Goal: Transaction & Acquisition: Purchase product/service

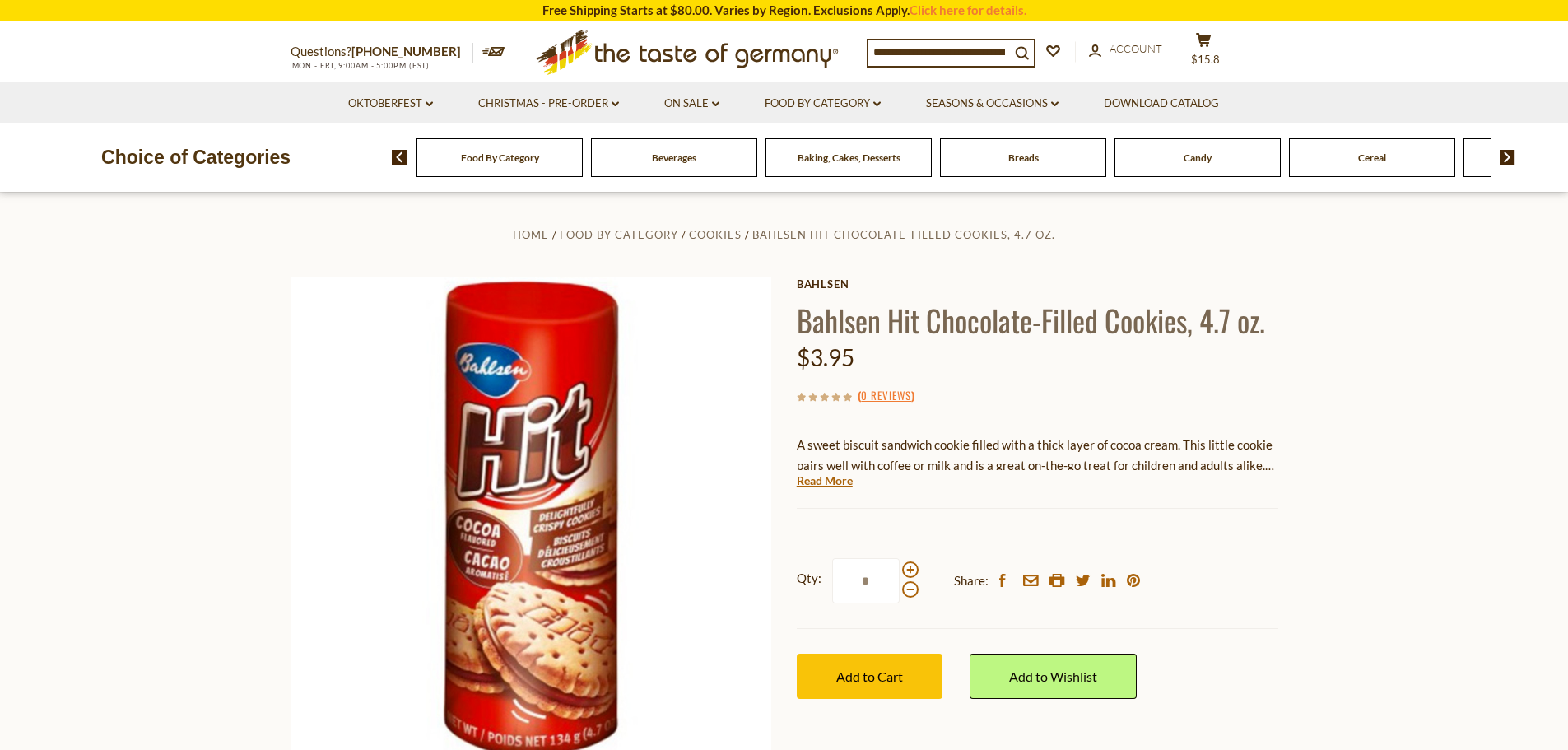
scroll to position [55, 0]
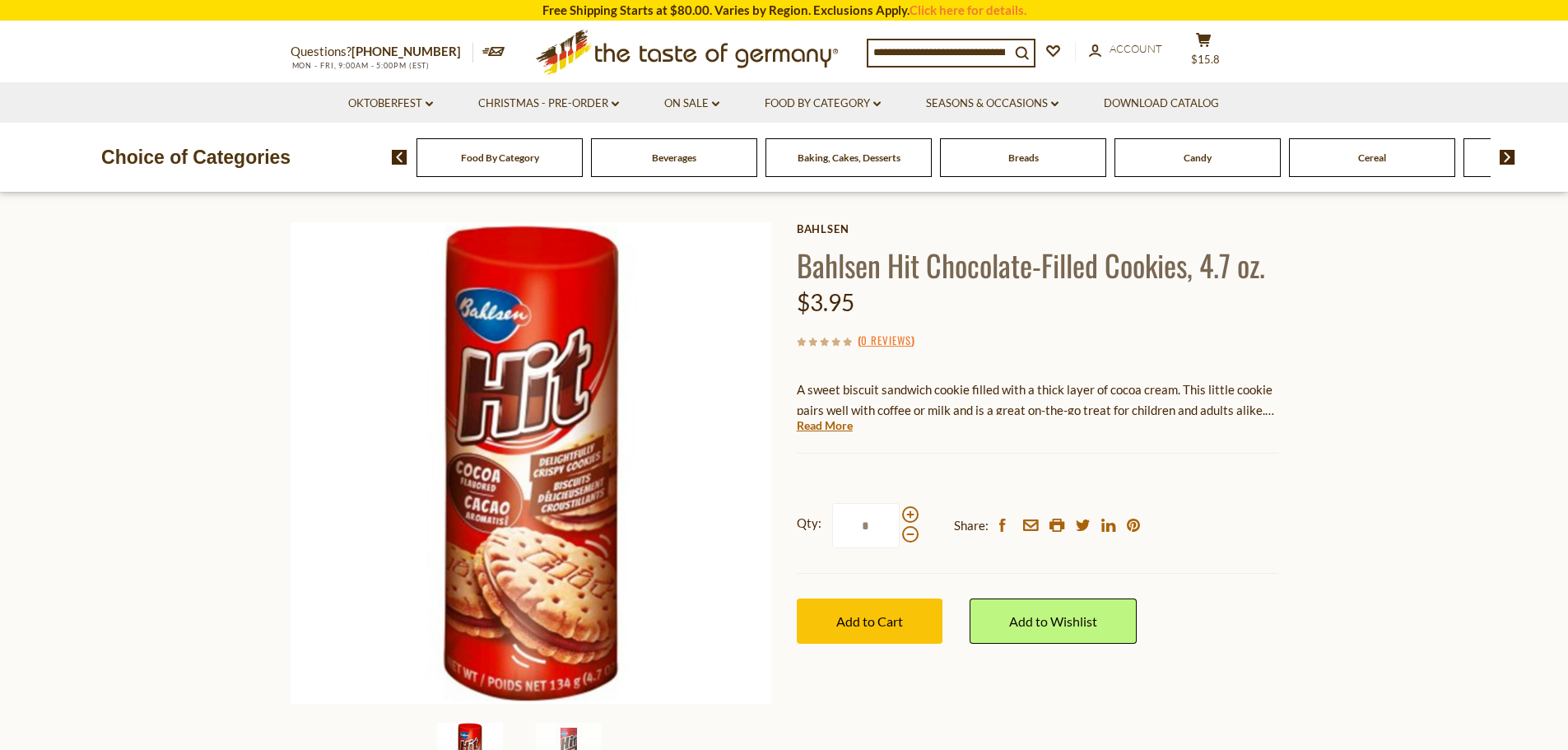
click at [949, 49] on input at bounding box center [938, 51] width 142 height 23
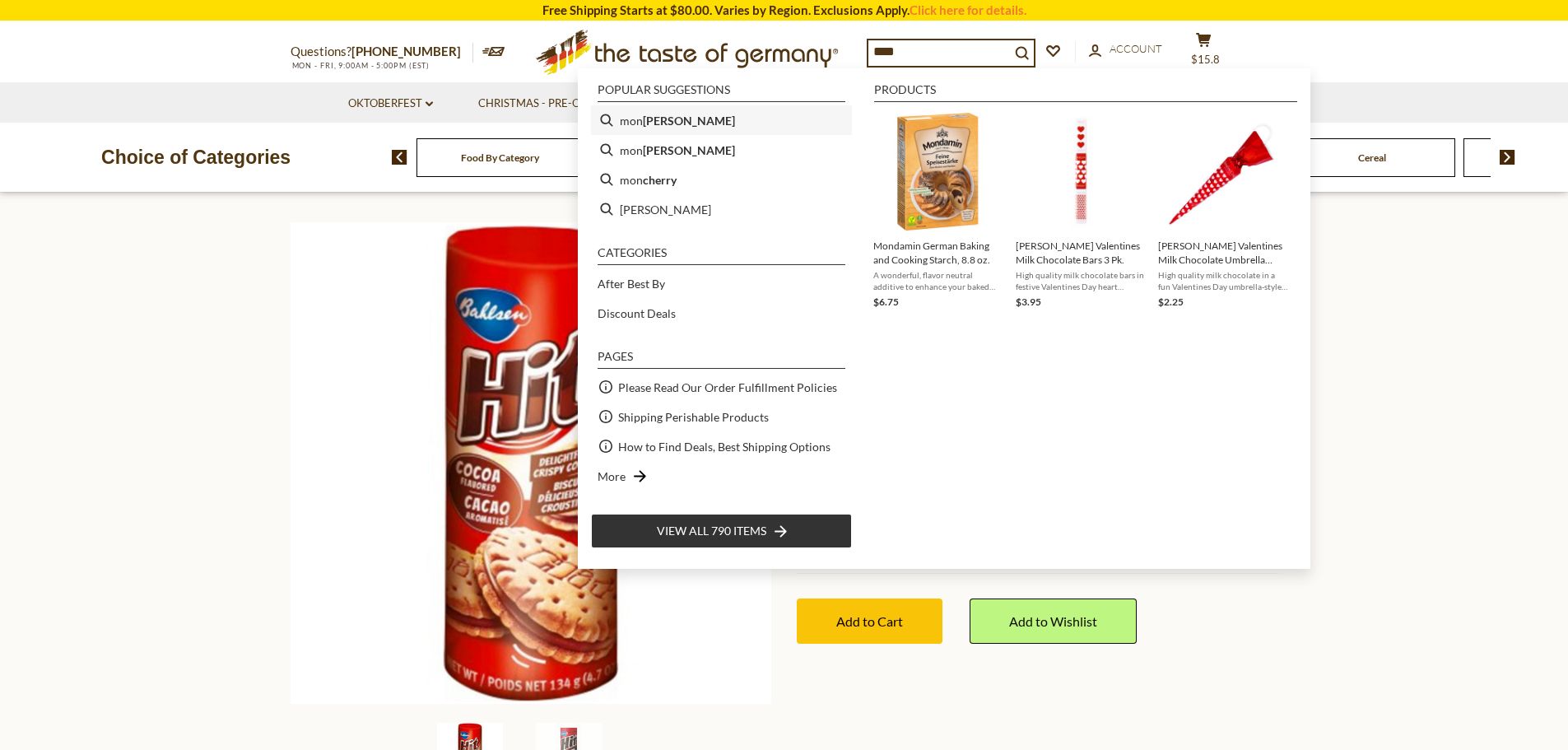
click at [644, 120] on b "[PERSON_NAME]" at bounding box center [688, 120] width 92 height 19
type input "*********"
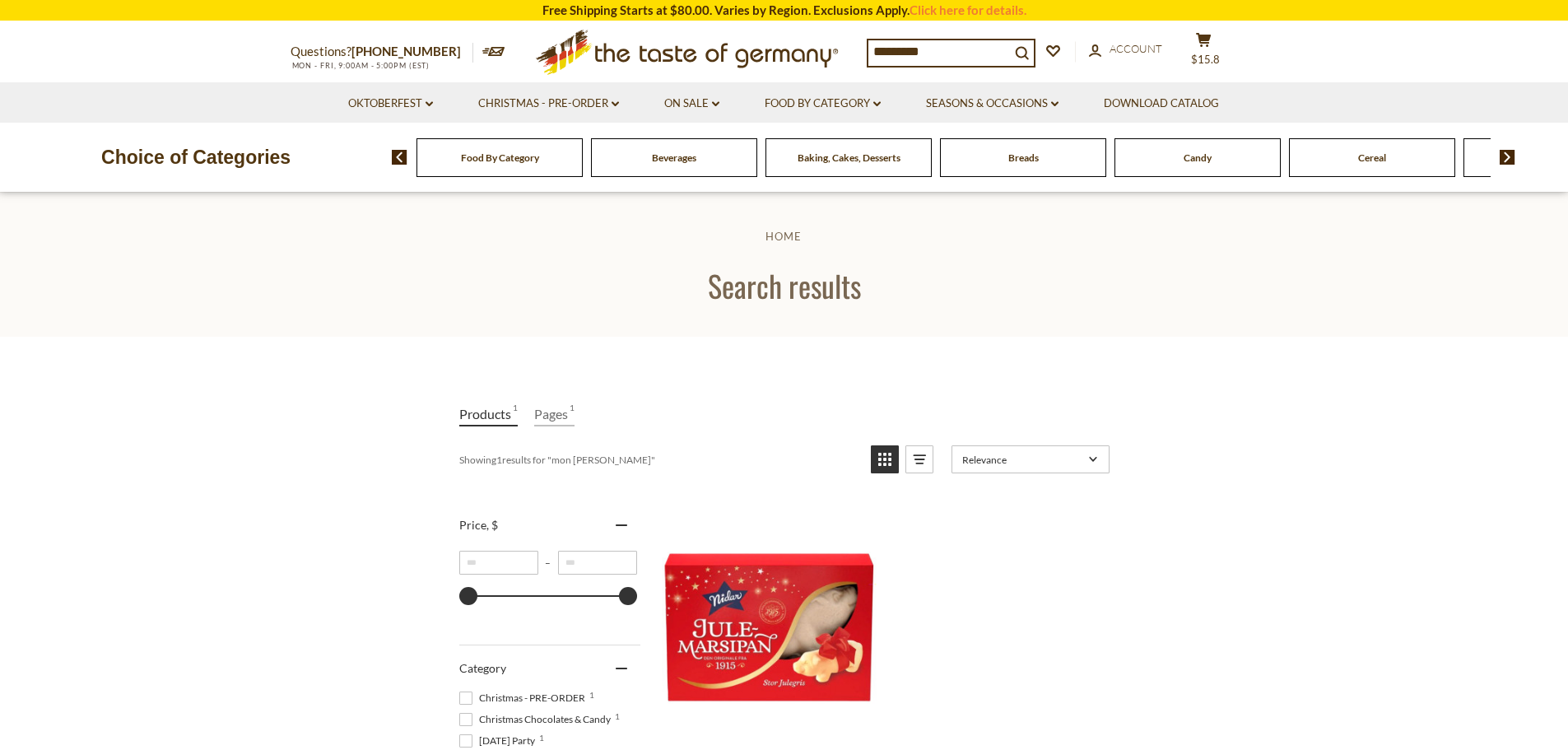
click at [940, 49] on input "*********" at bounding box center [938, 51] width 142 height 23
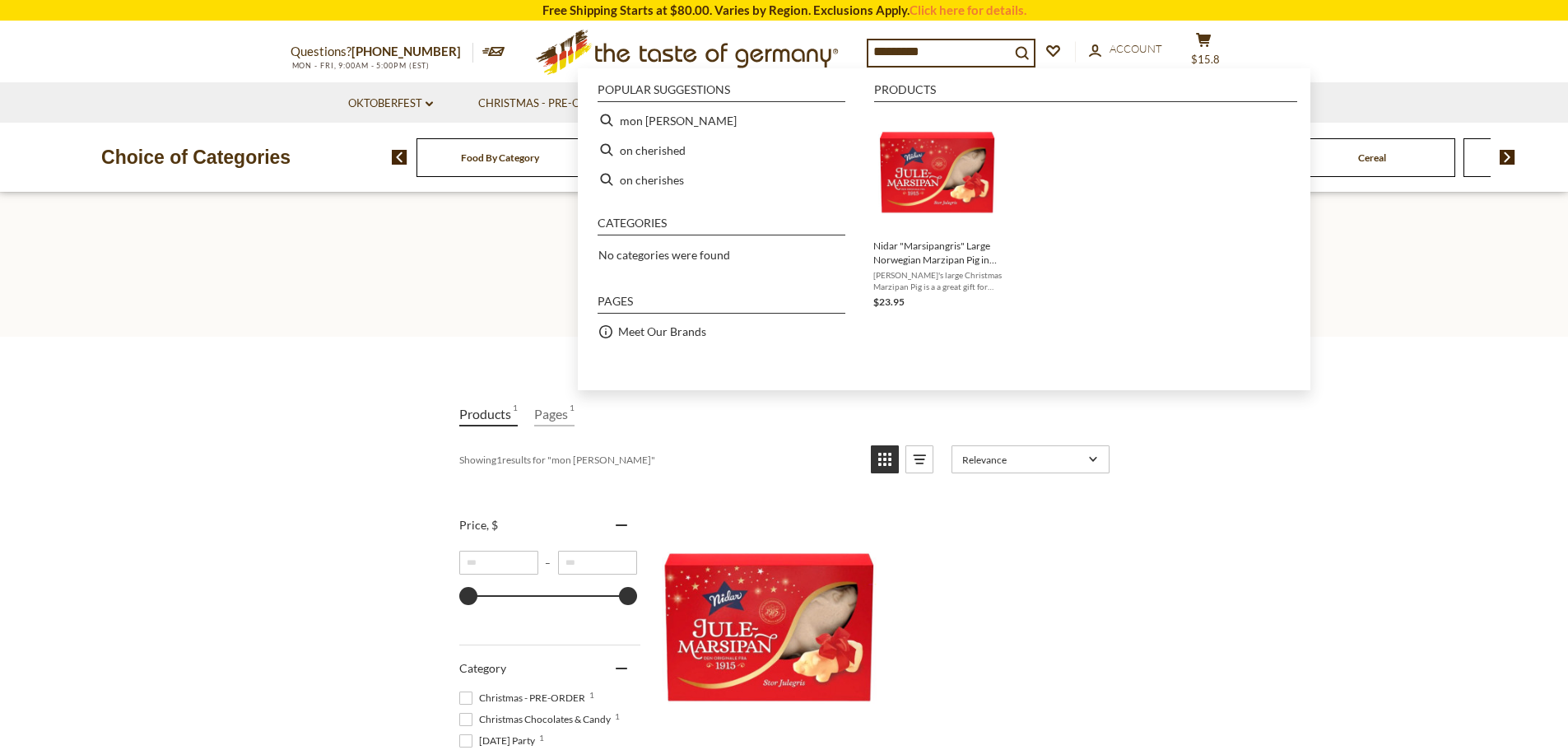
click at [940, 49] on input "*********" at bounding box center [938, 51] width 142 height 23
type input "*"
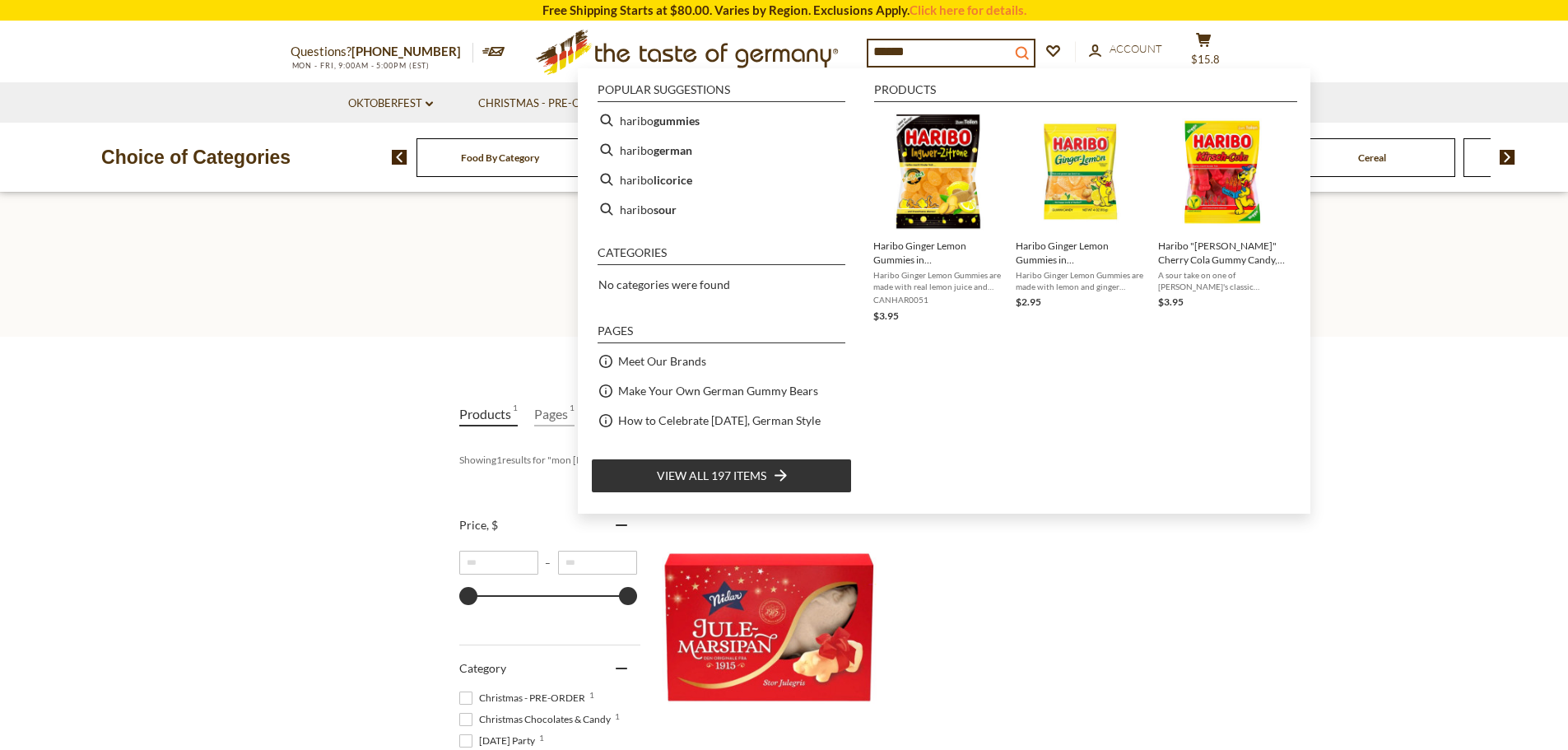
type input "******"
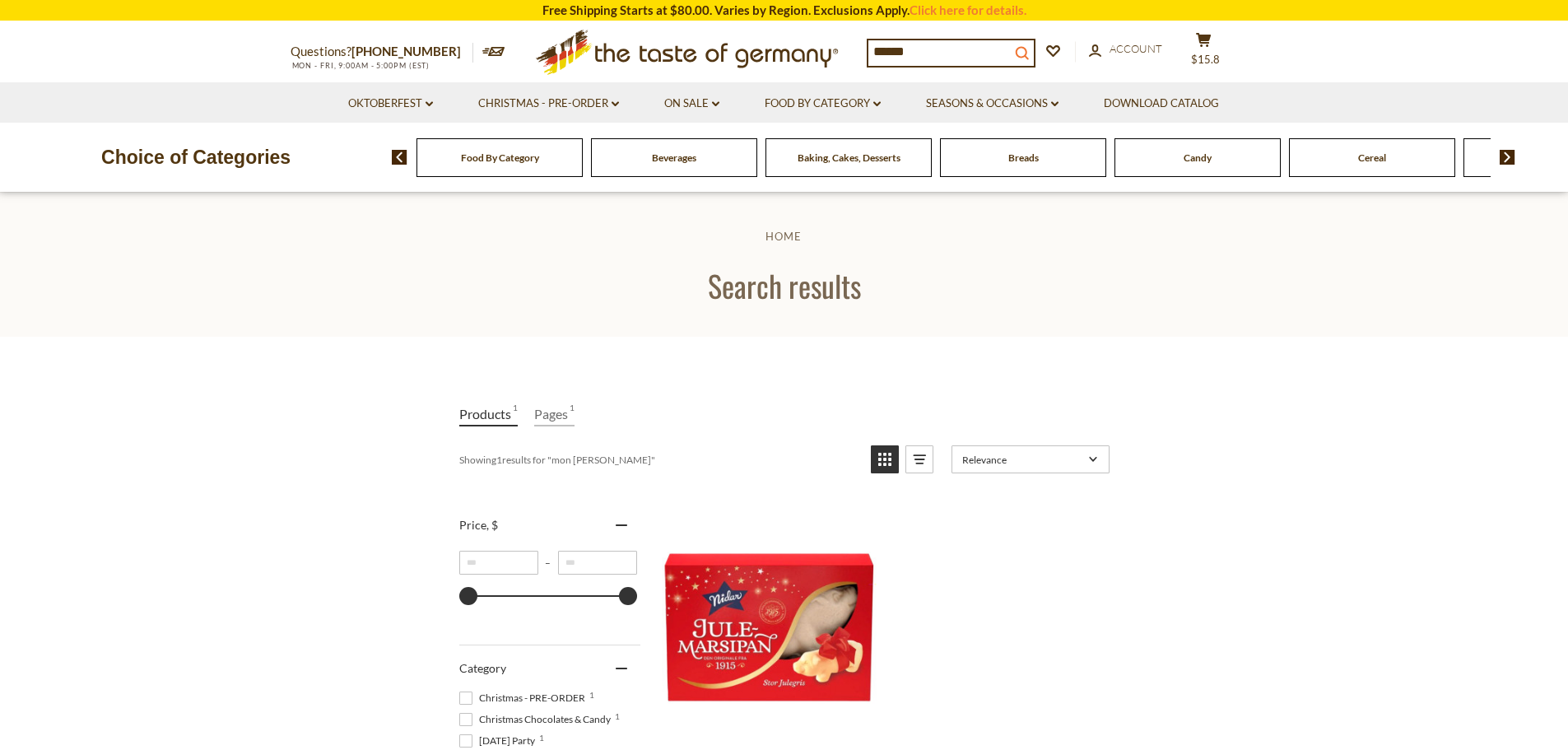
click at [1027, 49] on icon "submit" at bounding box center [1021, 52] width 13 height 13
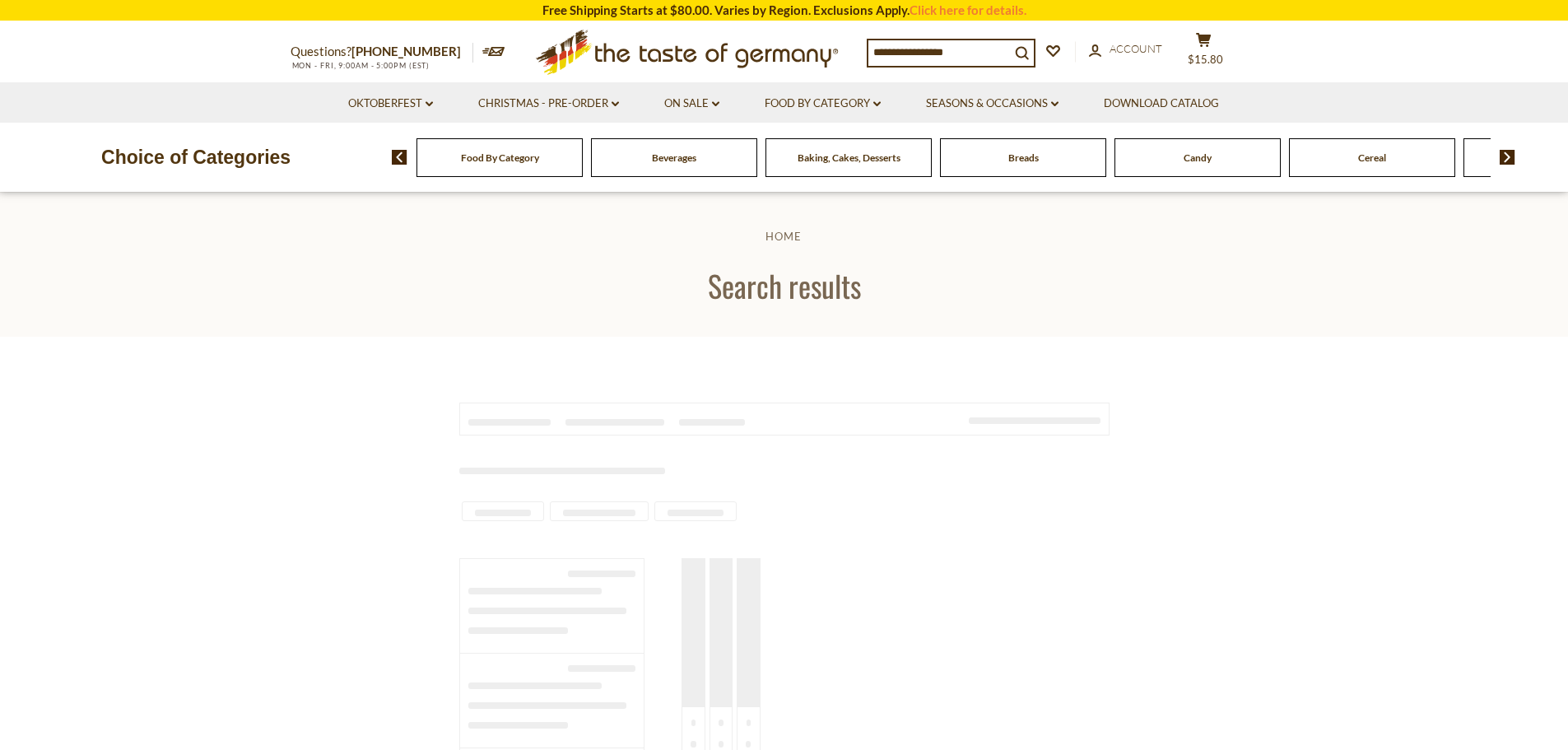
type input "******"
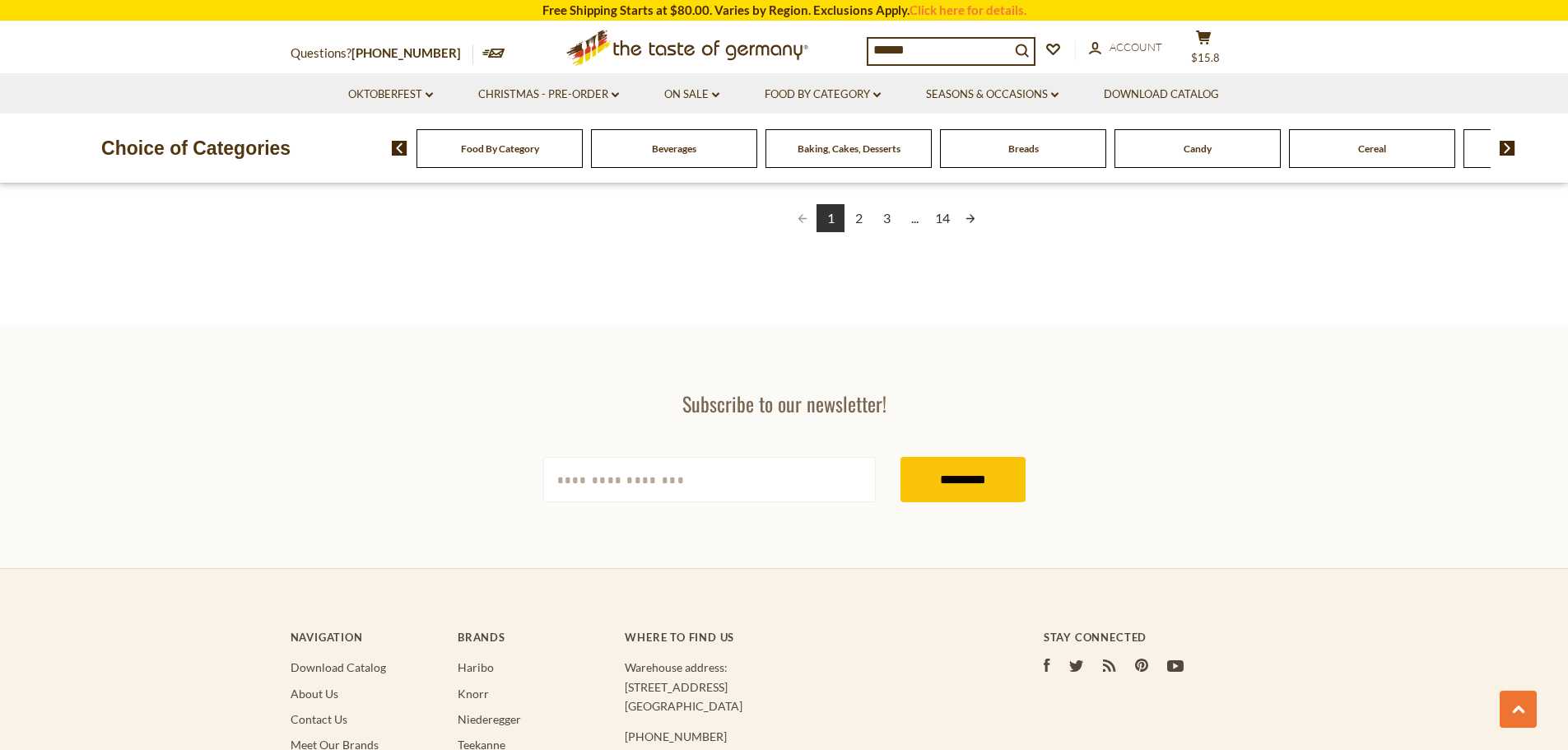
scroll to position [3047, 0]
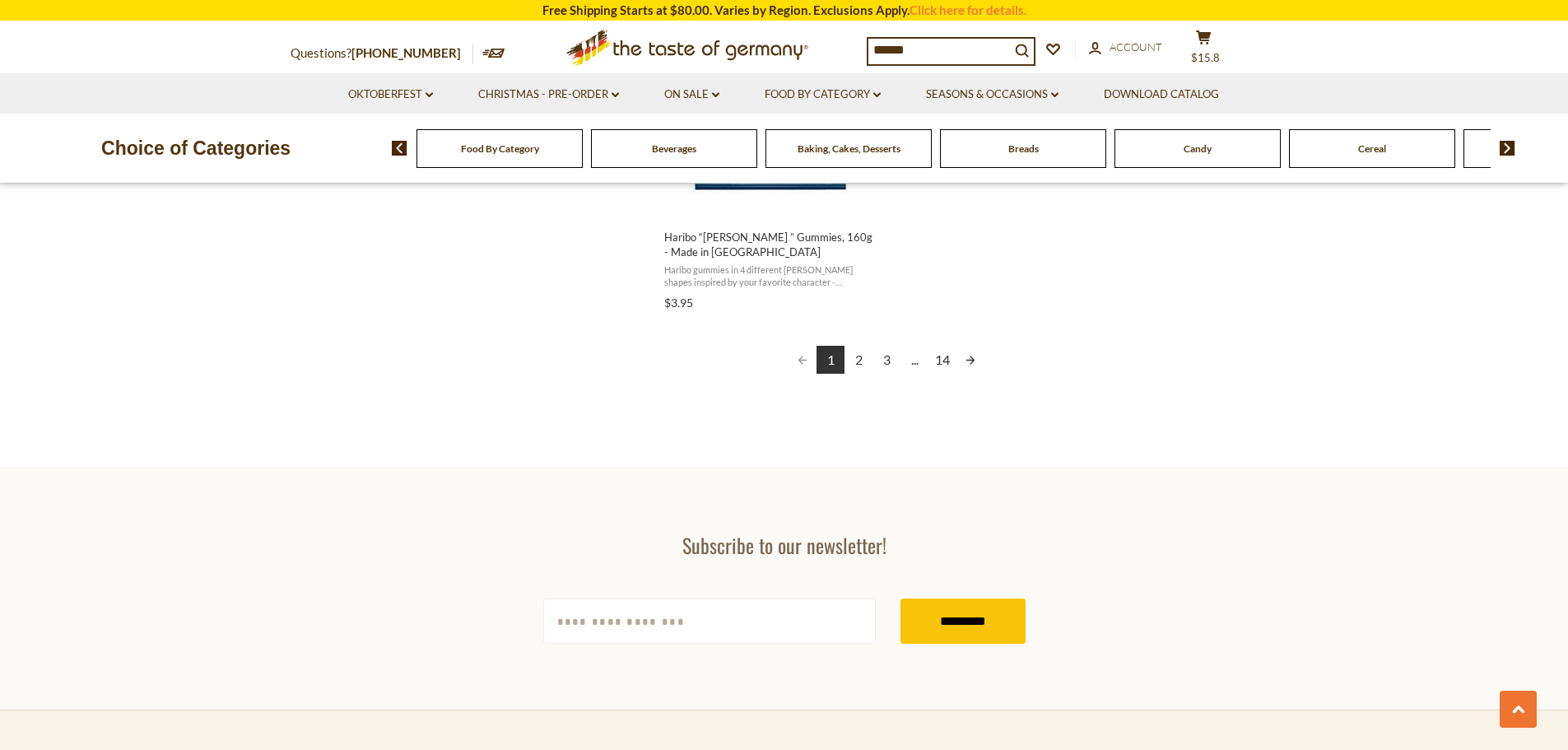
click at [855, 361] on link "2" at bounding box center [858, 360] width 28 height 28
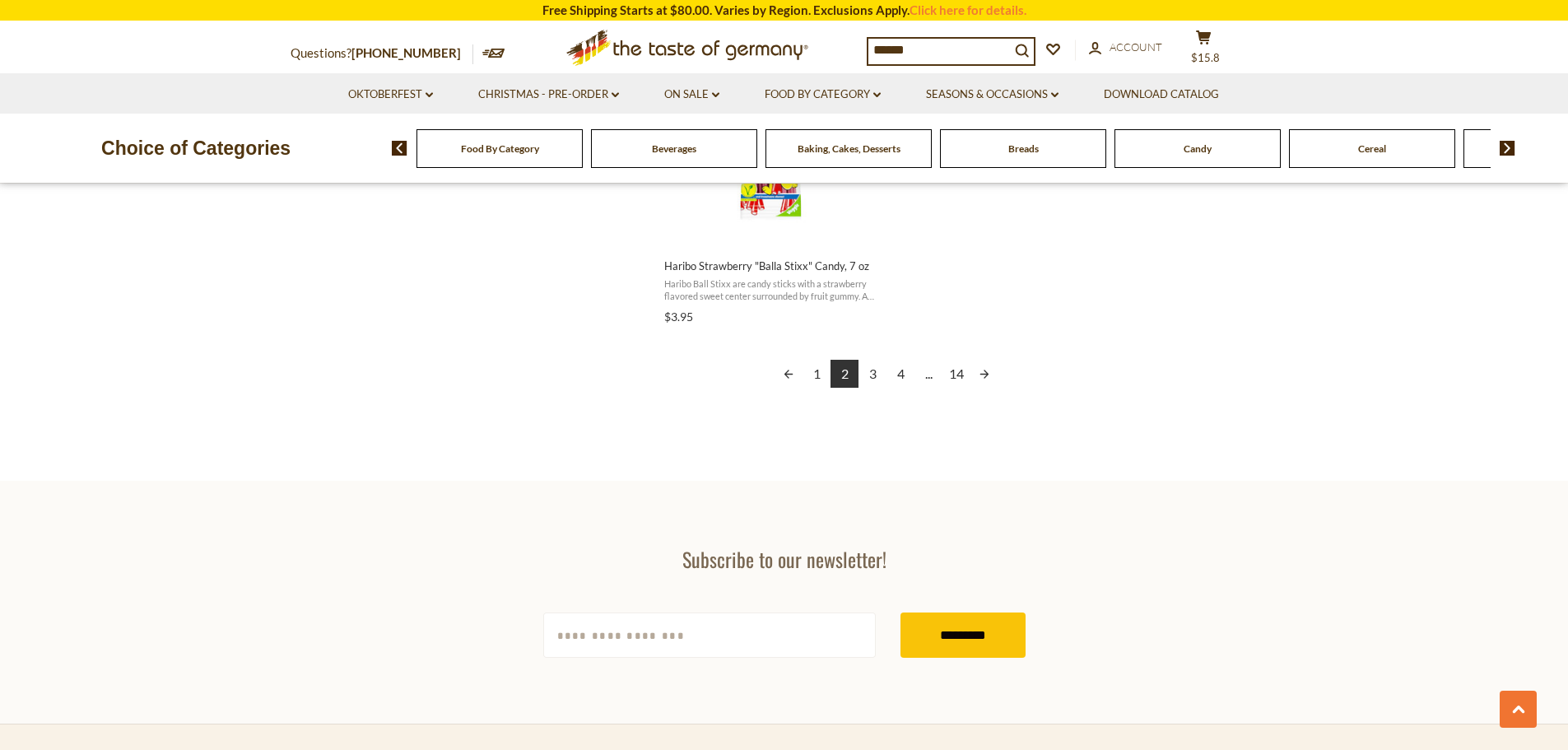
scroll to position [3019, 0]
click at [876, 363] on link "3" at bounding box center [872, 373] width 28 height 28
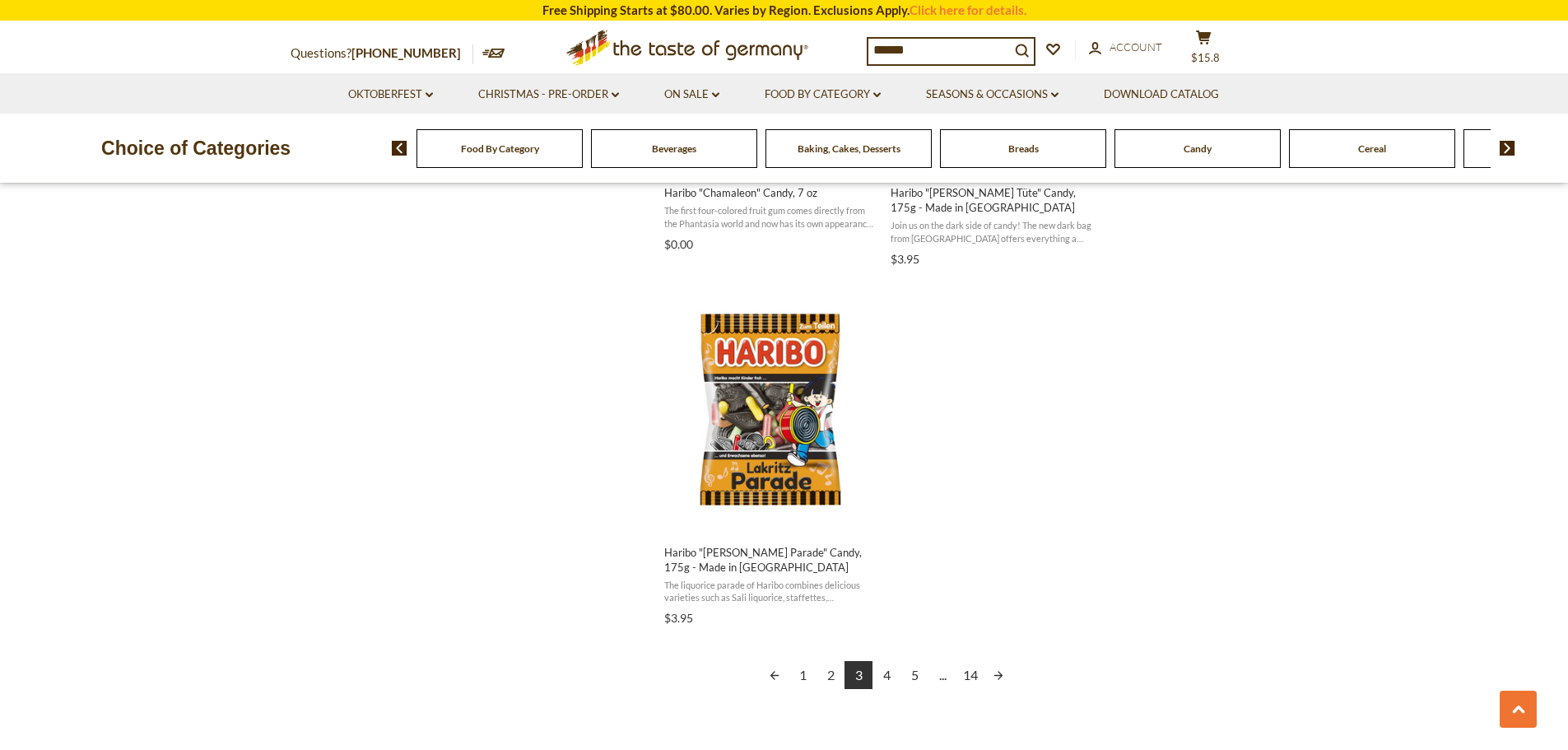
scroll to position [2744, 0]
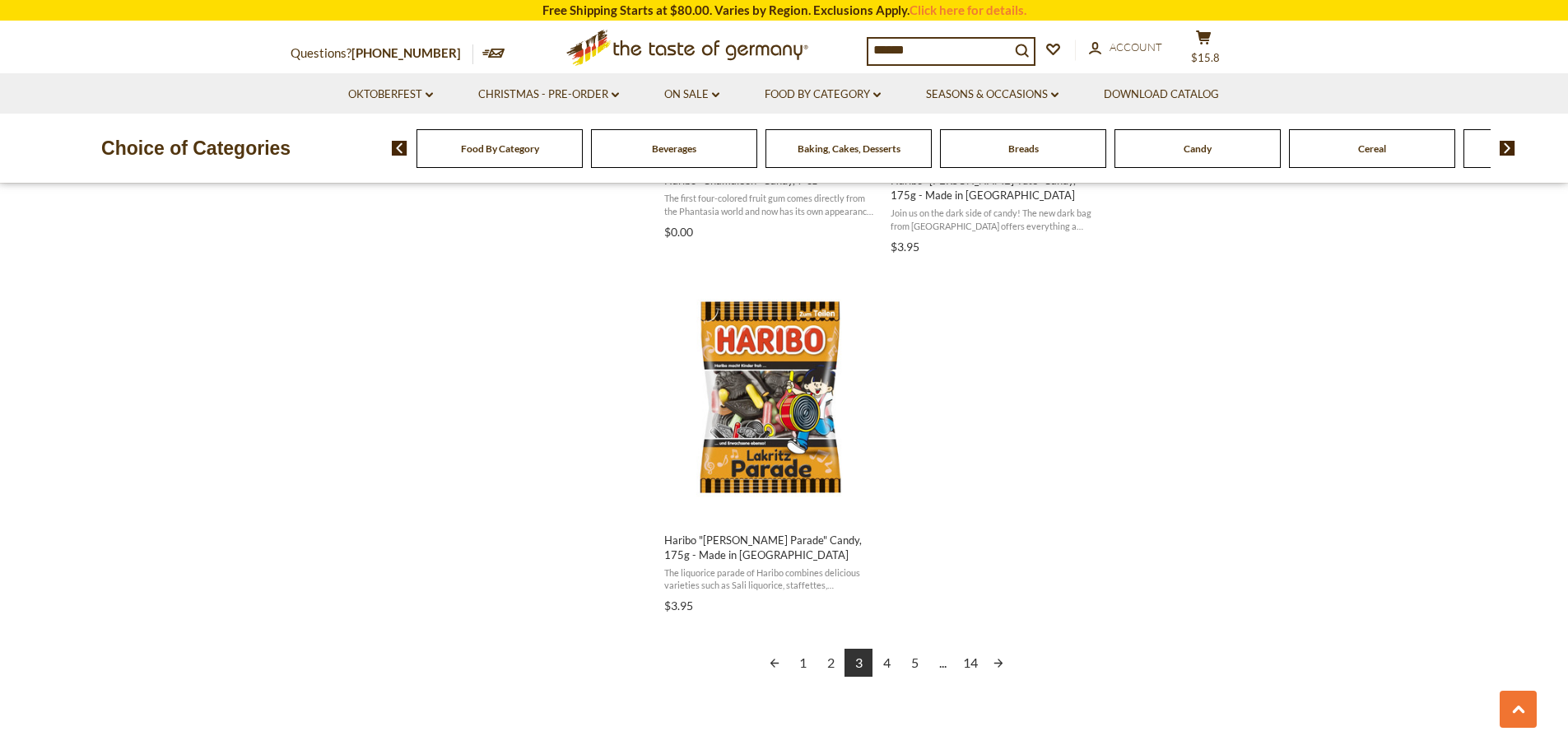
click at [885, 666] on link "4" at bounding box center [886, 662] width 28 height 28
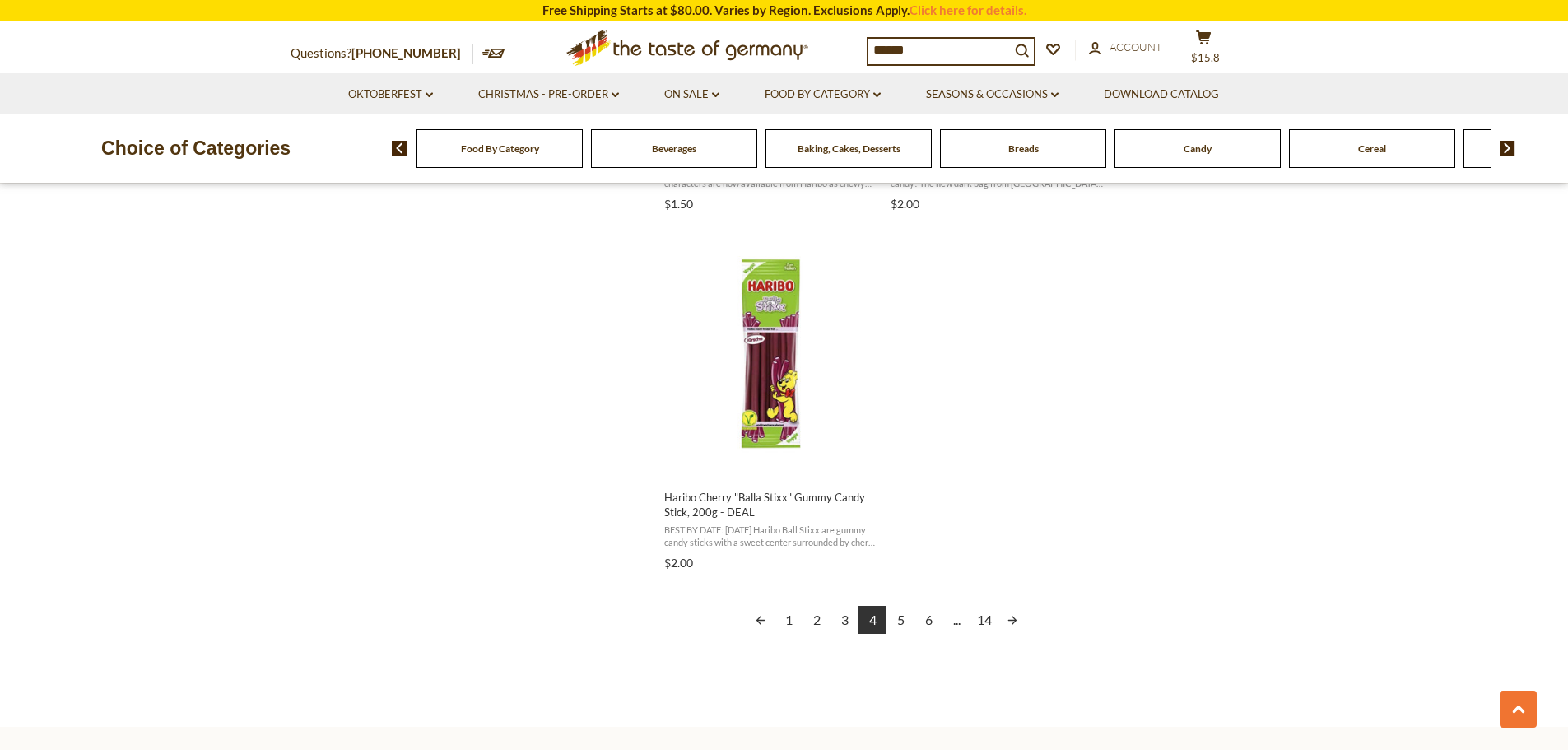
scroll to position [2854, 0]
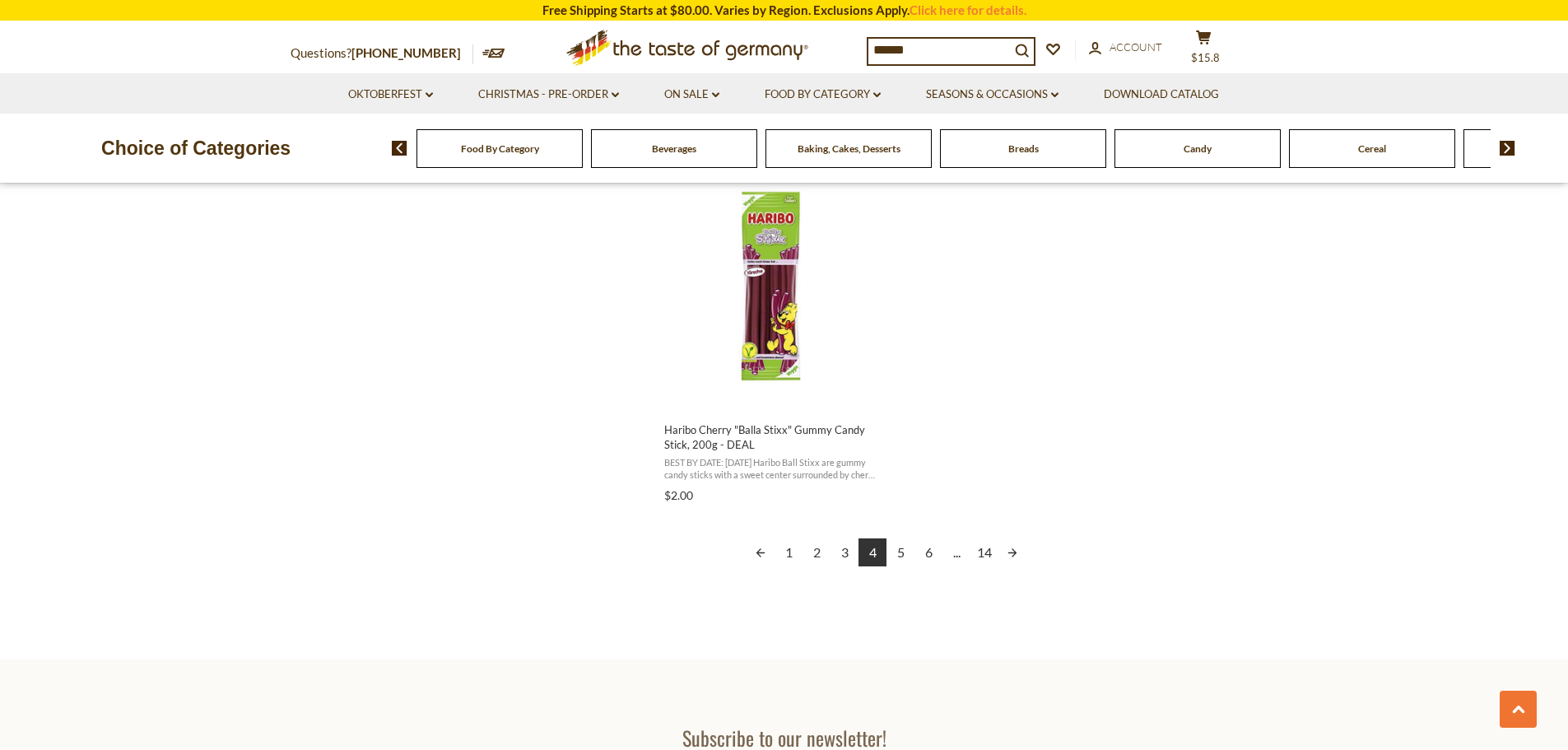
click at [901, 538] on link "5" at bounding box center [900, 552] width 28 height 28
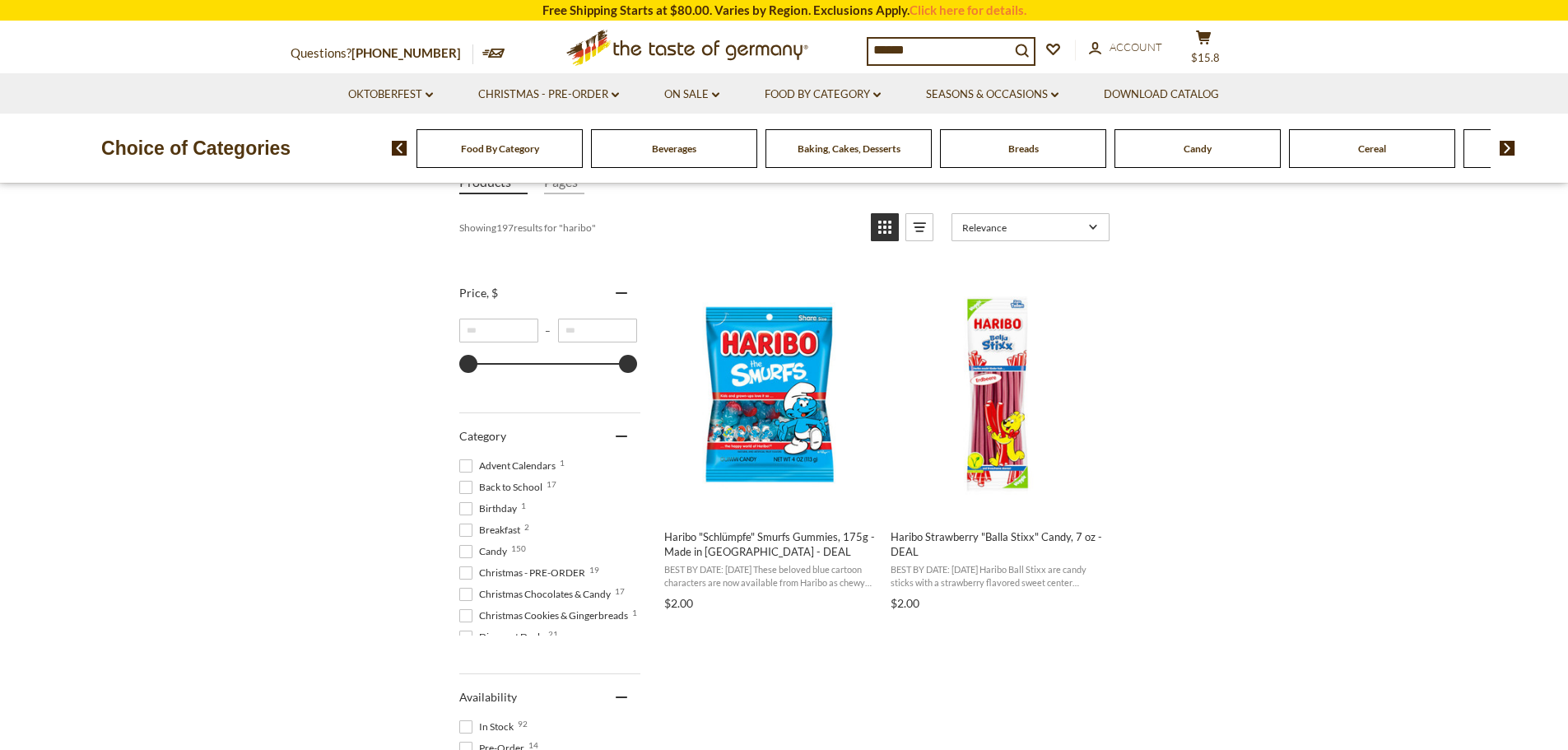
scroll to position [549, 0]
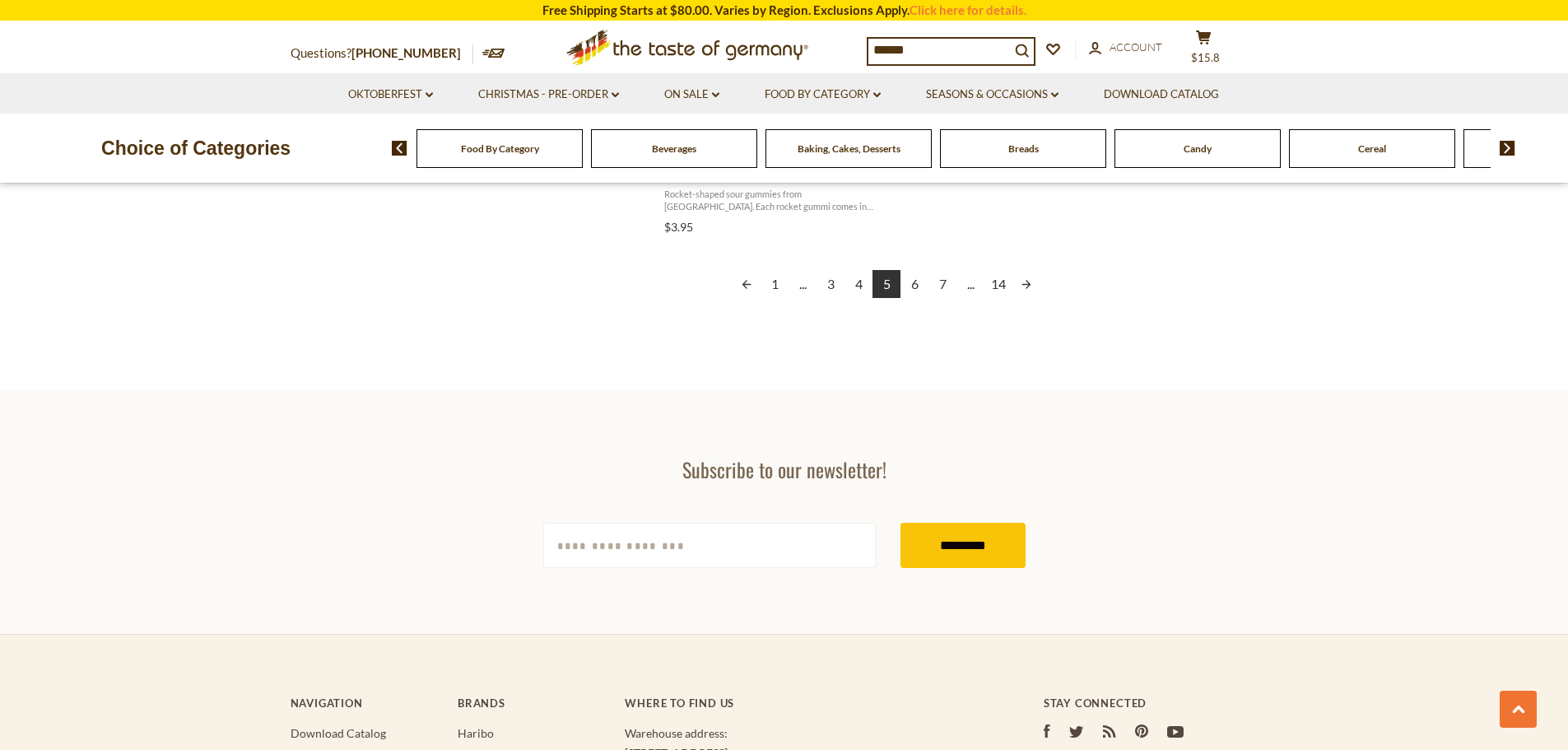
scroll to position [3047, 0]
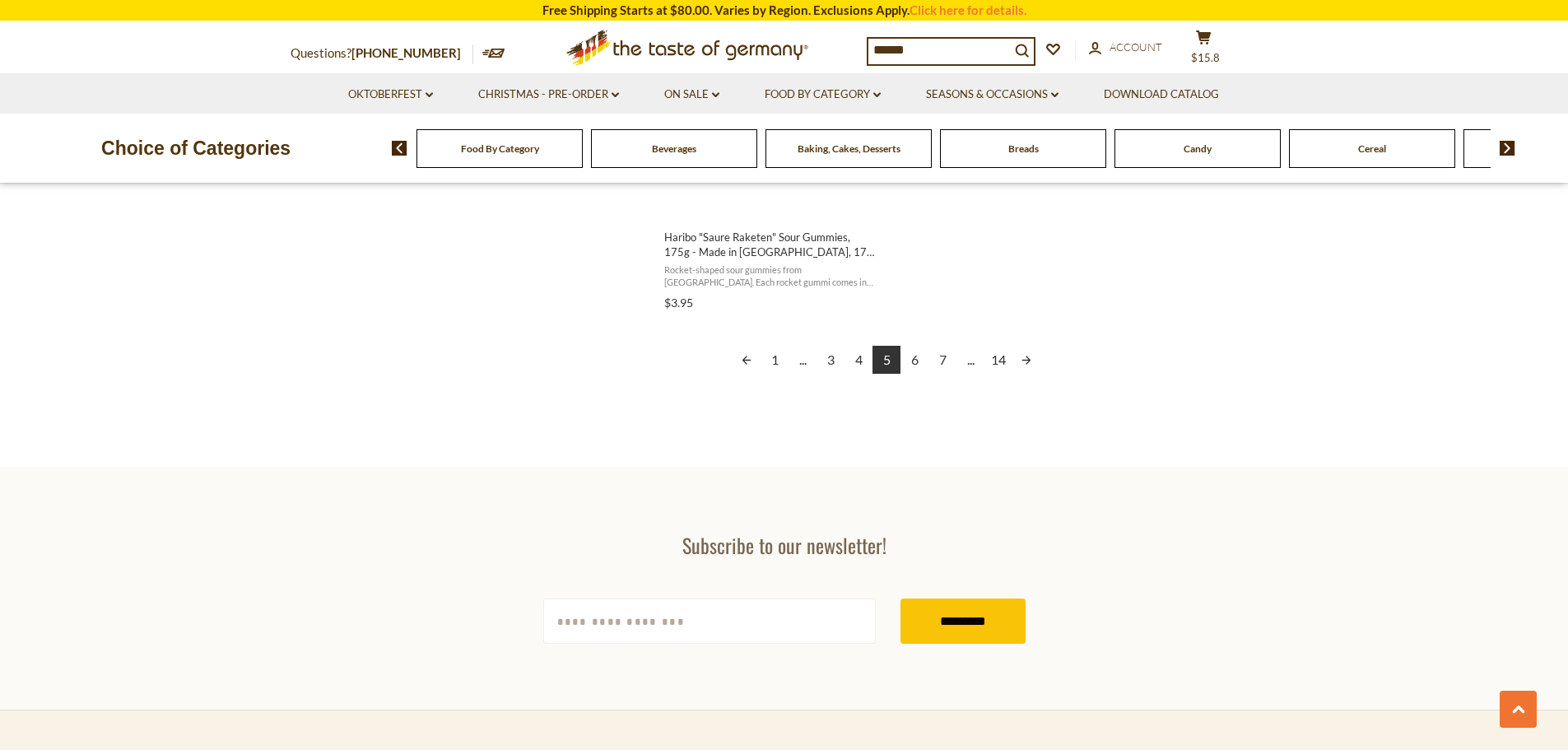
click at [858, 360] on link "4" at bounding box center [858, 360] width 28 height 28
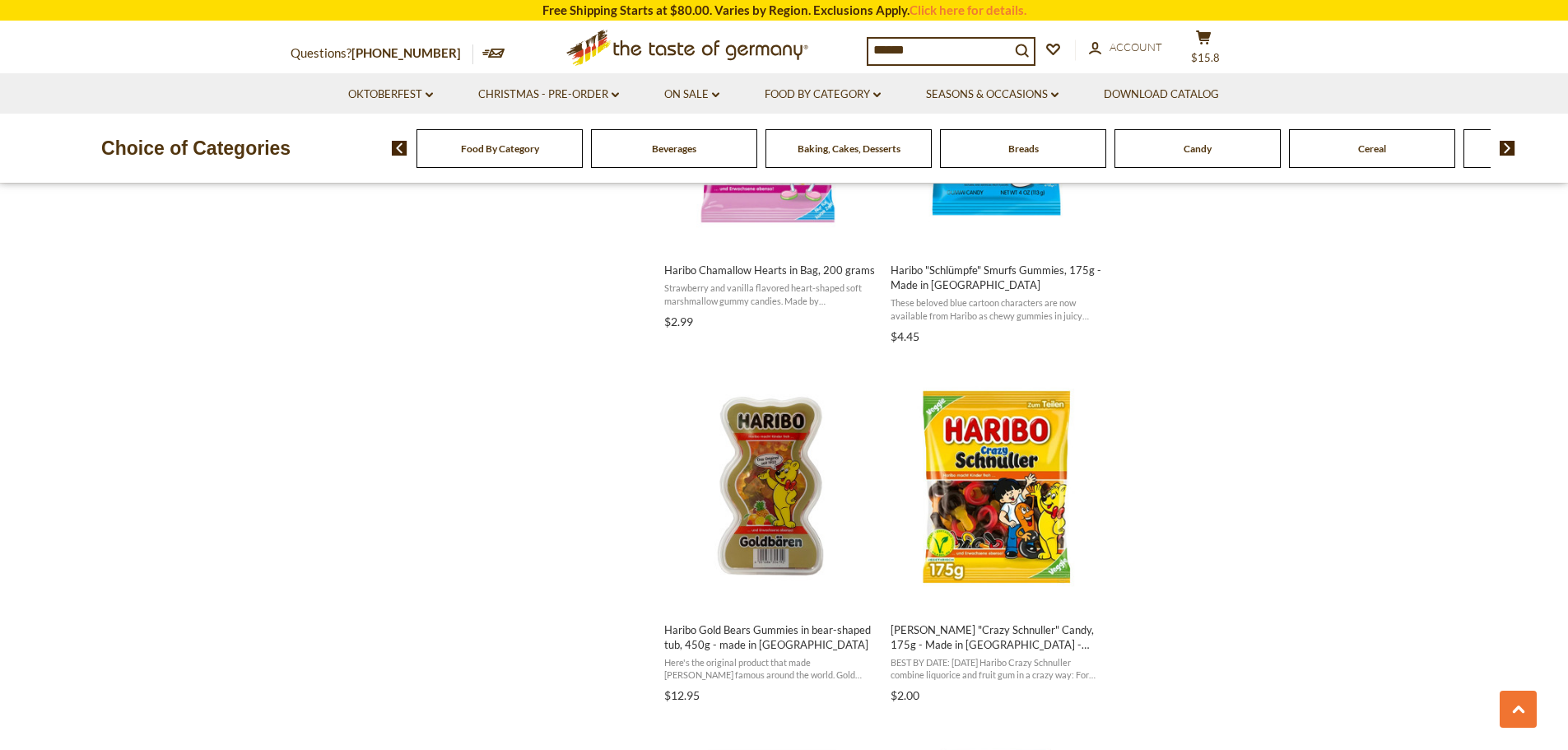
scroll to position [1592, 0]
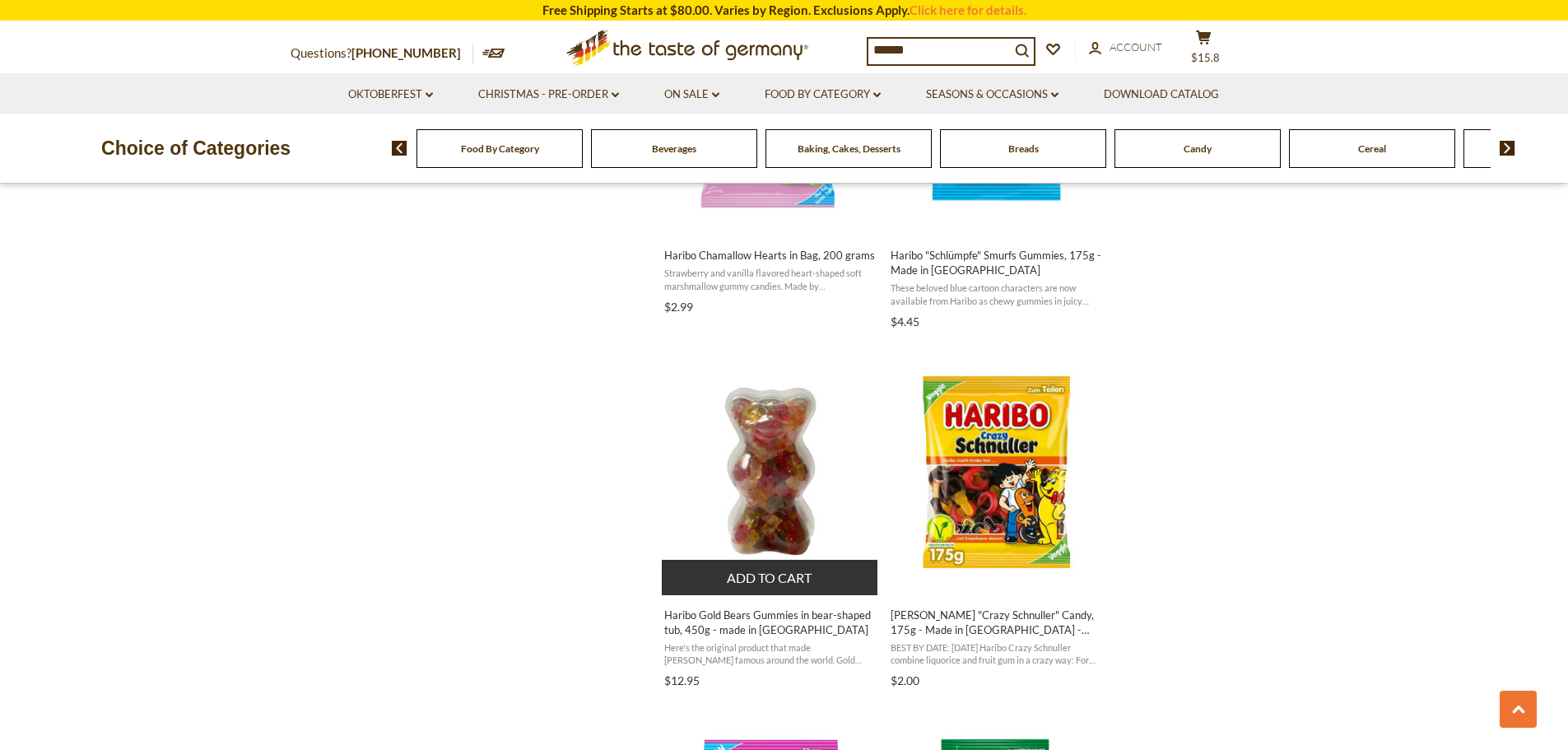
click at [769, 450] on img "Haribo Gold Bears Gummies in bear-shaped tub, 450g - made in Germany" at bounding box center [771, 472] width 218 height 218
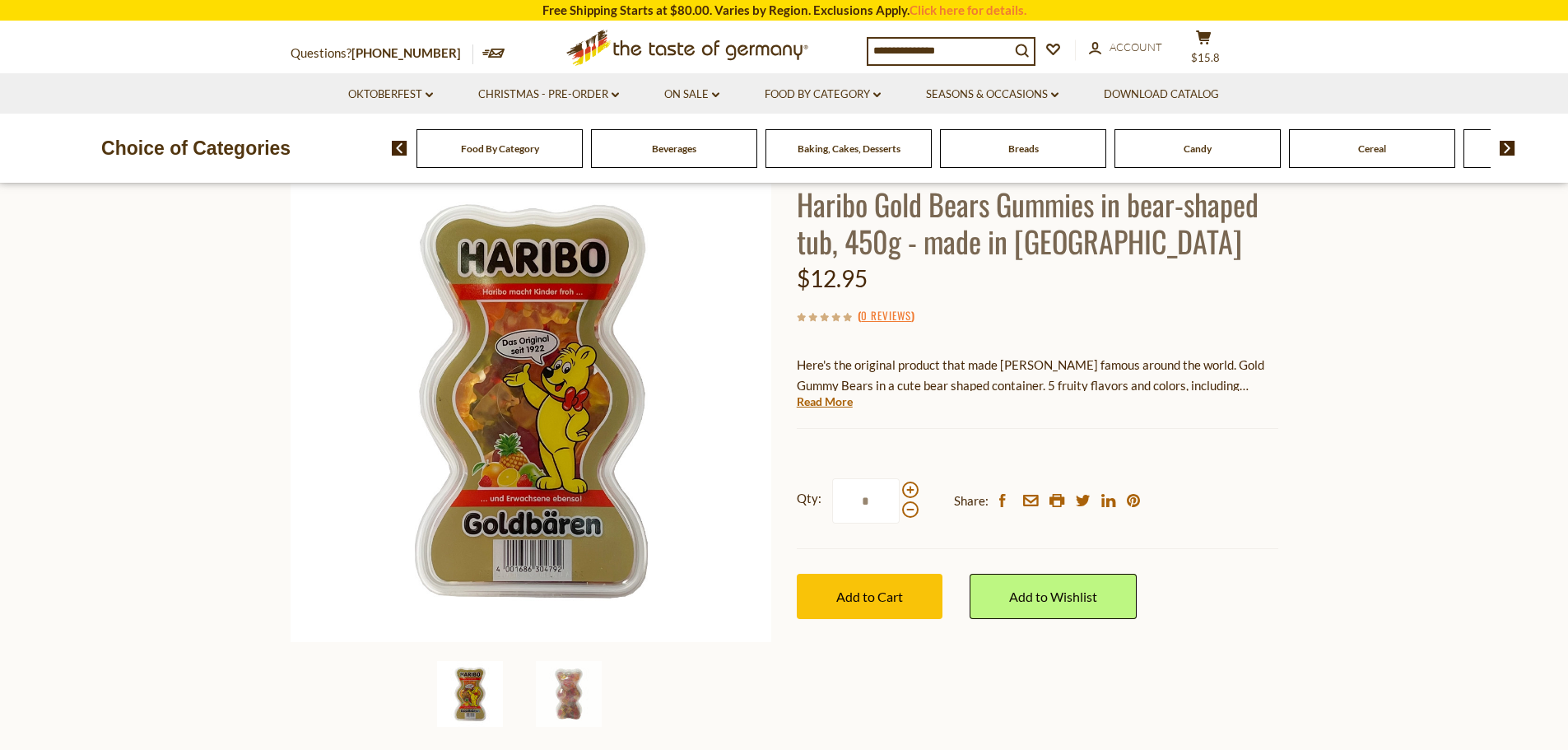
scroll to position [220, 0]
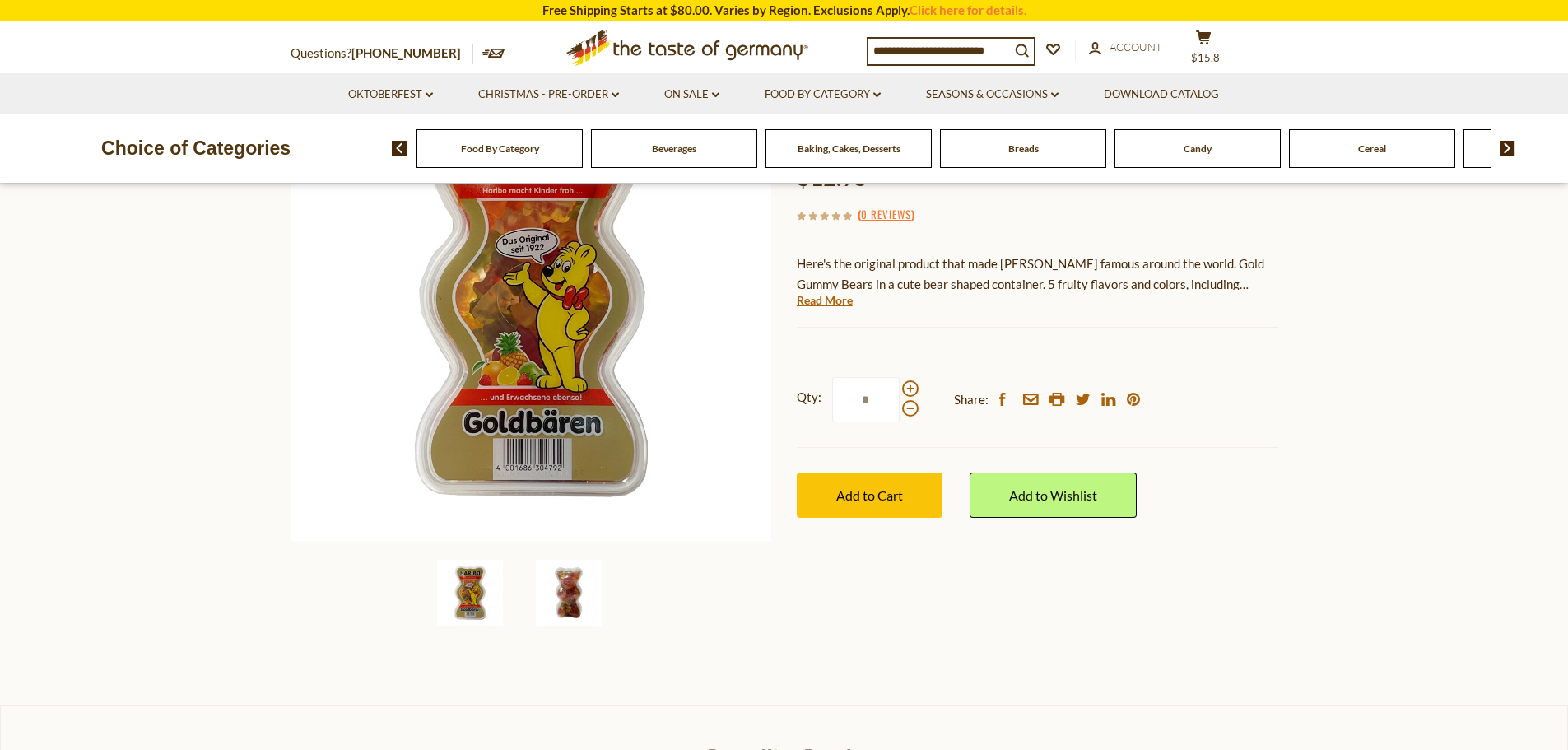
click at [568, 584] on img at bounding box center [568, 592] width 66 height 66
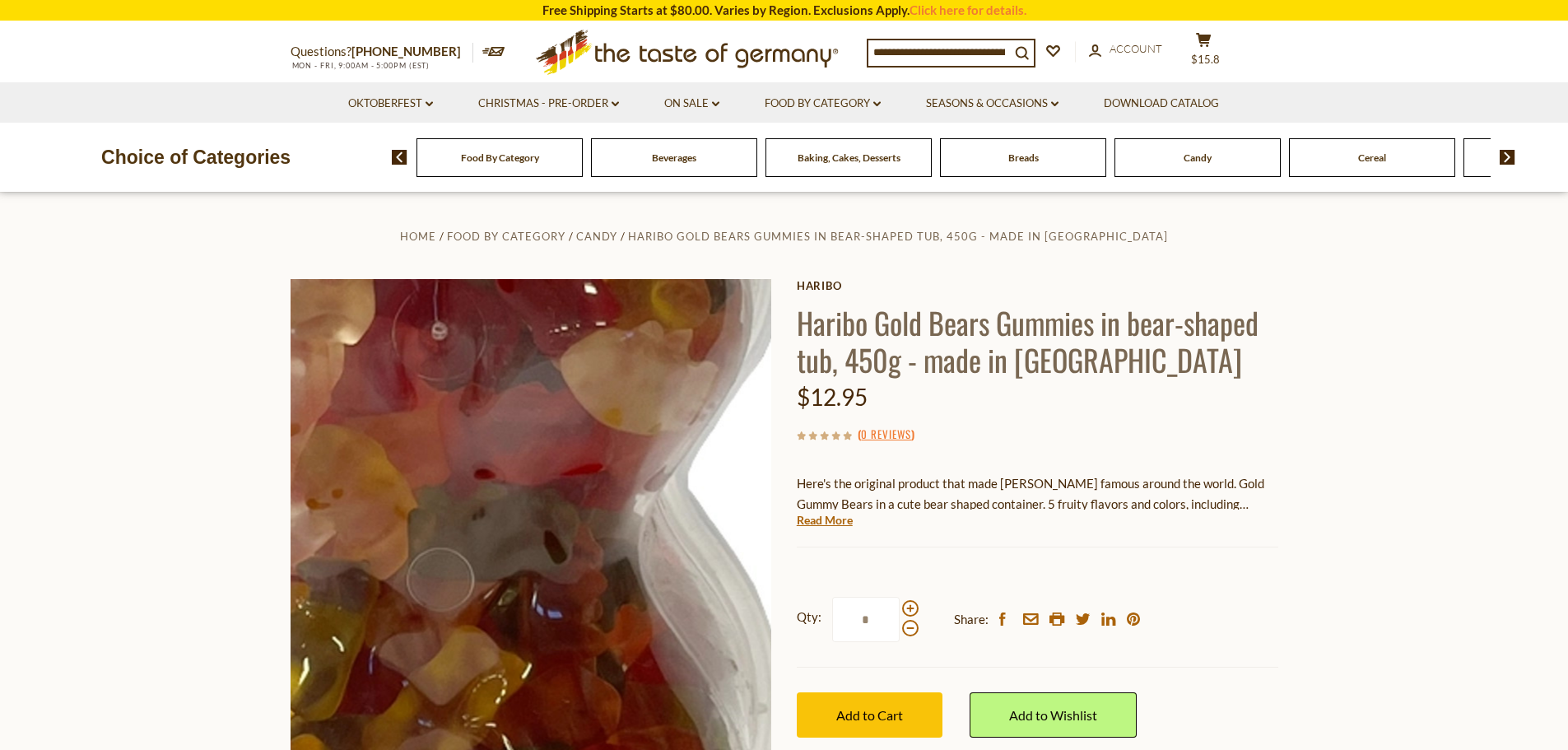
scroll to position [55, 0]
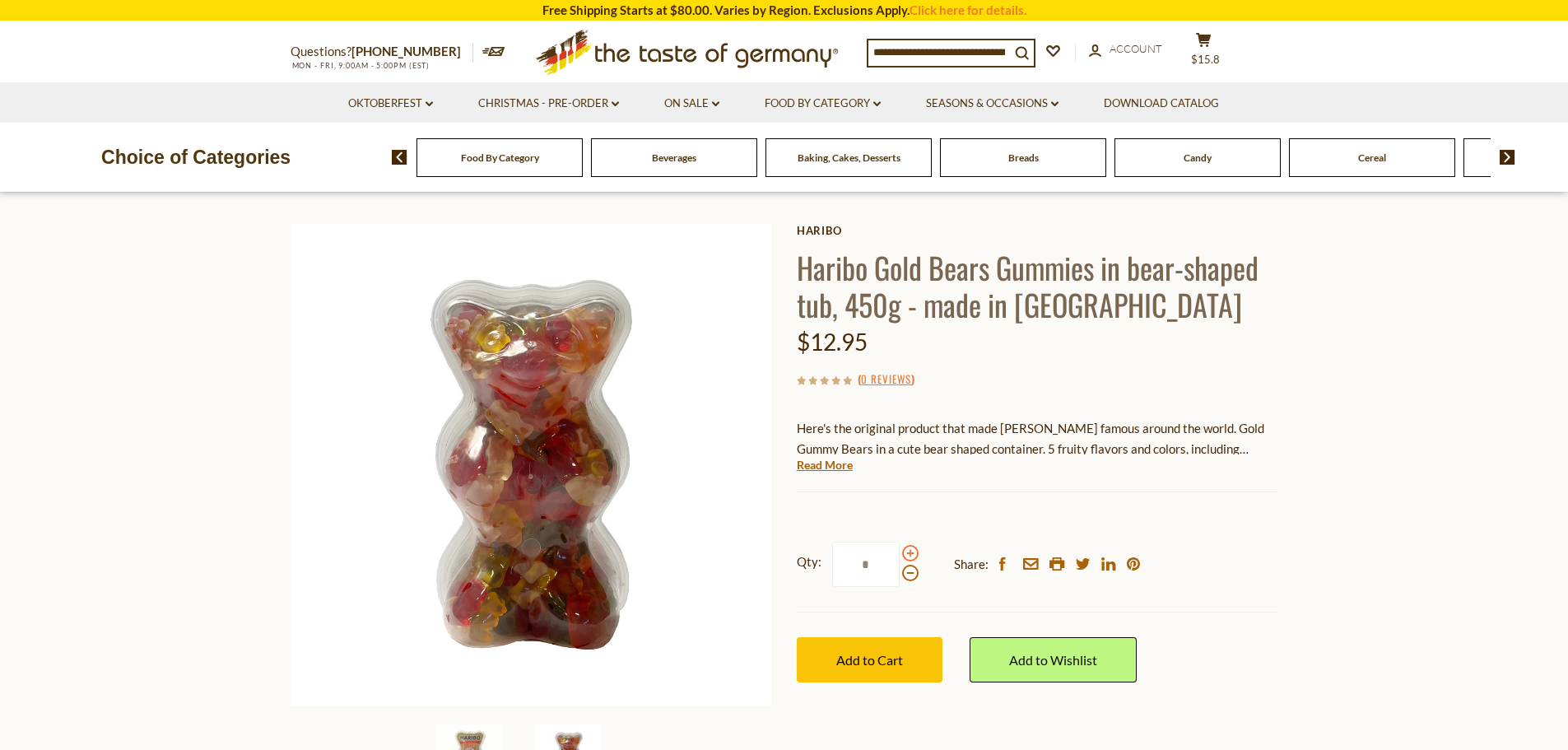
click at [909, 552] on span at bounding box center [910, 553] width 16 height 16
click at [900, 552] on input "*" at bounding box center [866, 564] width 68 height 45
type input "*"
drag, startPoint x: 881, startPoint y: 658, endPoint x: 1149, endPoint y: 600, distance: 274.2
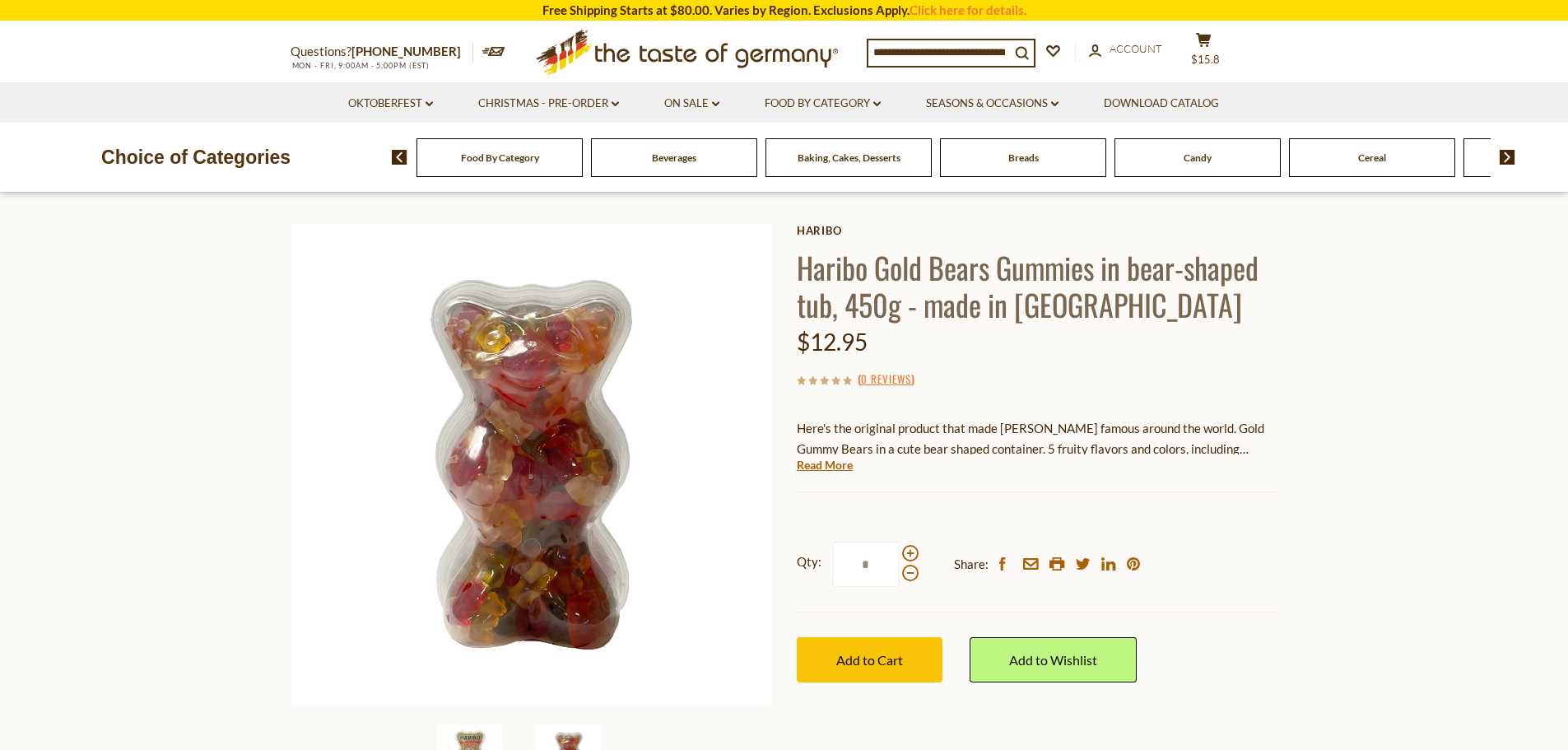
click at [925, 650] on button "Add to Cart" at bounding box center [869, 659] width 146 height 45
click at [928, 50] on input at bounding box center [938, 51] width 142 height 23
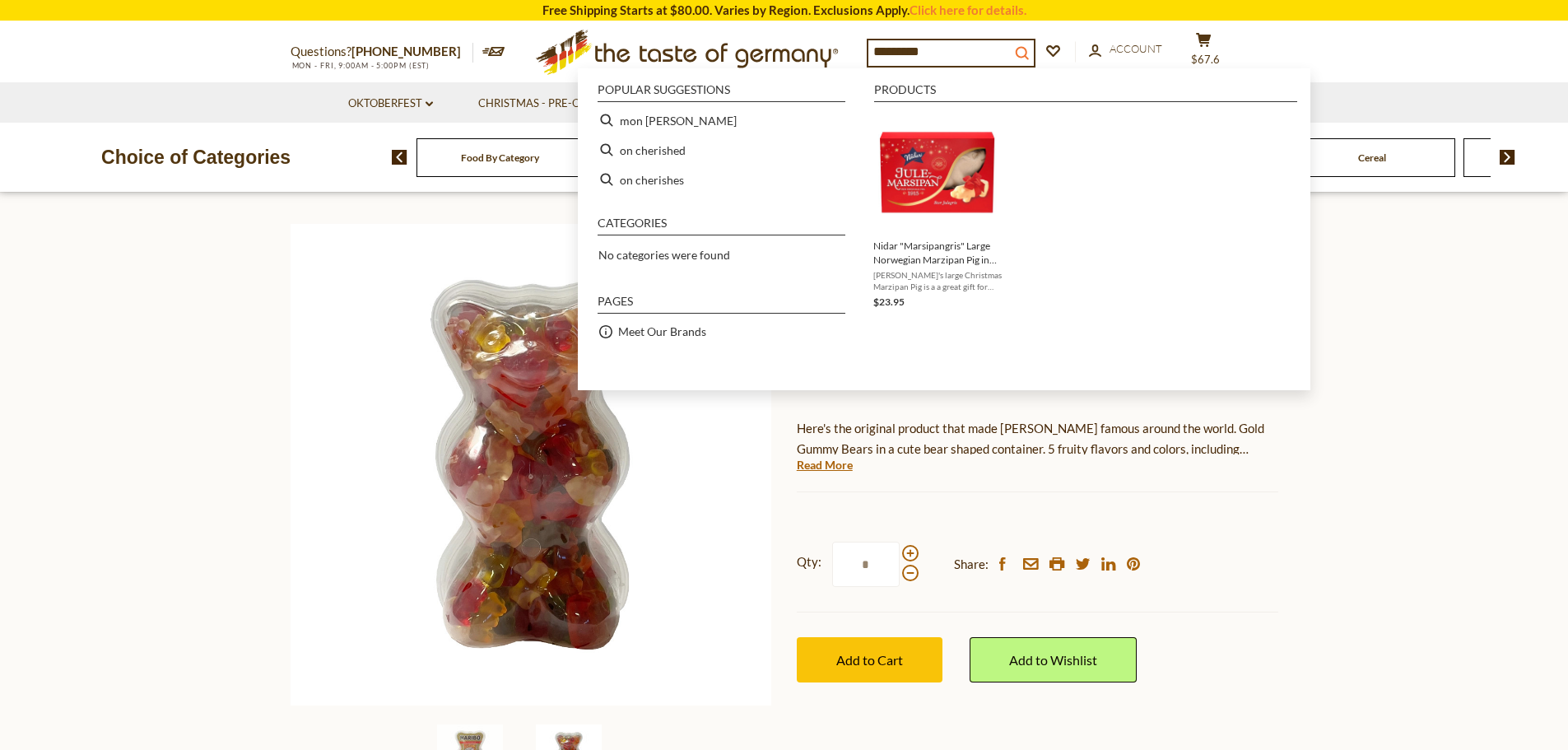
type input "*********"
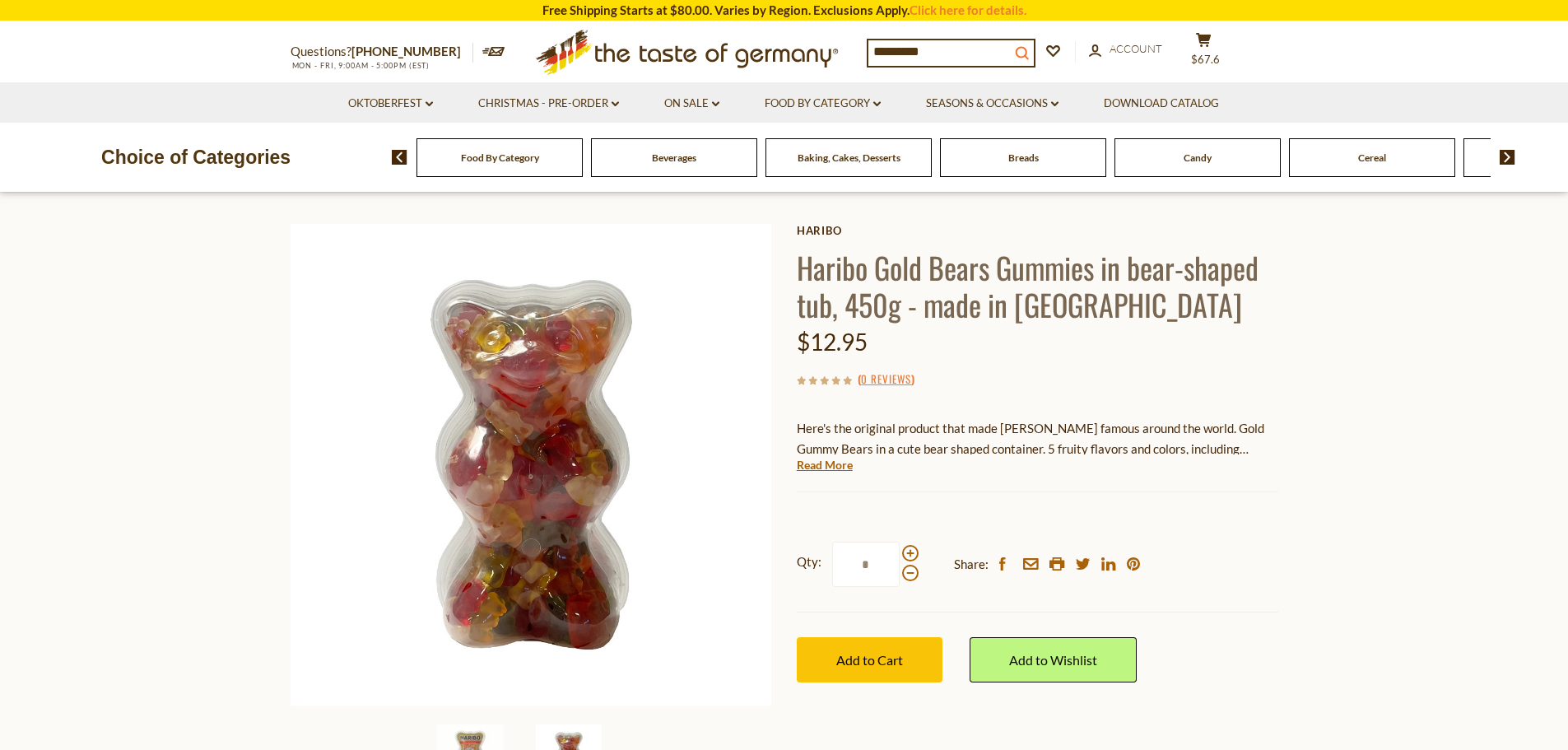
click at [1029, 49] on icon "search_icon" at bounding box center [1021, 52] width 14 height 14
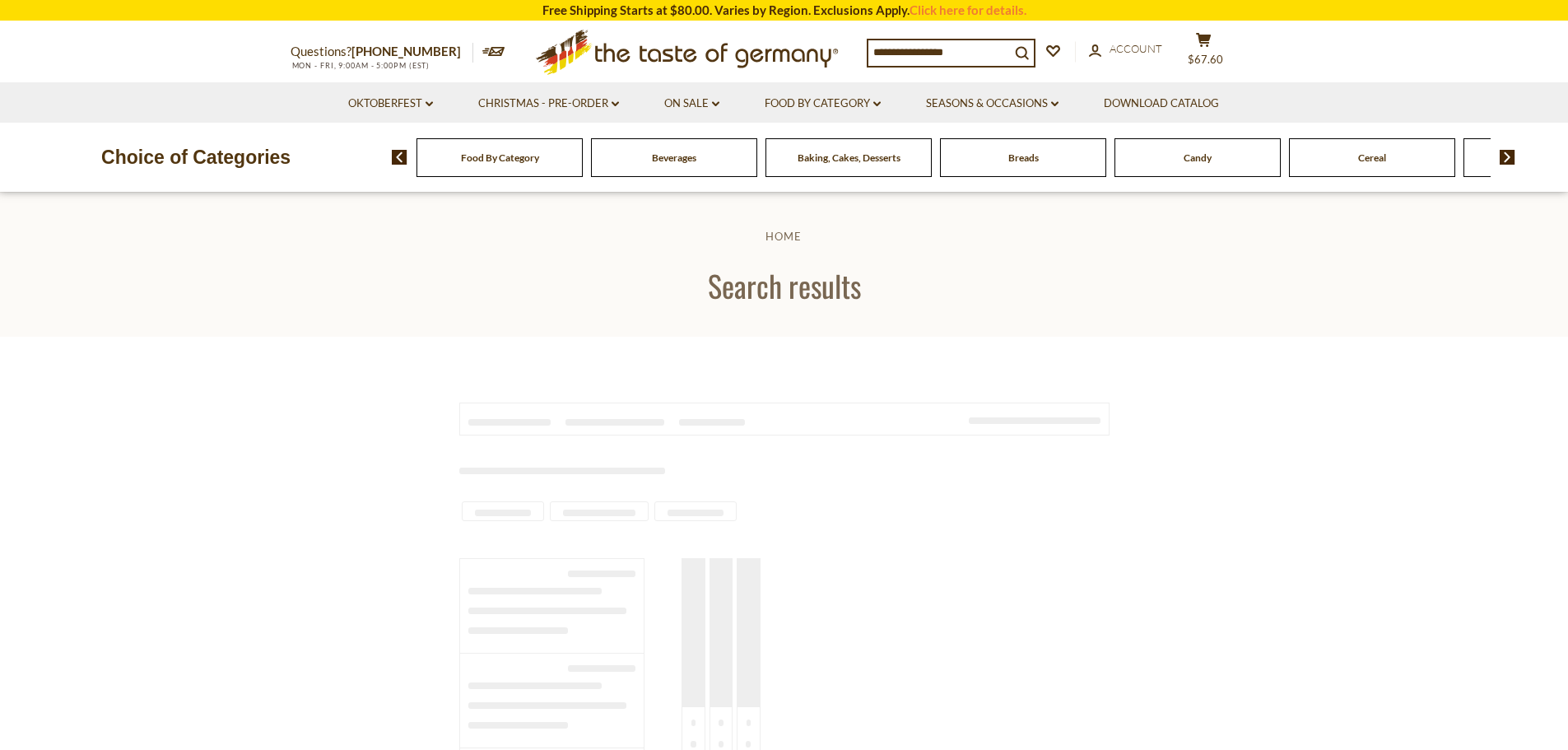
type input "*********"
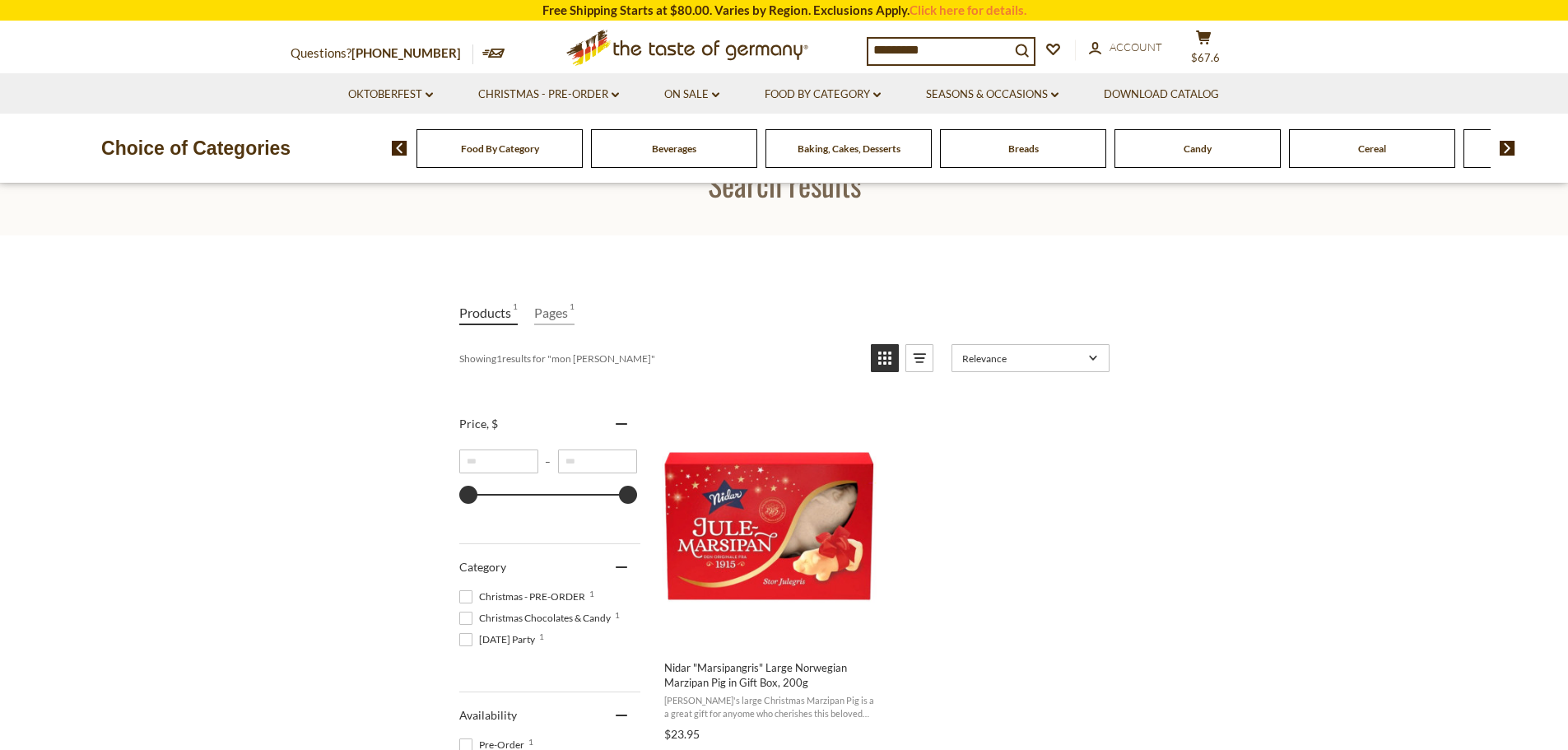
scroll to position [165, 0]
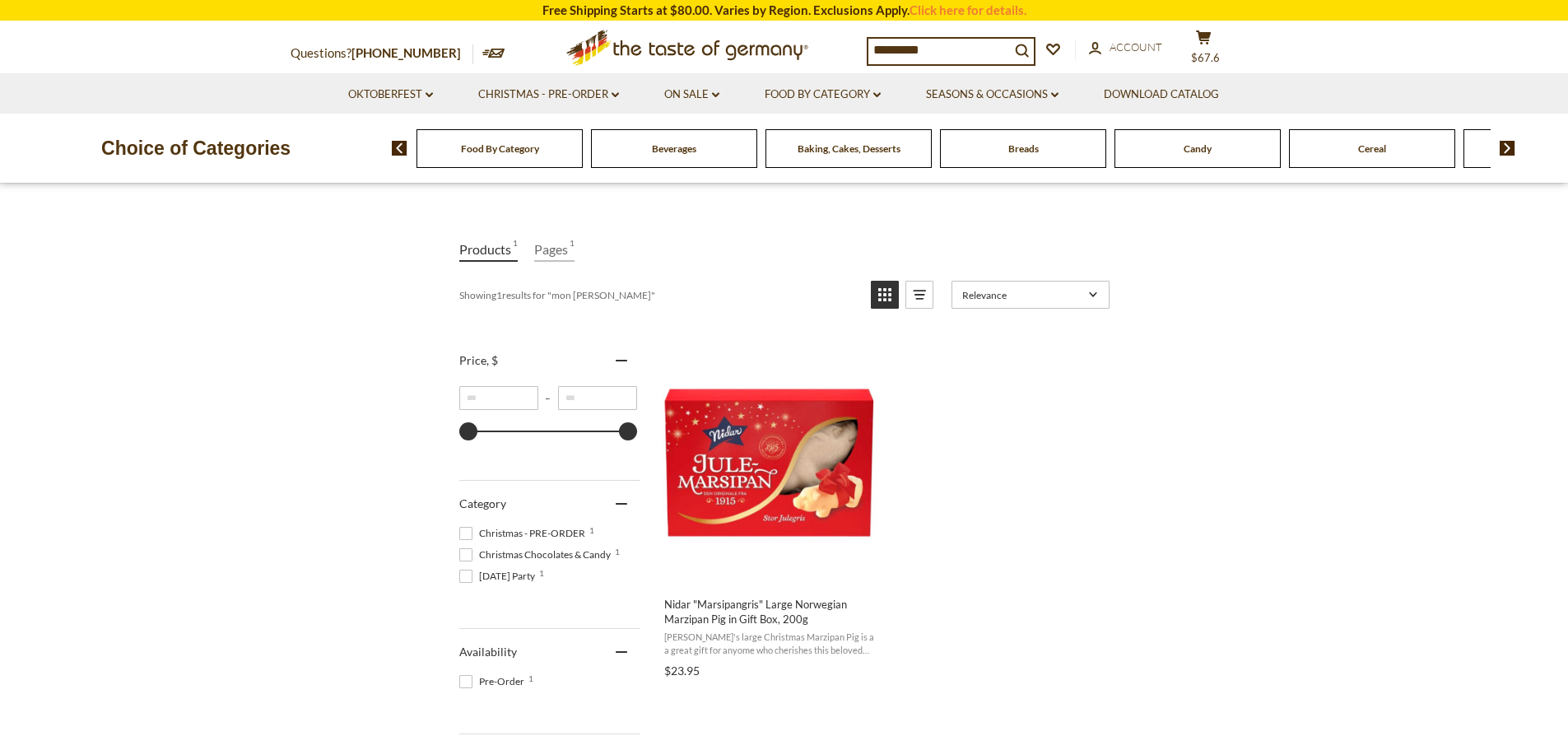
click at [466, 531] on span at bounding box center [466, 533] width 13 height 13
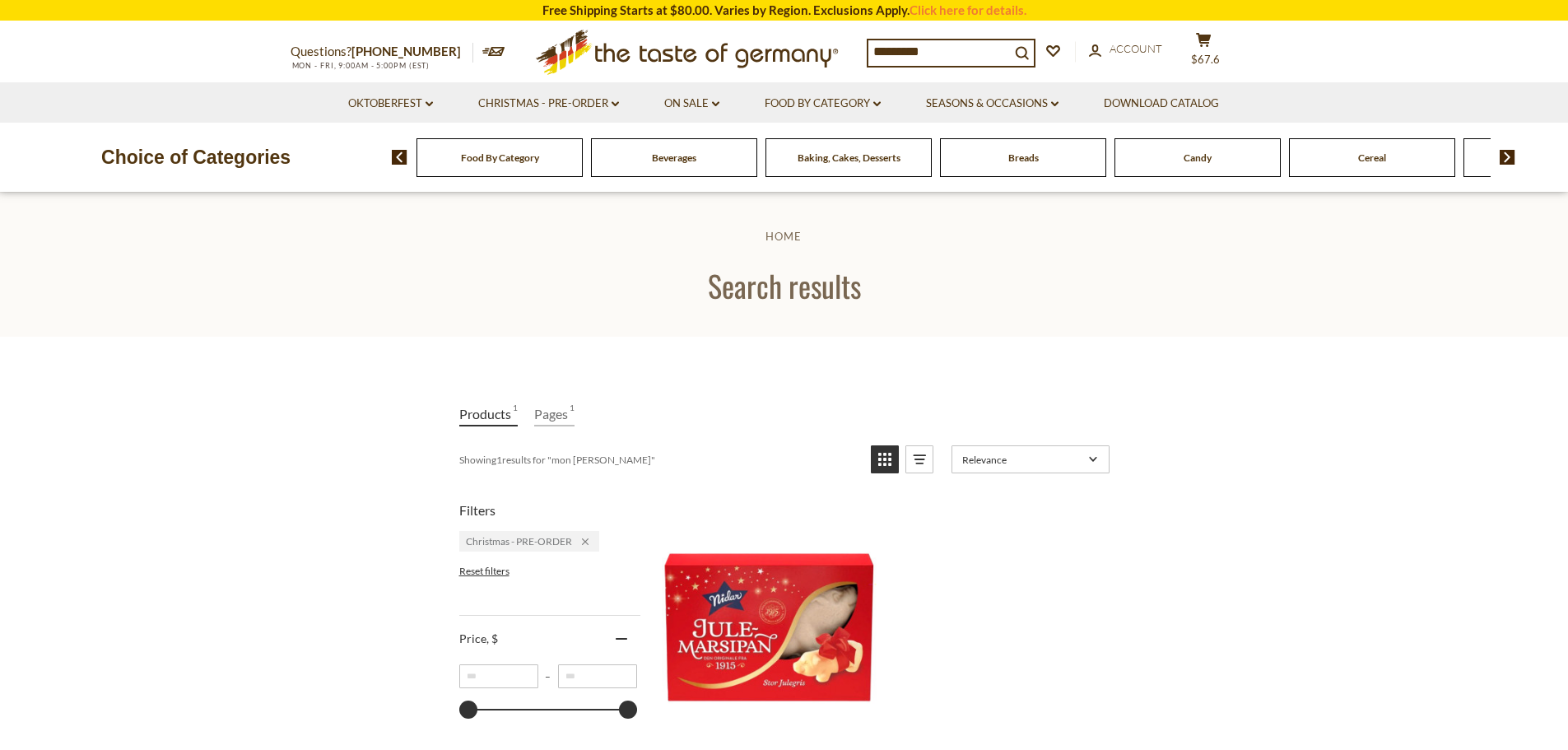
click at [649, 51] on icon at bounding box center [686, 49] width 302 height 38
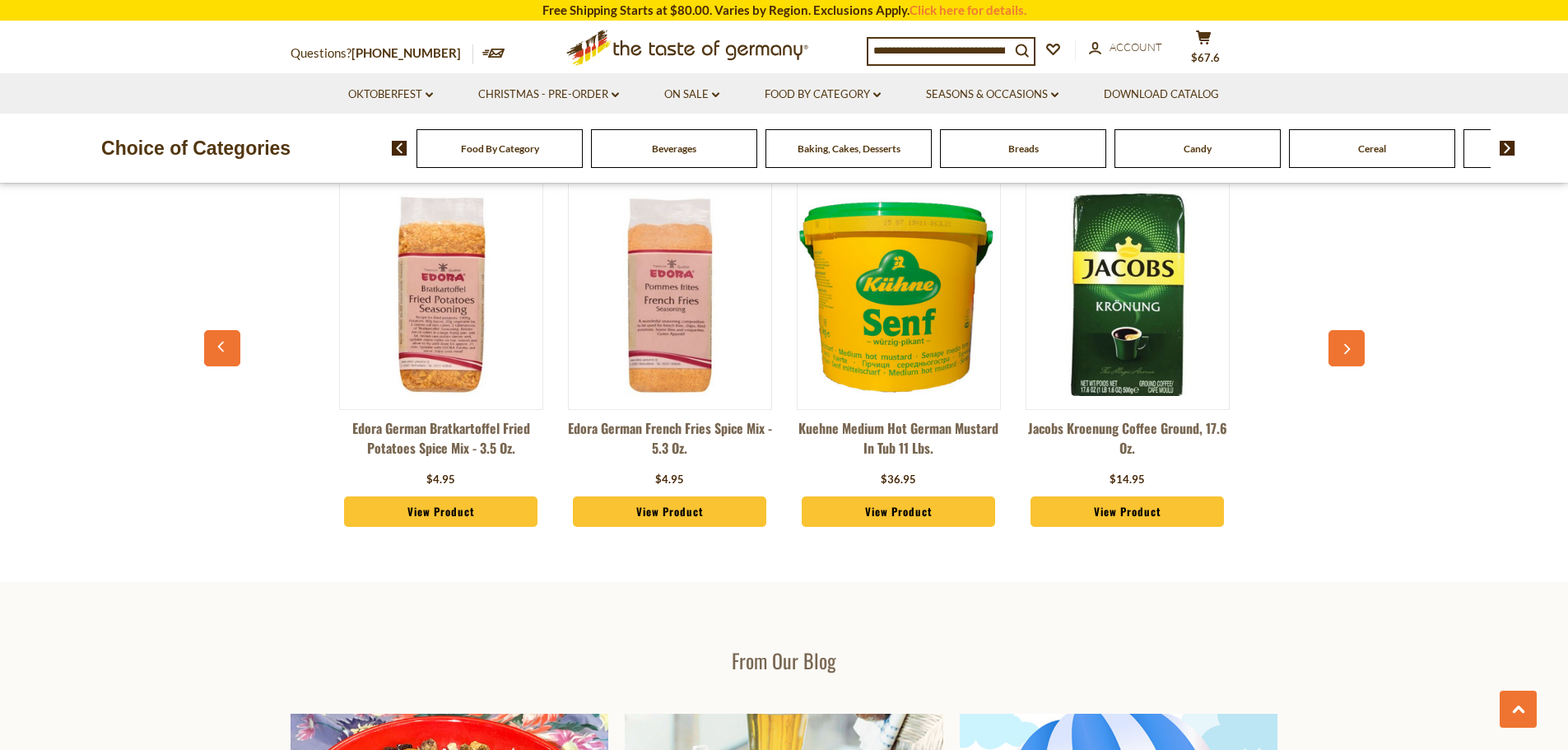
scroll to position [2015, 0]
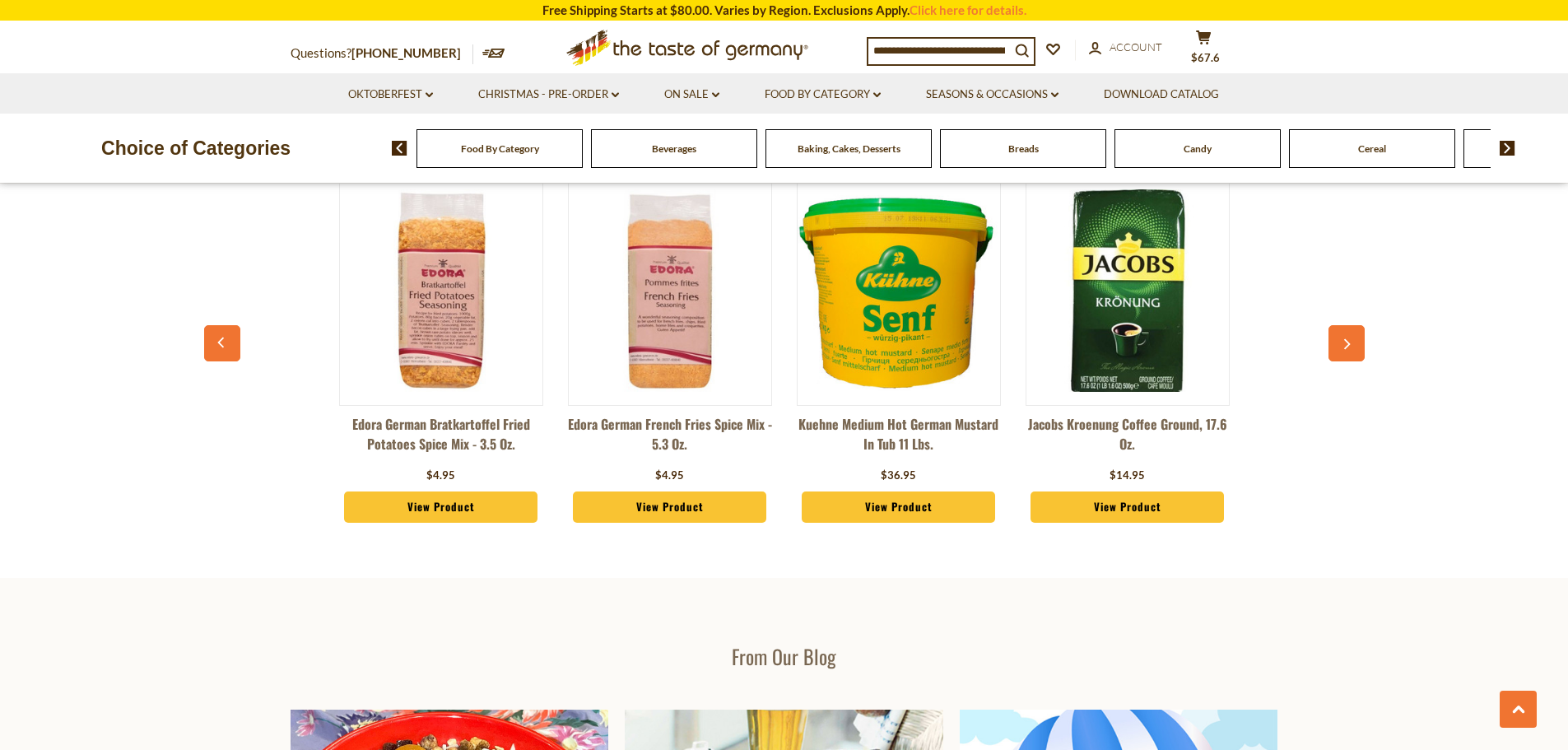
click at [1147, 274] on img at bounding box center [1127, 290] width 202 height 202
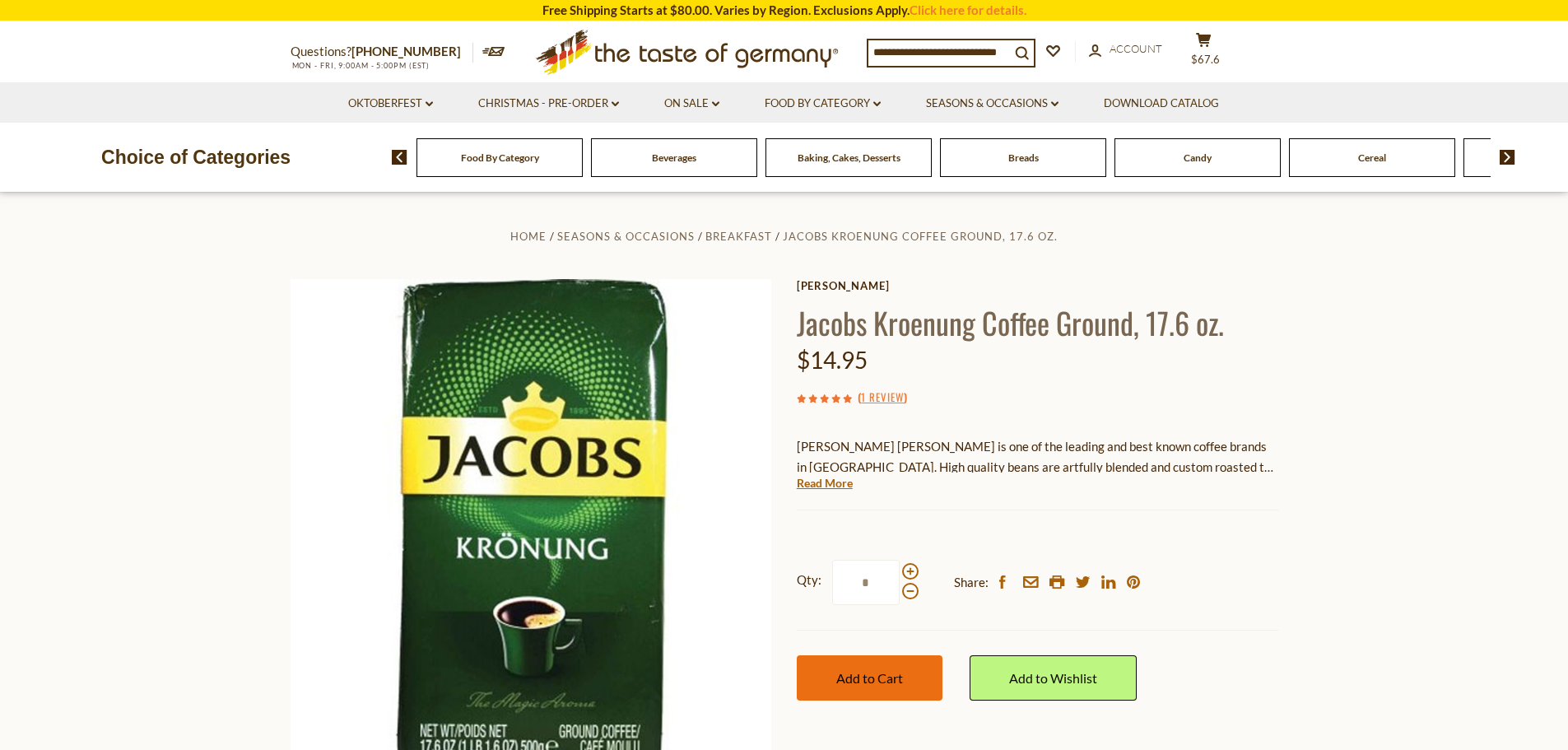
click at [876, 678] on span "Add to Cart" at bounding box center [869, 678] width 67 height 16
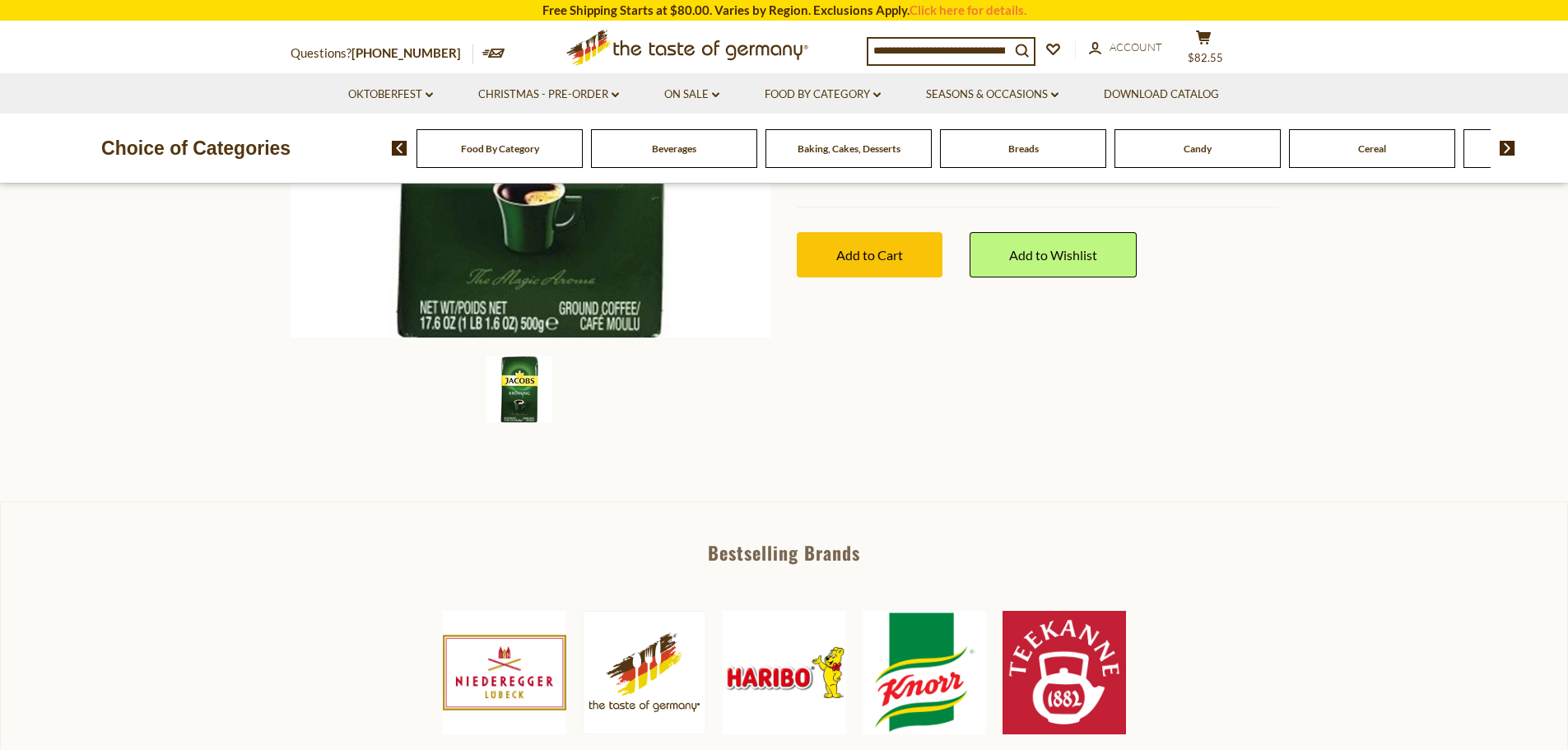
scroll to position [494, 0]
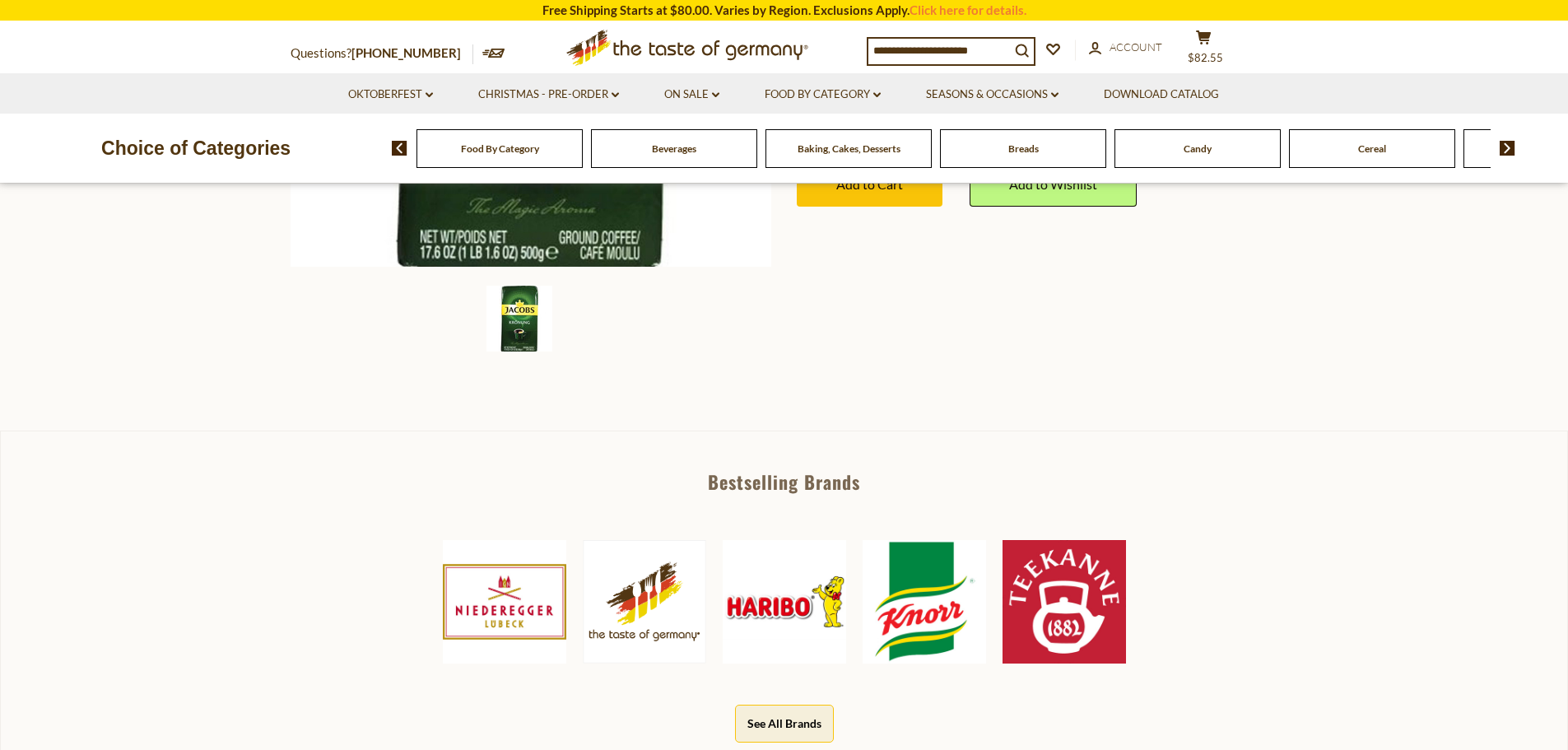
click at [935, 587] on img at bounding box center [924, 602] width 124 height 124
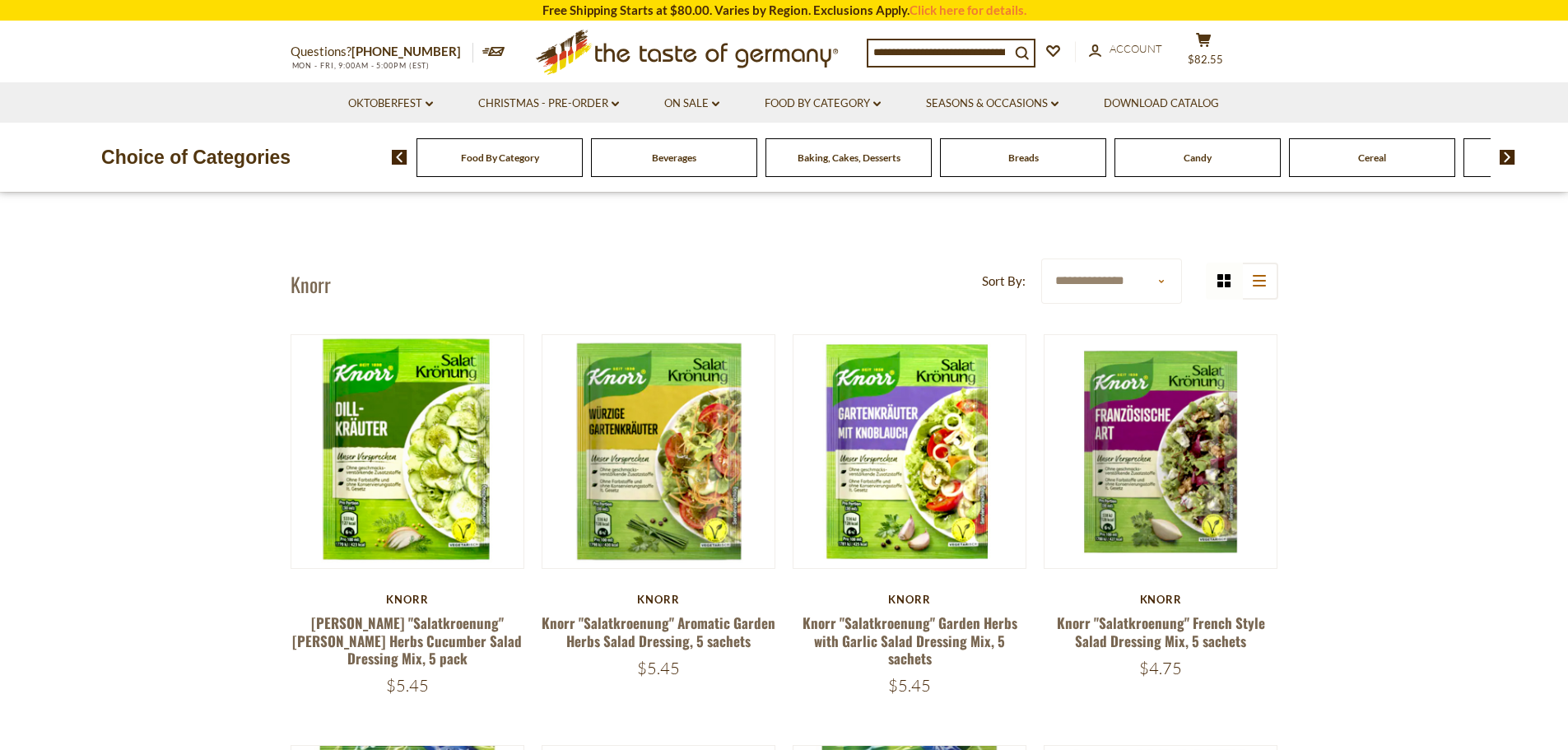
click at [966, 52] on input at bounding box center [938, 51] width 142 height 23
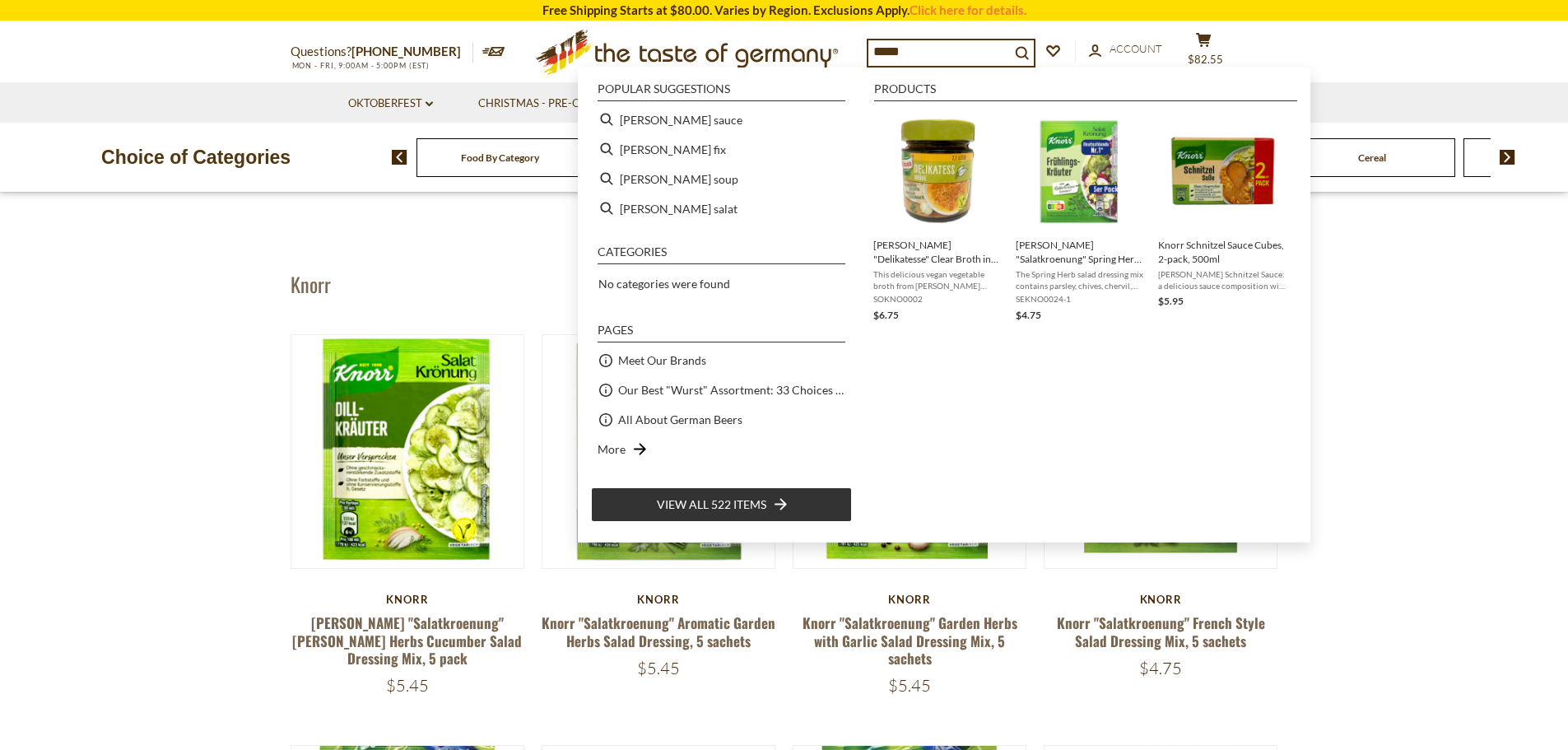
type input "******"
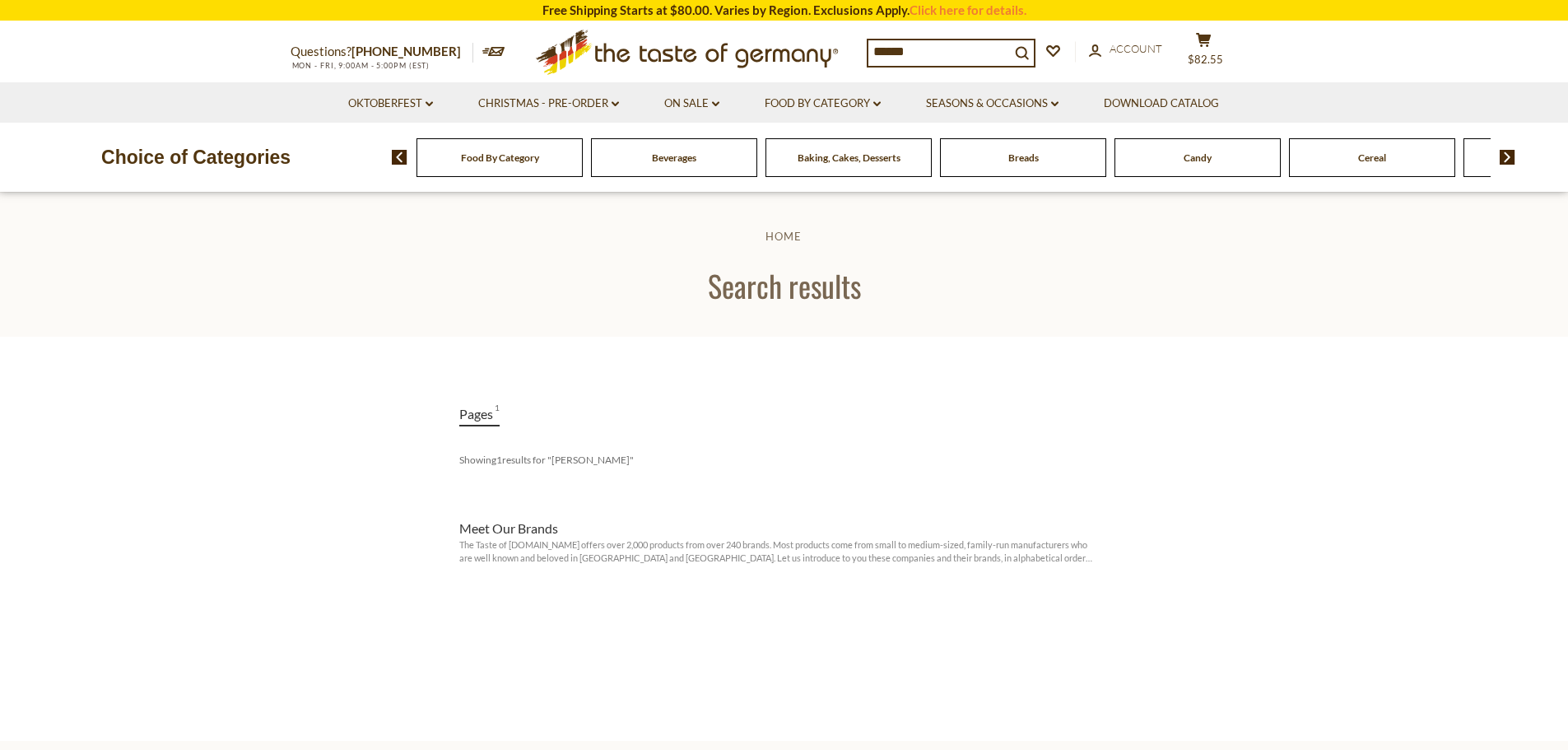
click at [925, 46] on input "******" at bounding box center [938, 51] width 142 height 23
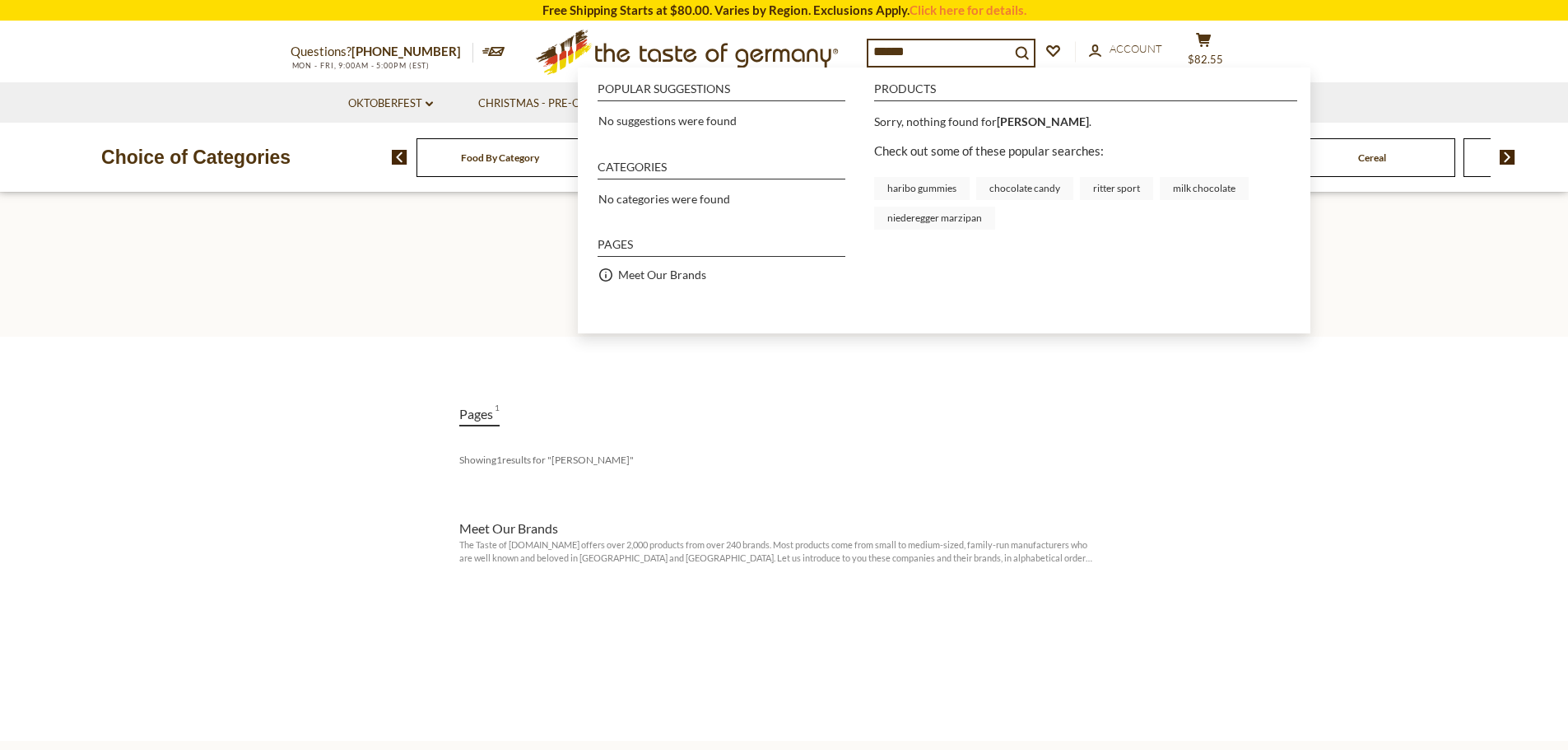
drag, startPoint x: 925, startPoint y: 52, endPoint x: 833, endPoint y: 50, distance: 92.0
click at [833, 50] on div "Questions? 800-881-6419 MON - FRI, 9:00AM - 5:00PM (EST) .st0{fill:#EDD300;} .s…" at bounding box center [784, 52] width 1012 height 60
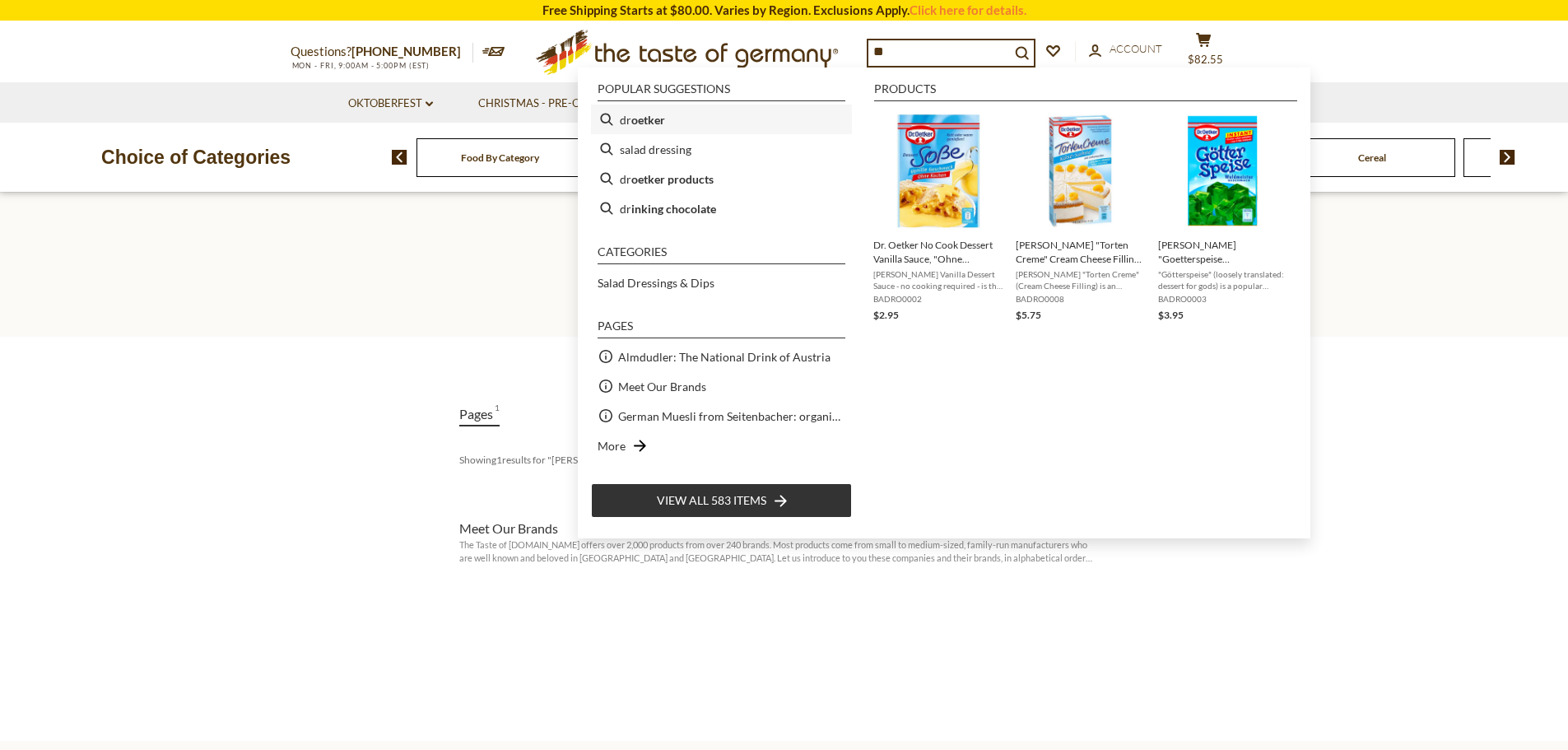
click at [648, 125] on b "oetker" at bounding box center [648, 119] width 34 height 19
type input "*********"
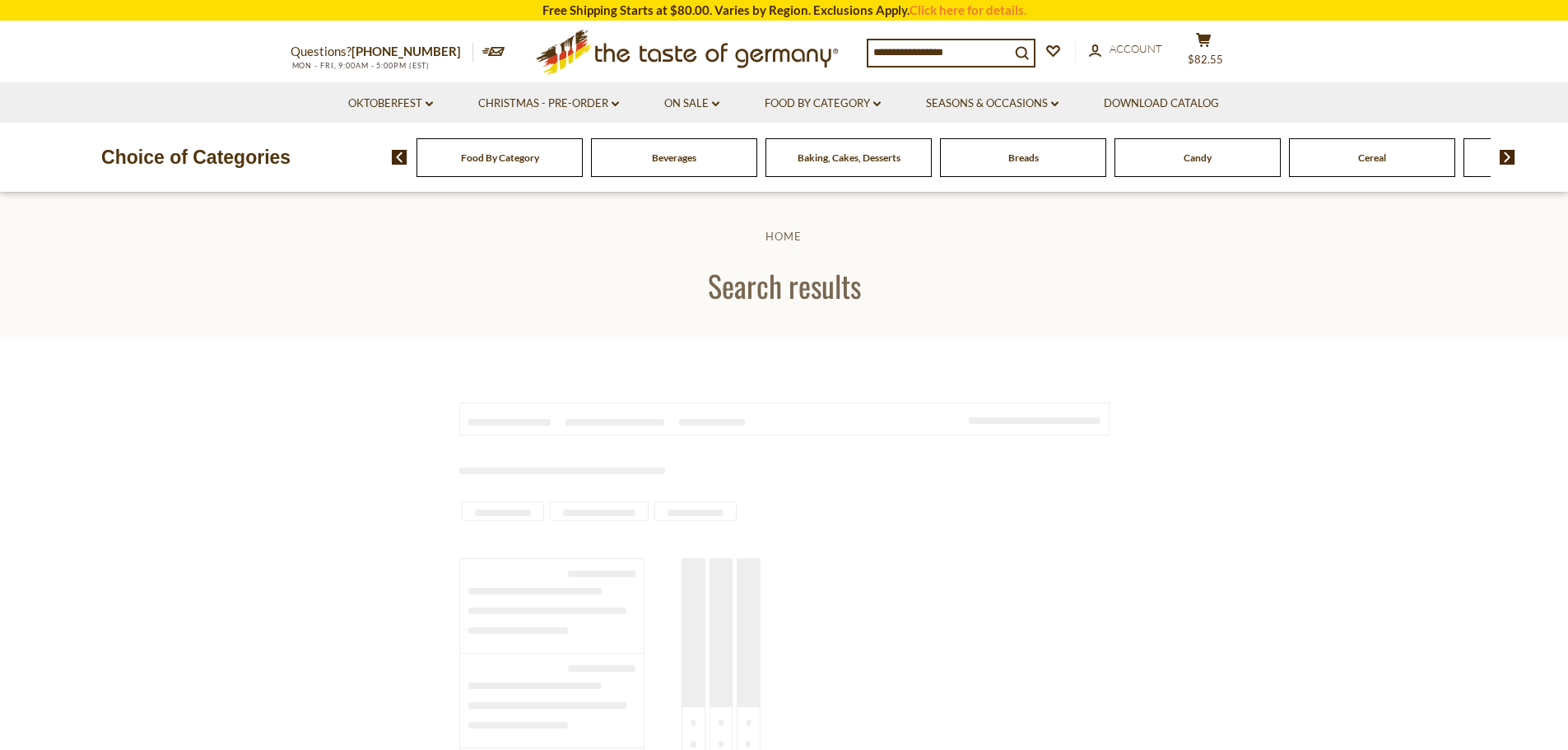
type input "*********"
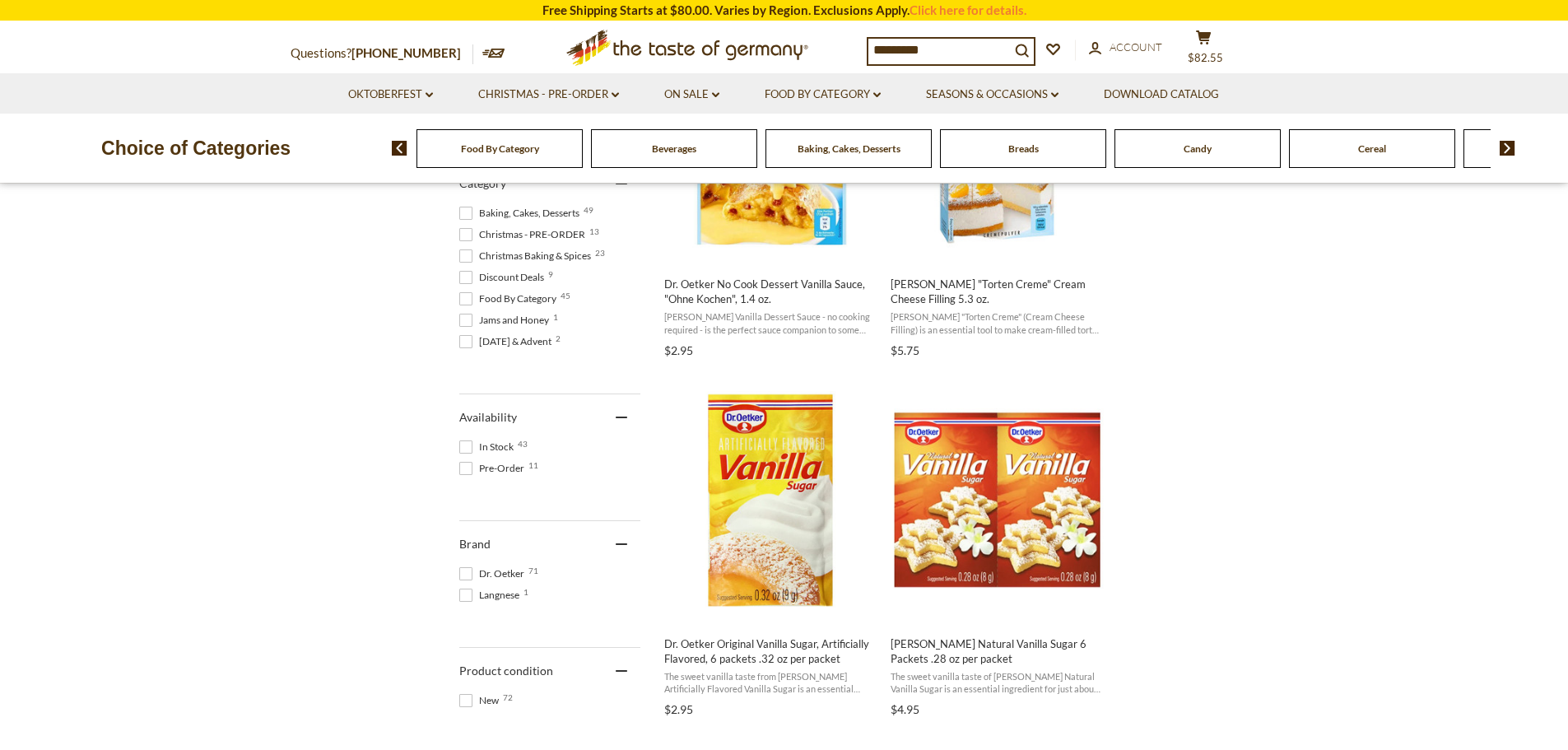
scroll to position [549, 0]
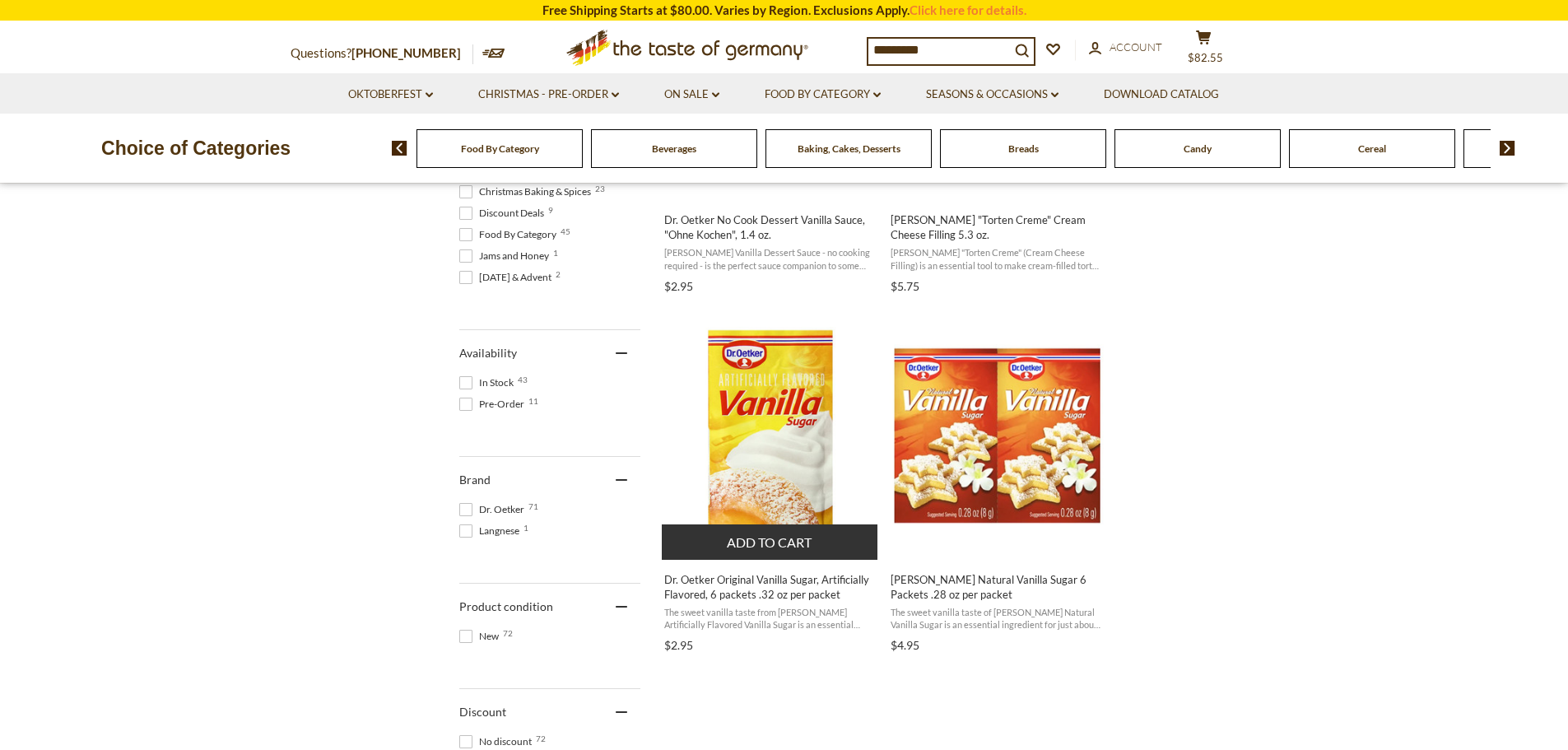
click at [755, 542] on button "Add to cart" at bounding box center [770, 542] width 216 height 36
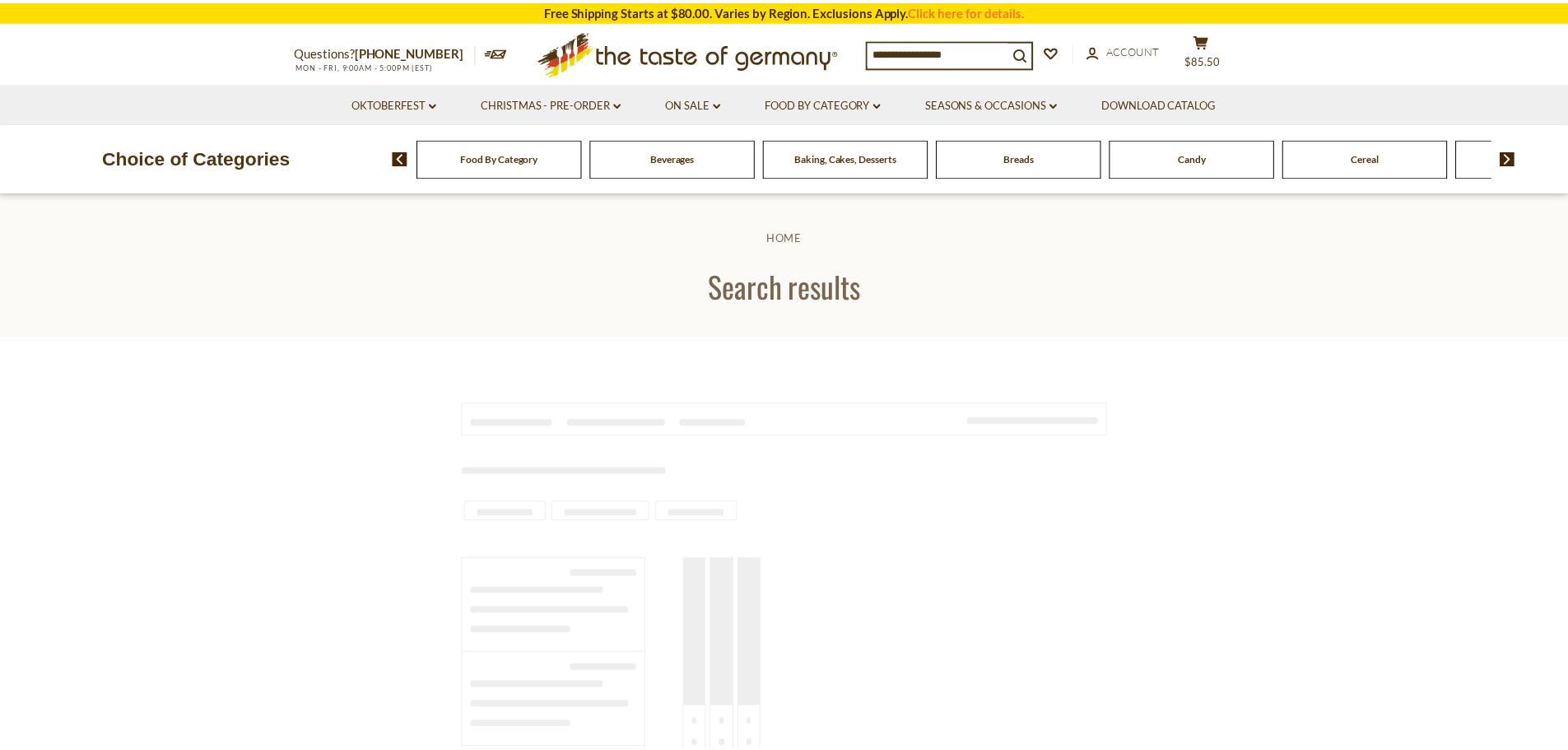
scroll to position [549, 0]
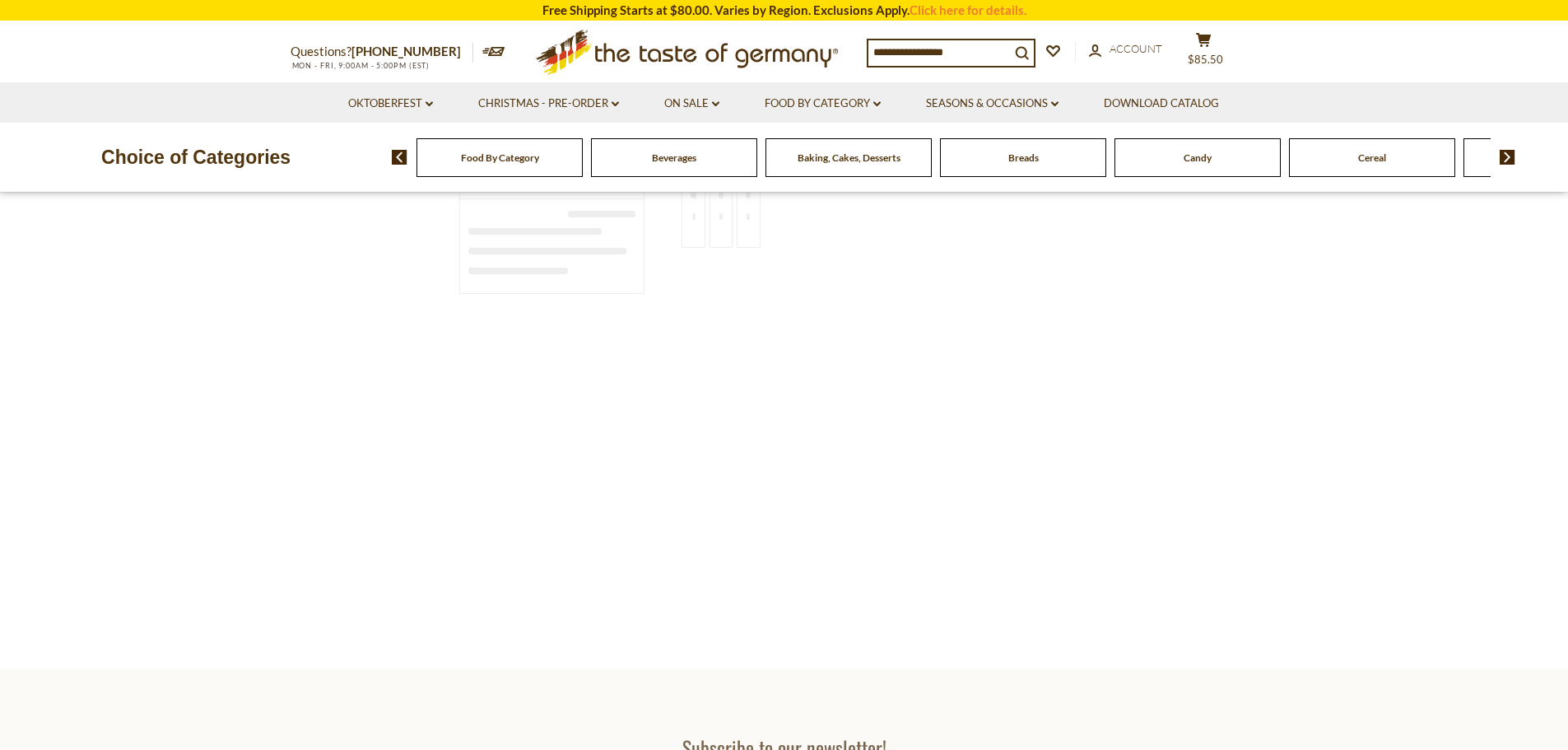
type input "*********"
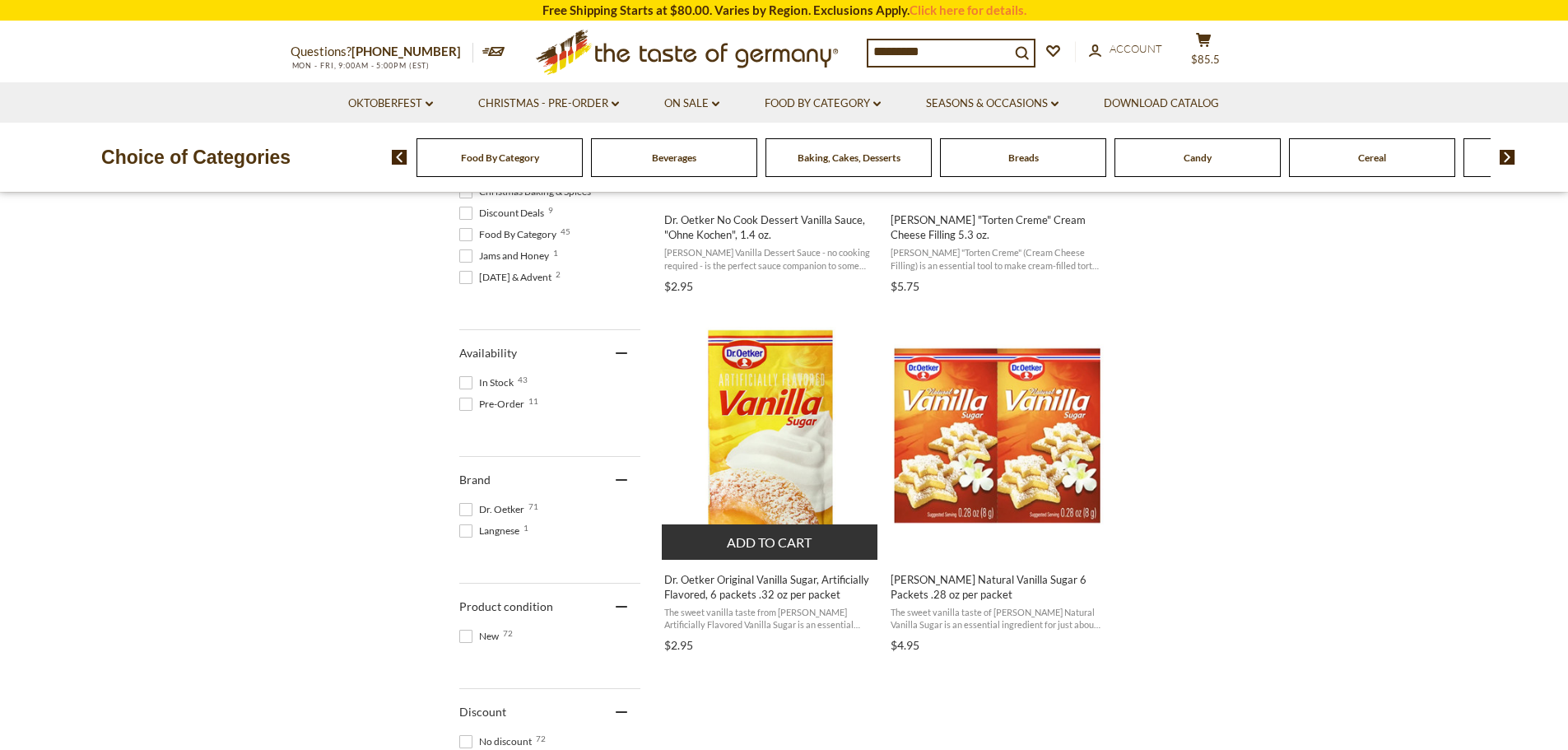
click at [724, 399] on img "Dr. Oetker Original Vanilla Sugar, Artificially Flavored, 6 packets .32 oz per …" at bounding box center [771, 436] width 218 height 218
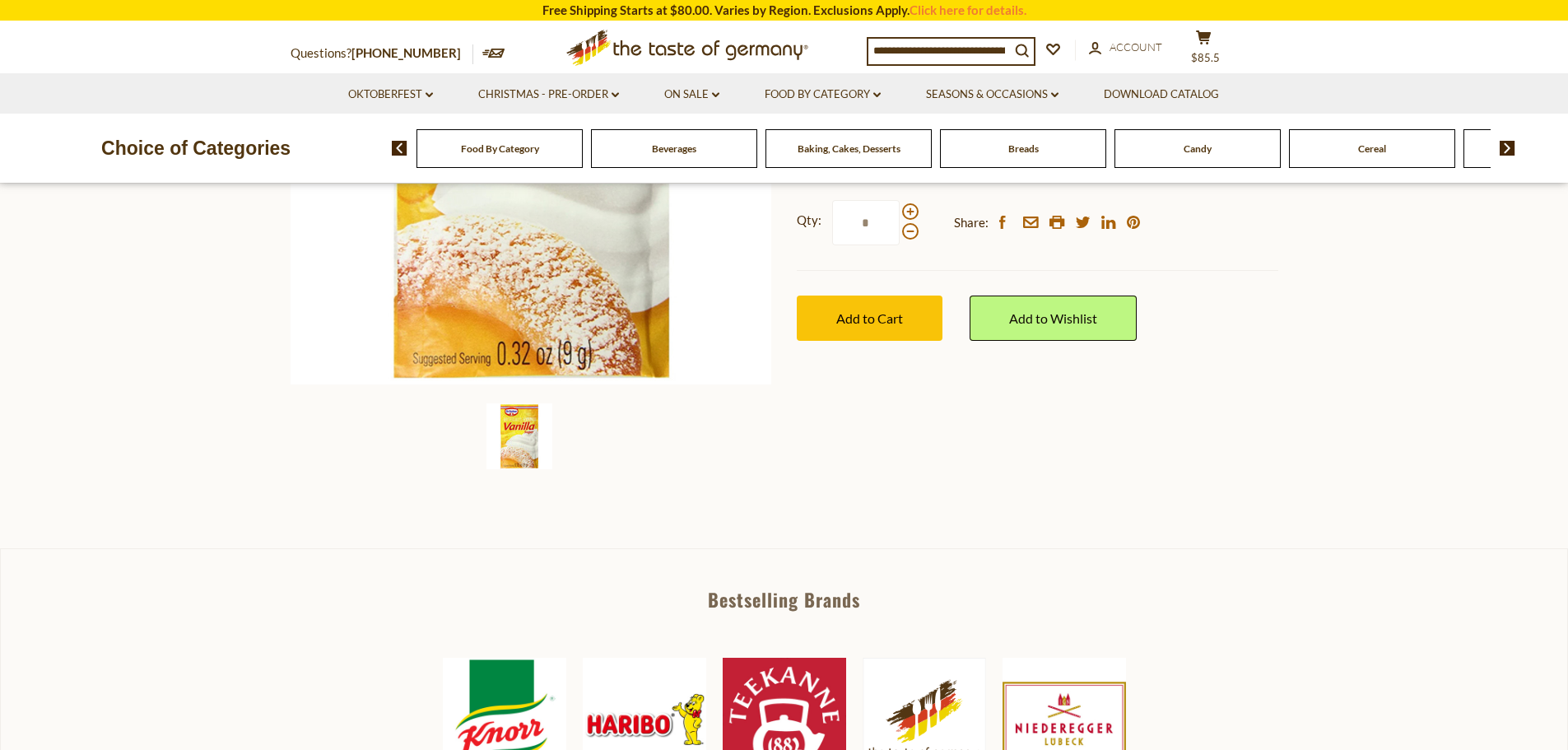
scroll to position [603, 0]
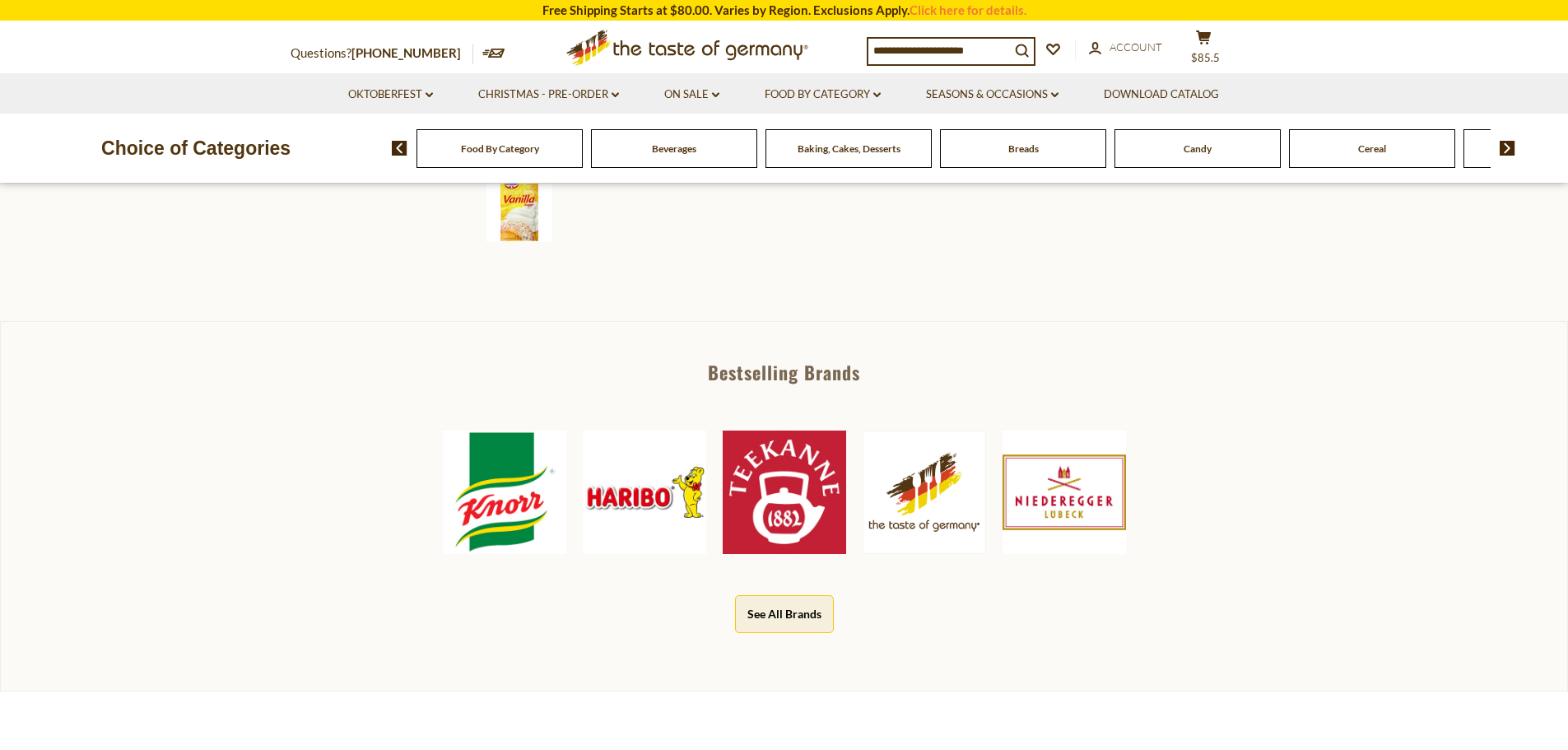
click at [795, 615] on button "See All Brands" at bounding box center [784, 614] width 99 height 37
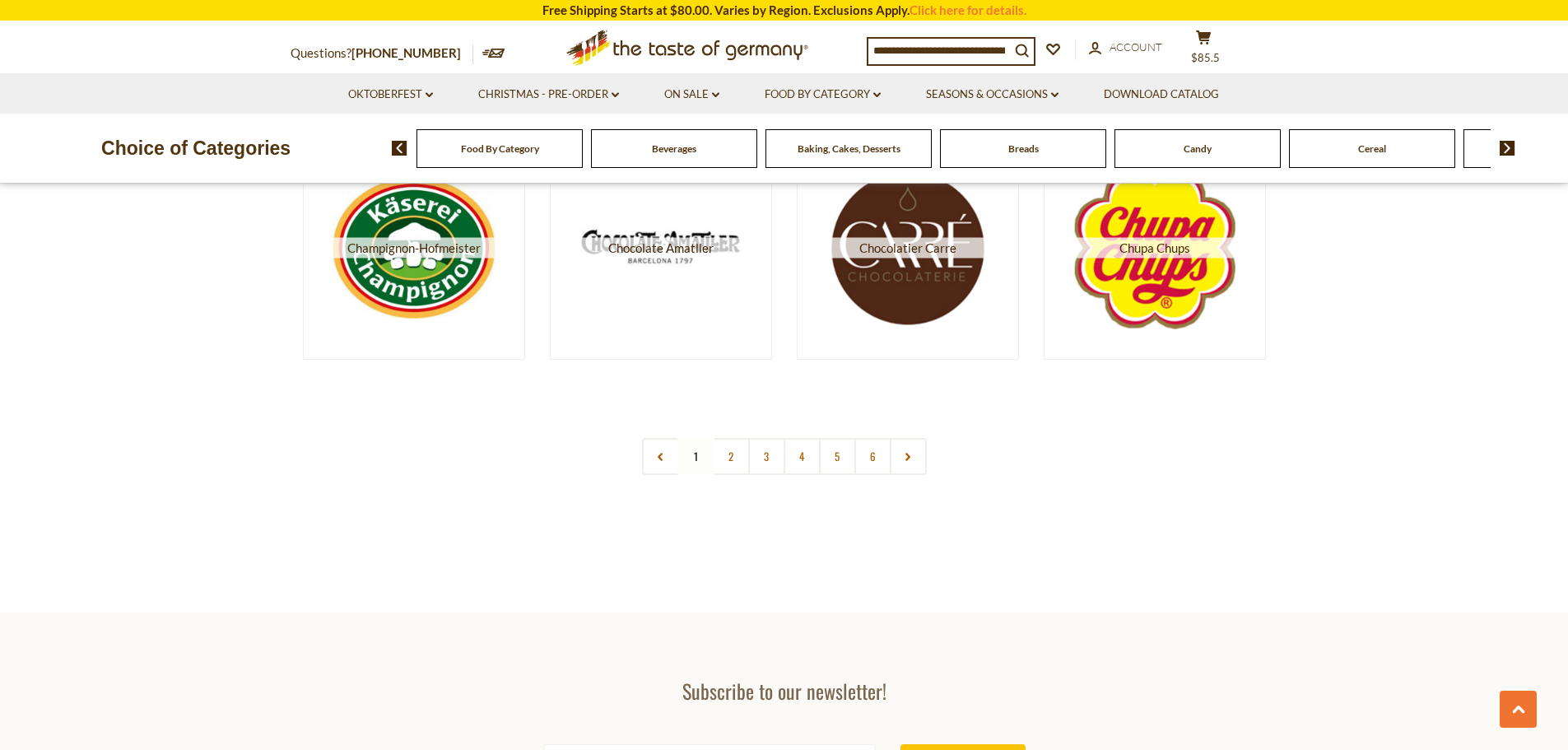
scroll to position [3019, 0]
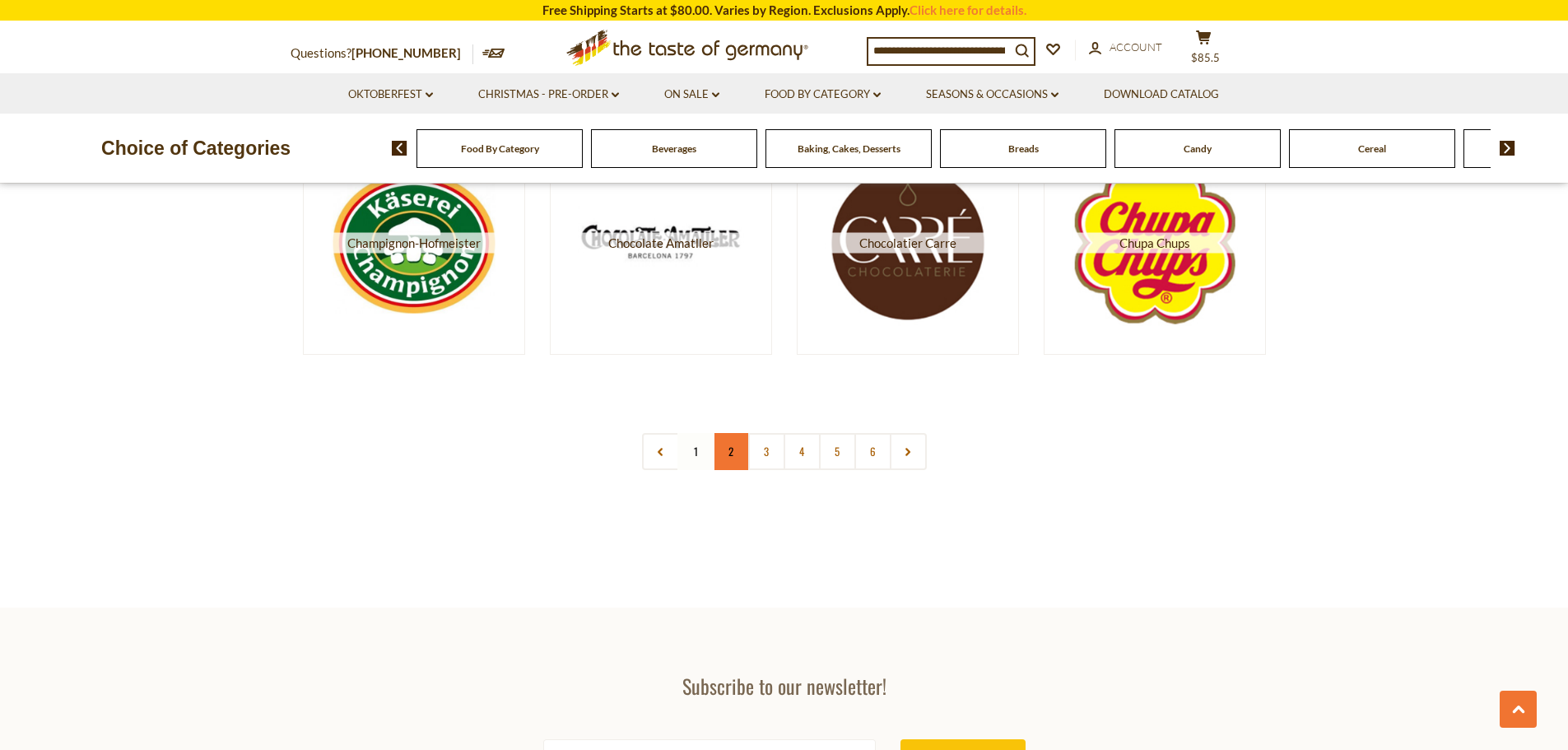
click at [734, 452] on link "2" at bounding box center [731, 451] width 37 height 37
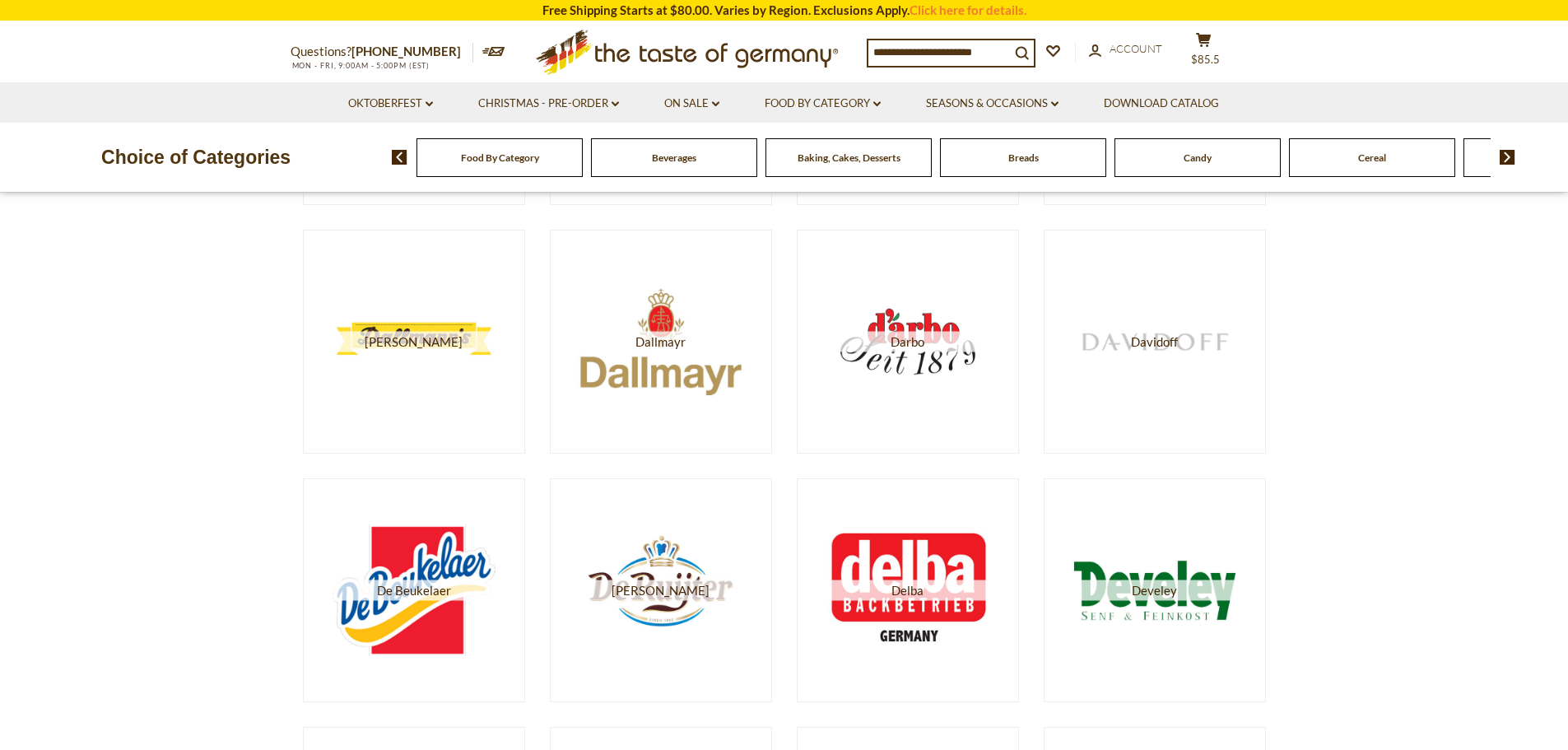
scroll to position [494, 0]
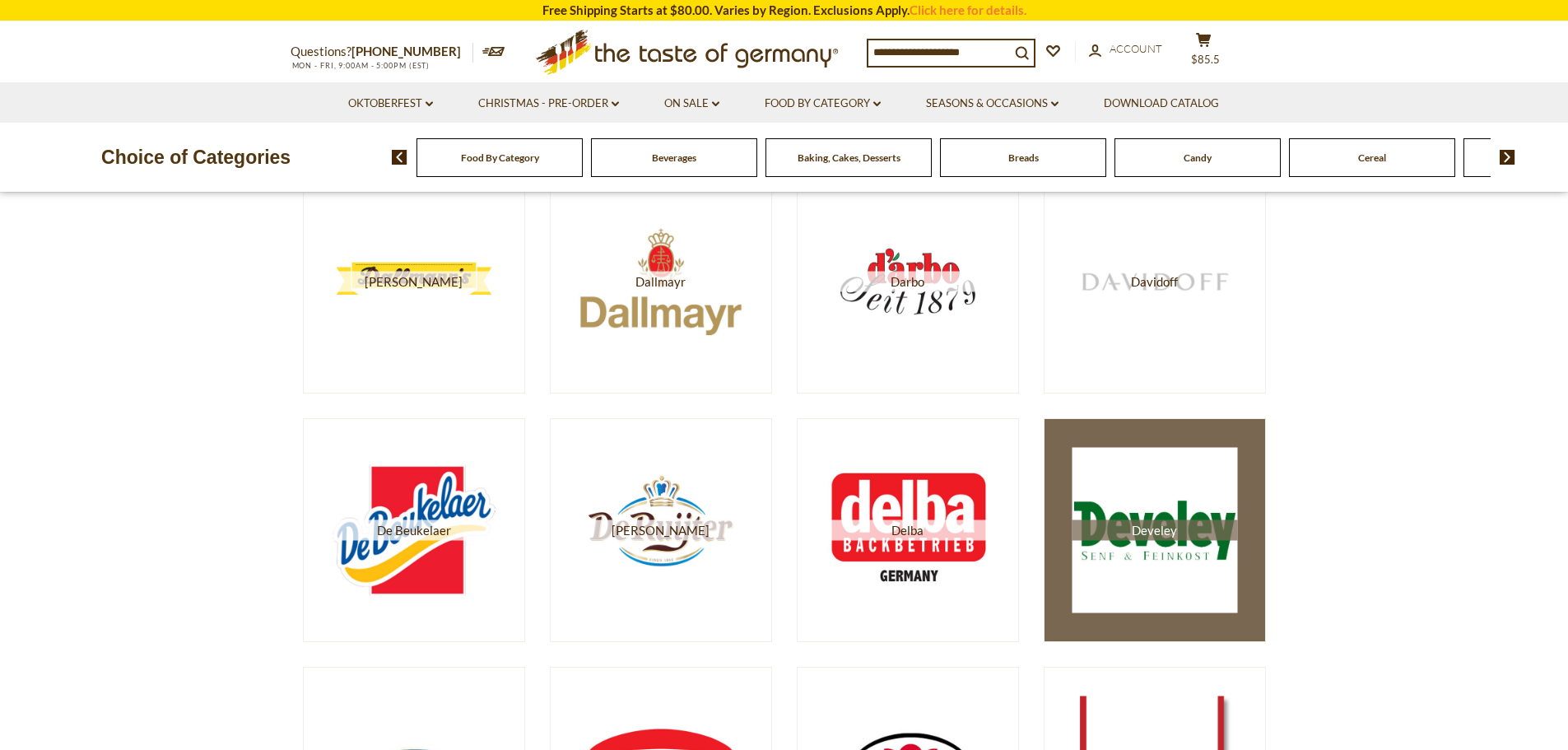
click at [1161, 524] on span "Develey" at bounding box center [1154, 530] width 166 height 20
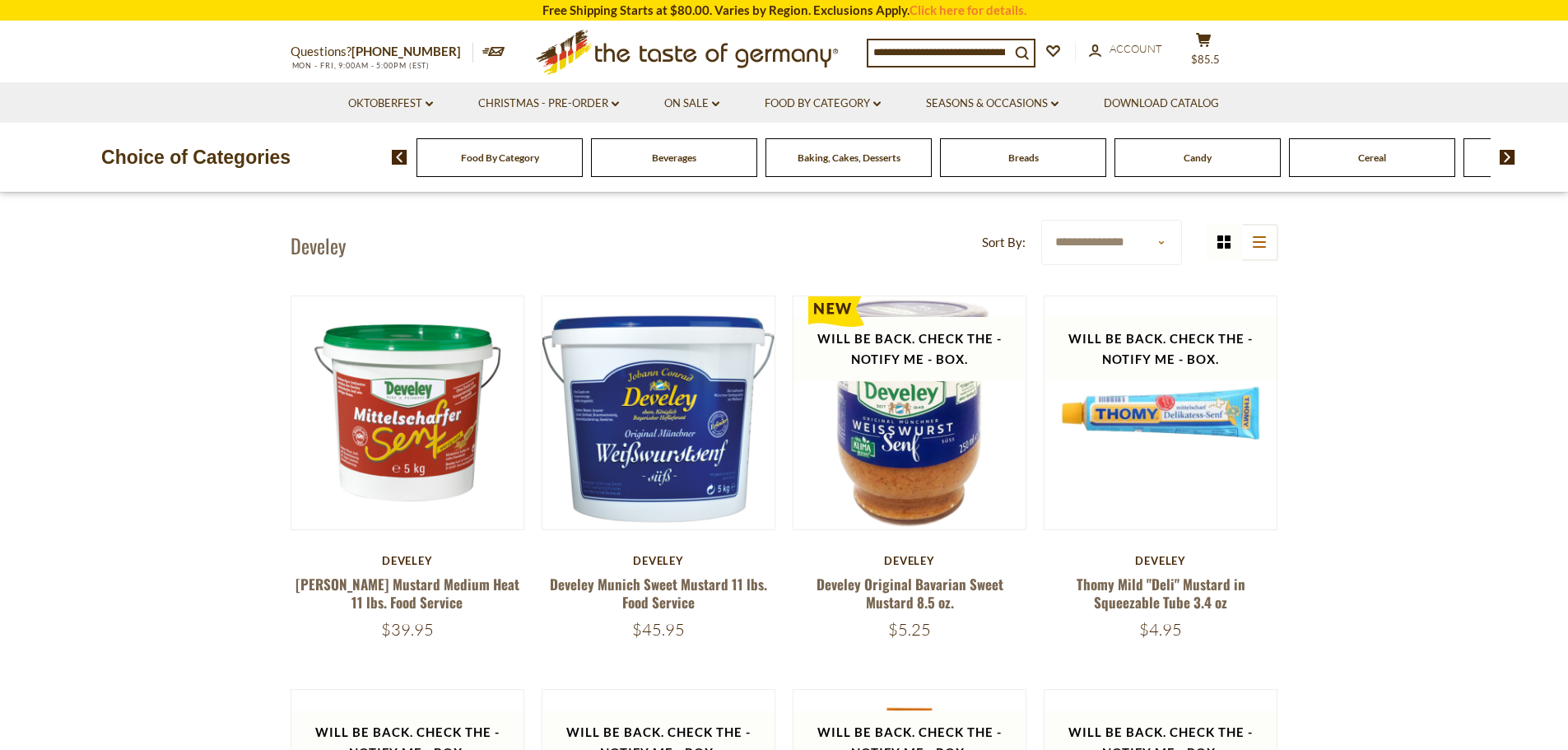
scroll to position [55, 0]
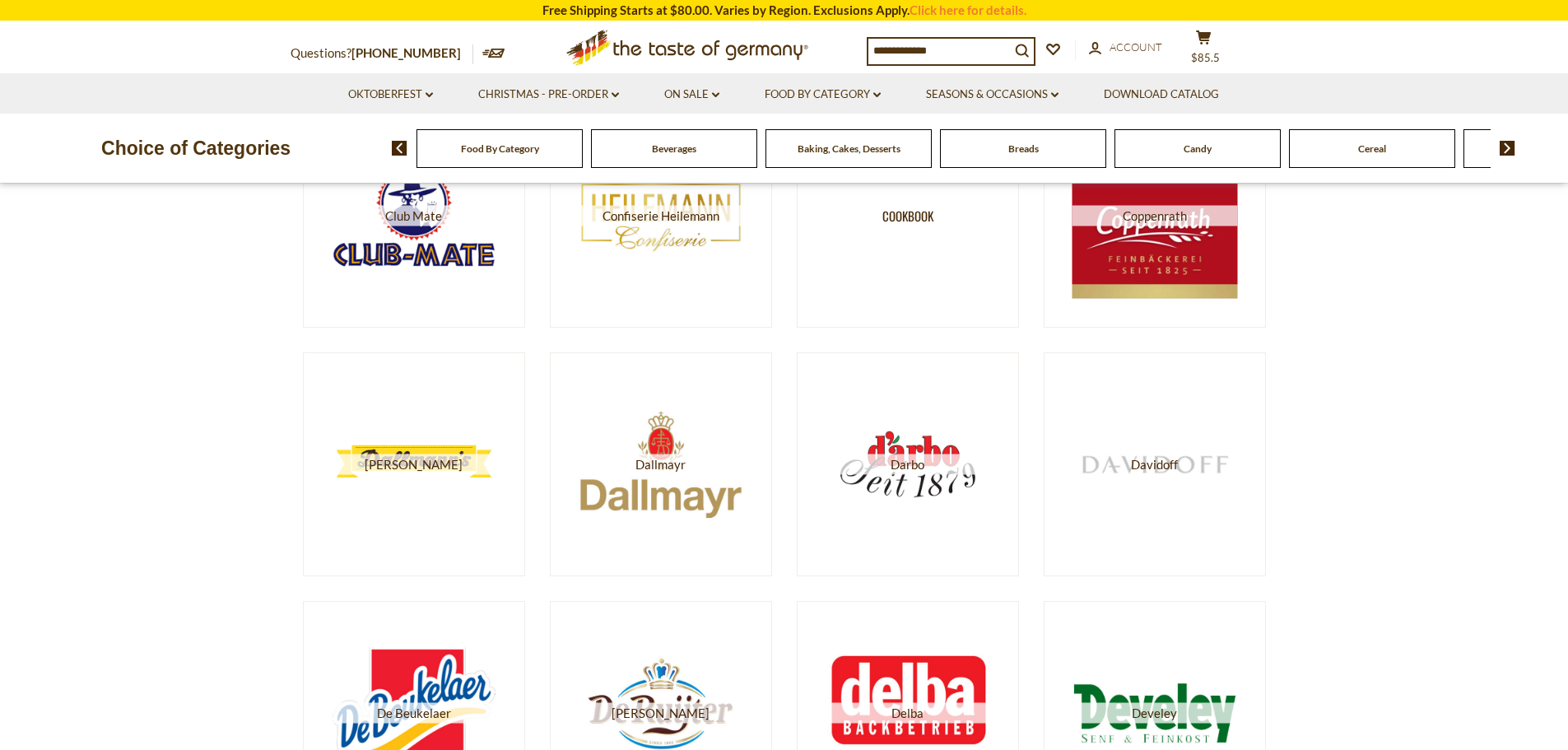
scroll to position [274, 0]
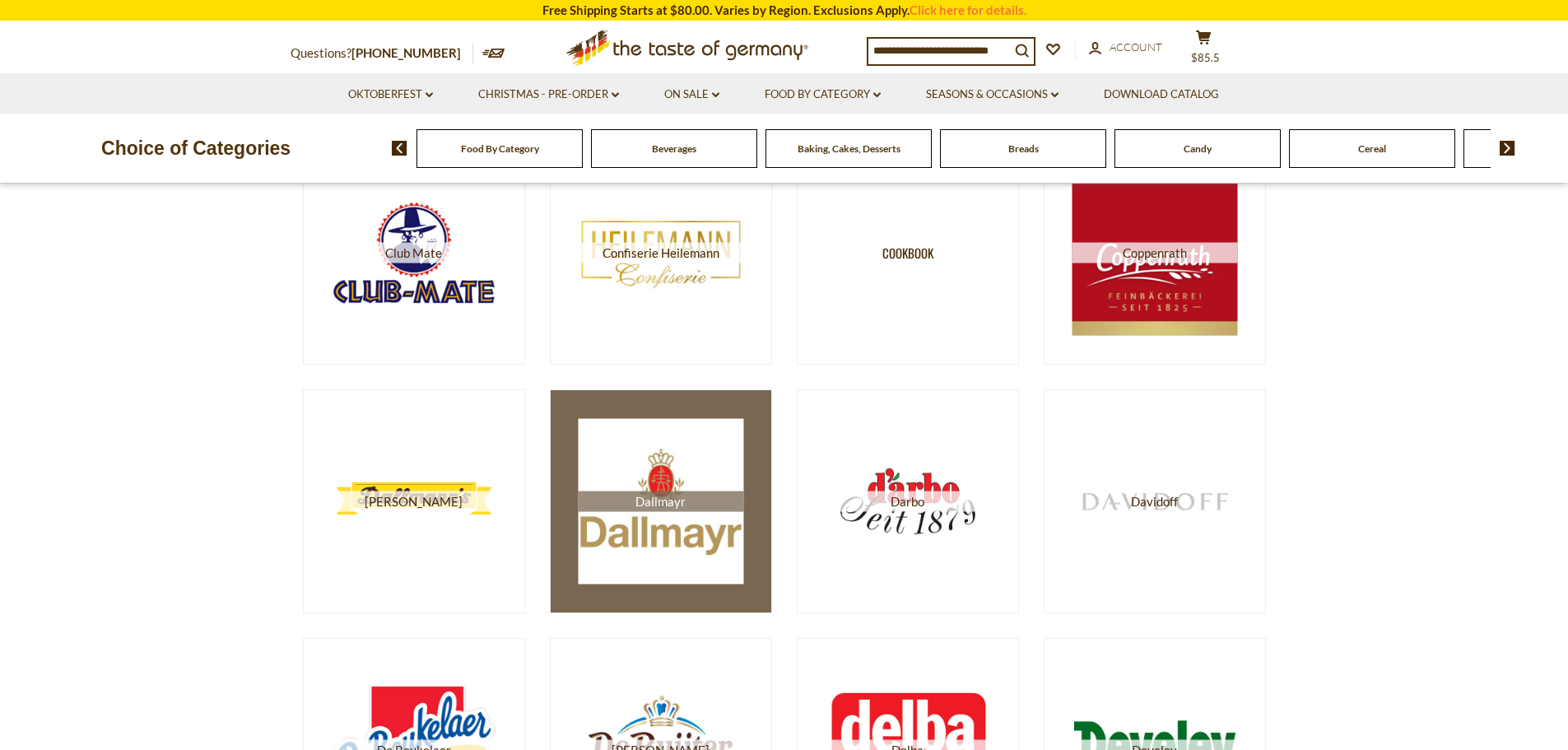
click at [647, 523] on img at bounding box center [660, 502] width 166 height 166
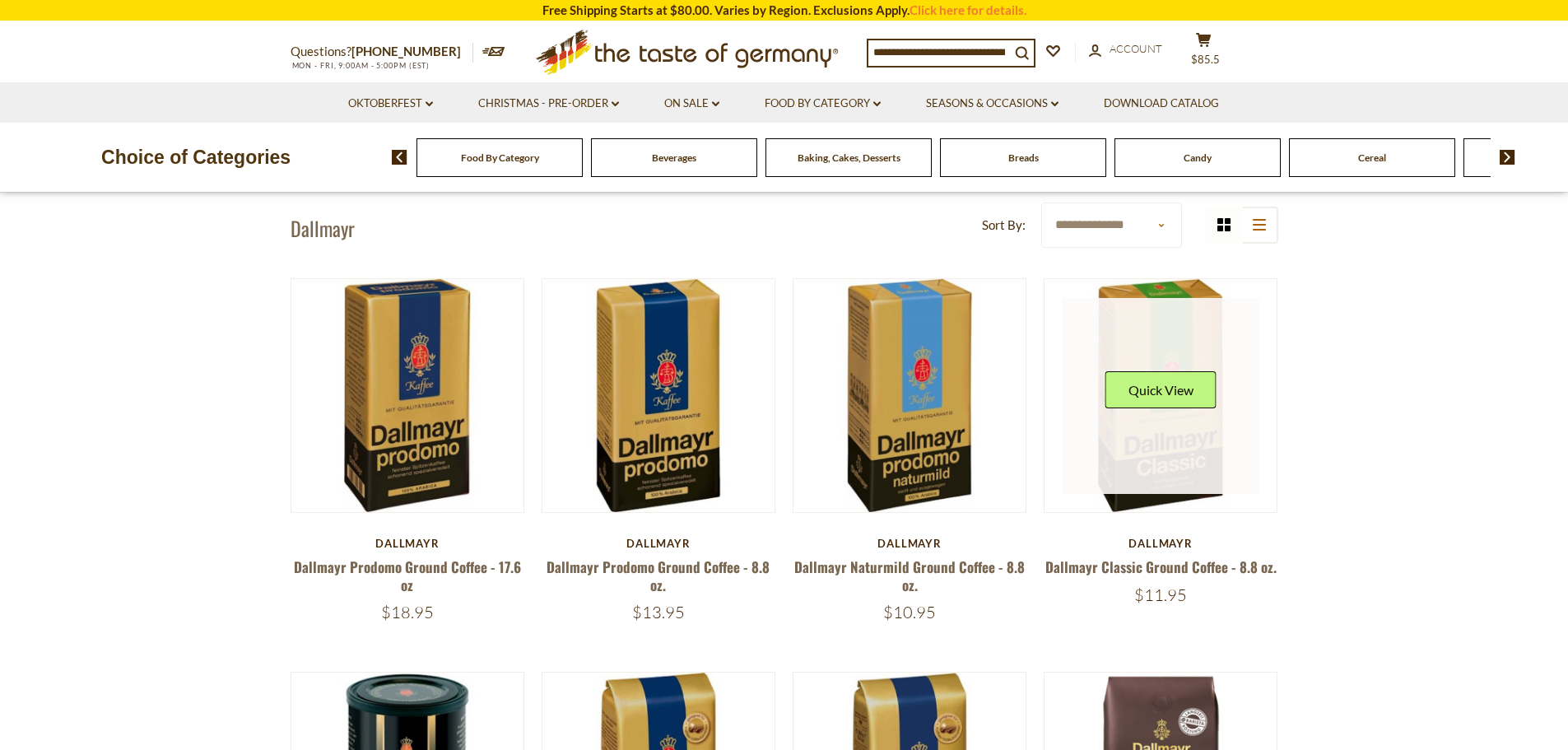
scroll to position [55, 0]
click at [1162, 437] on link at bounding box center [1161, 397] width 196 height 196
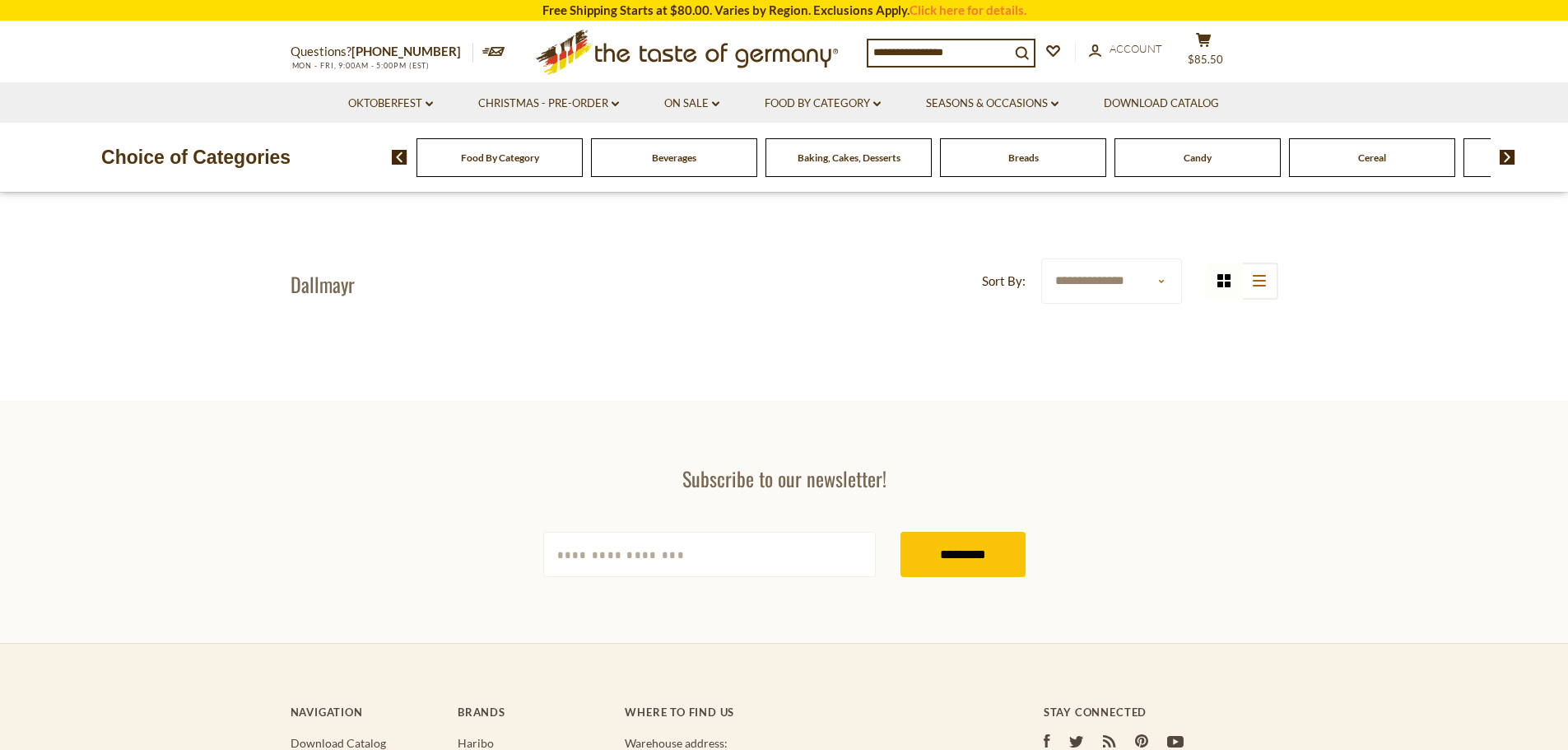
scroll to position [55, 0]
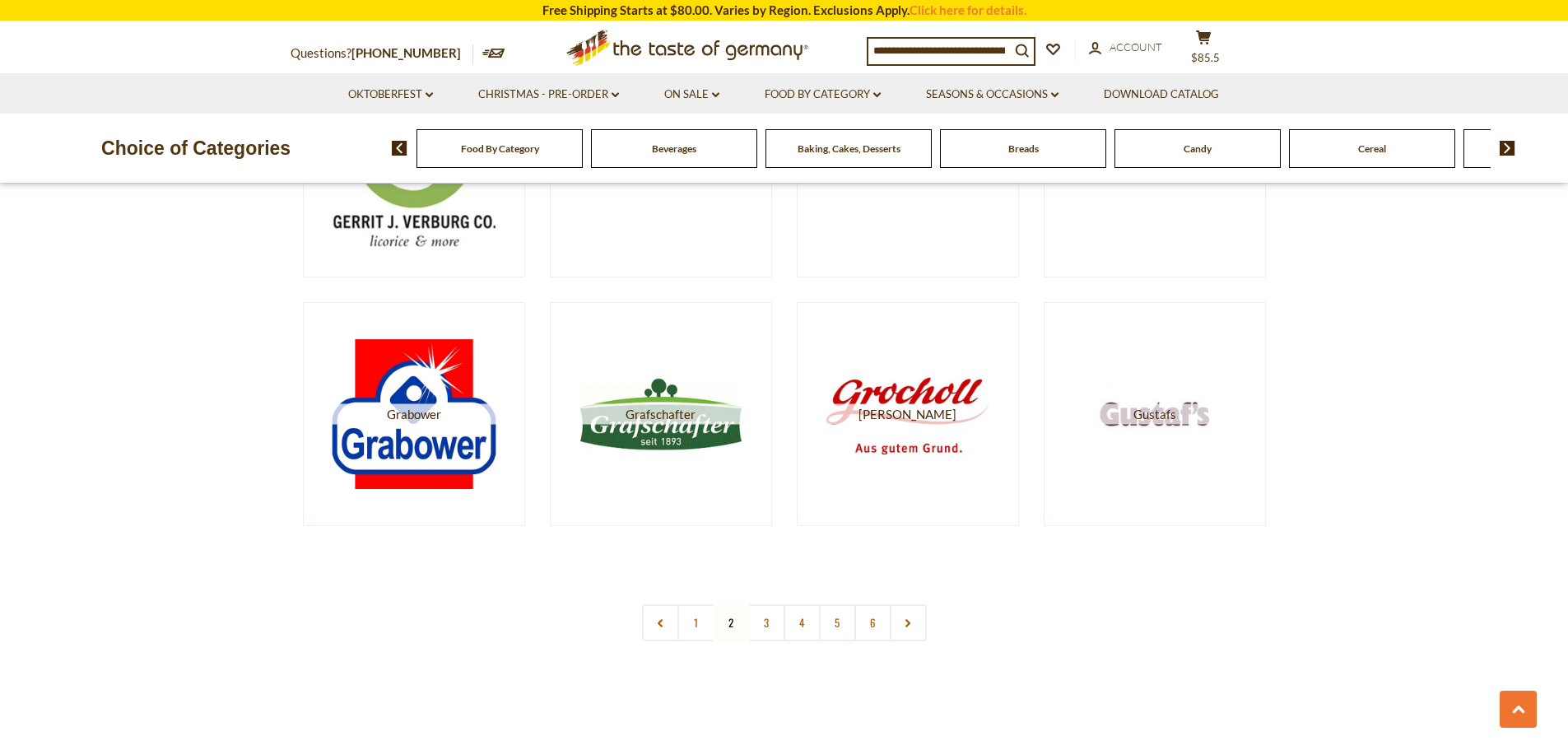
scroll to position [2908, 0]
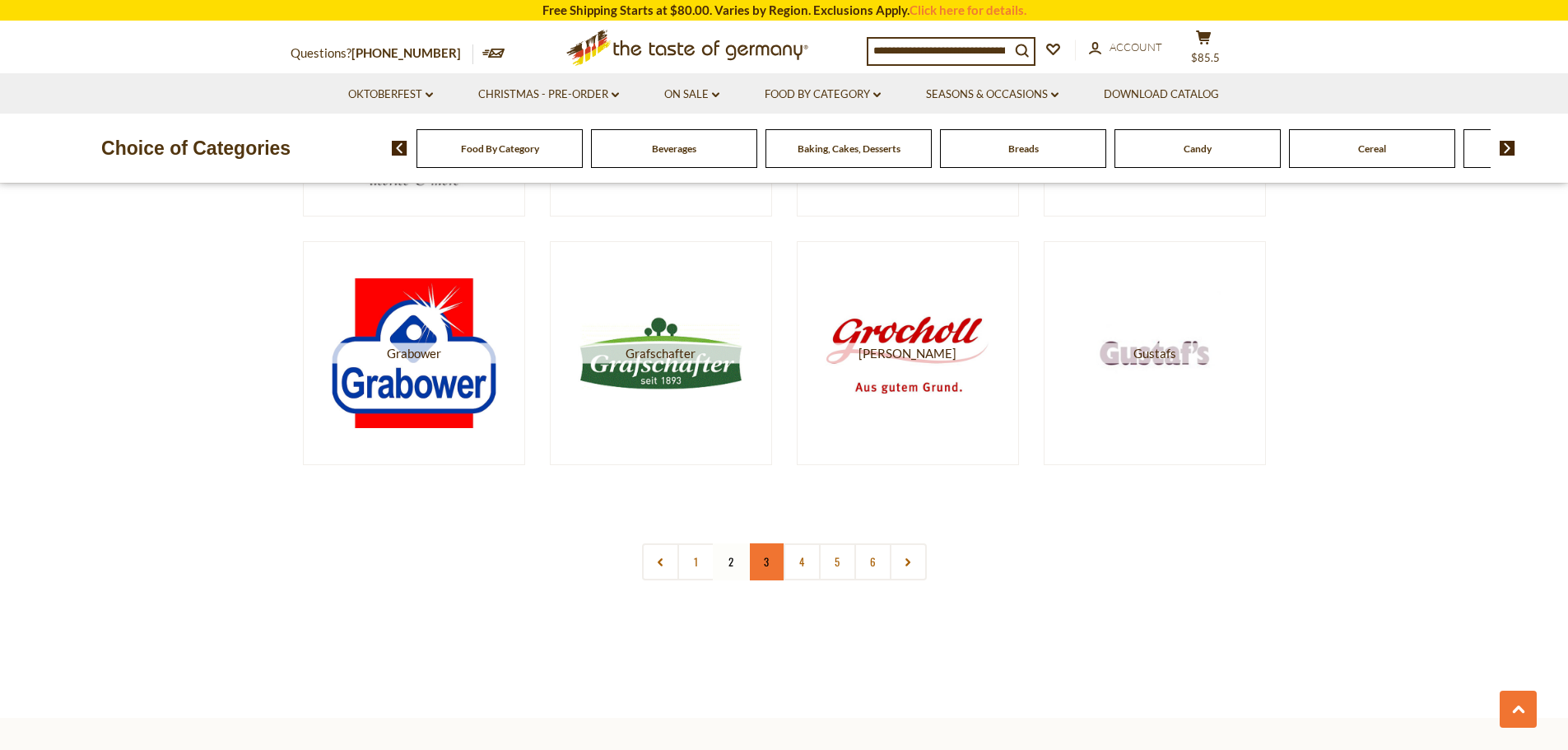
click at [757, 564] on link "3" at bounding box center [766, 561] width 37 height 37
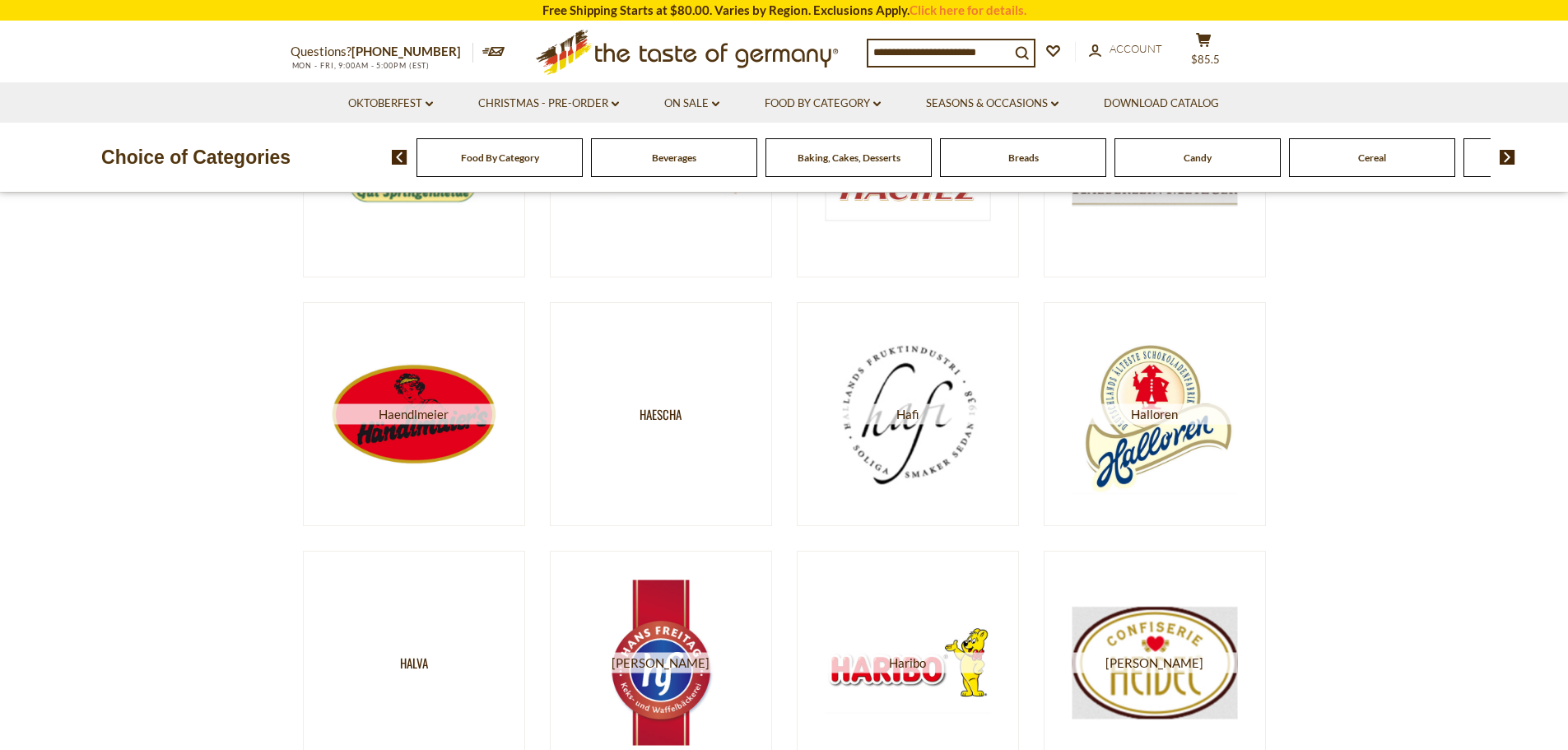
scroll to position [385, 0]
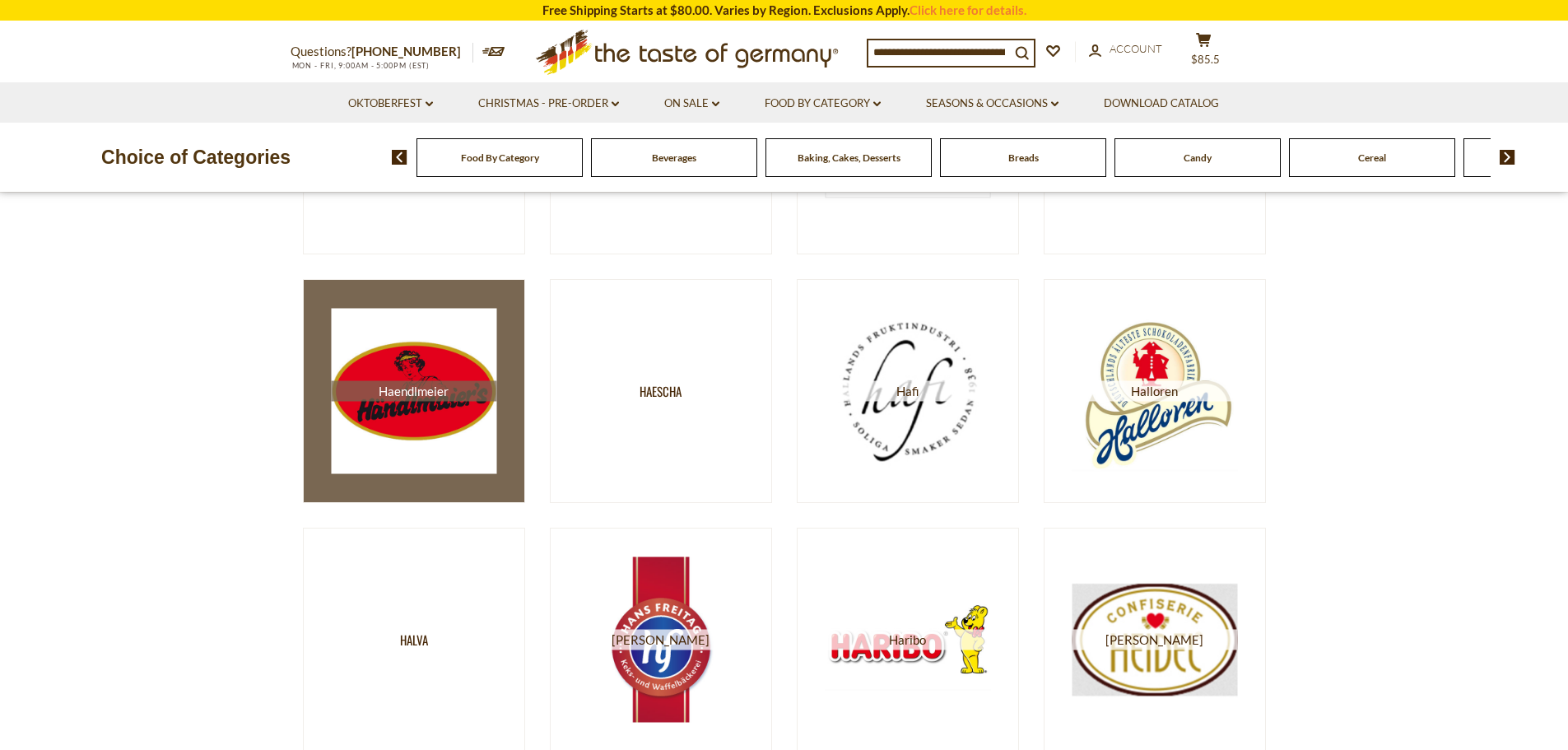
click at [411, 413] on img at bounding box center [413, 391] width 166 height 166
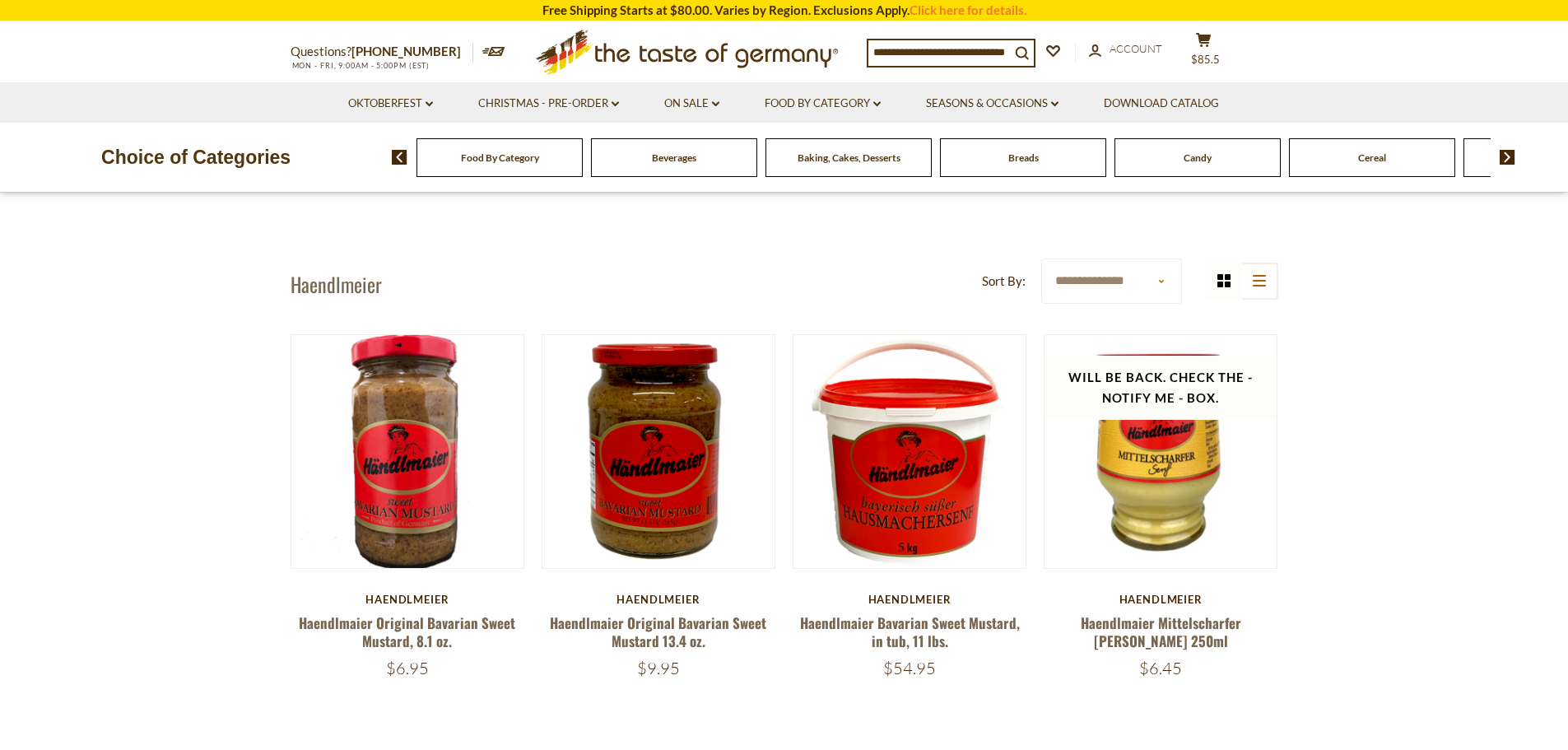
click at [682, 154] on span "Beverages" at bounding box center [674, 157] width 45 height 12
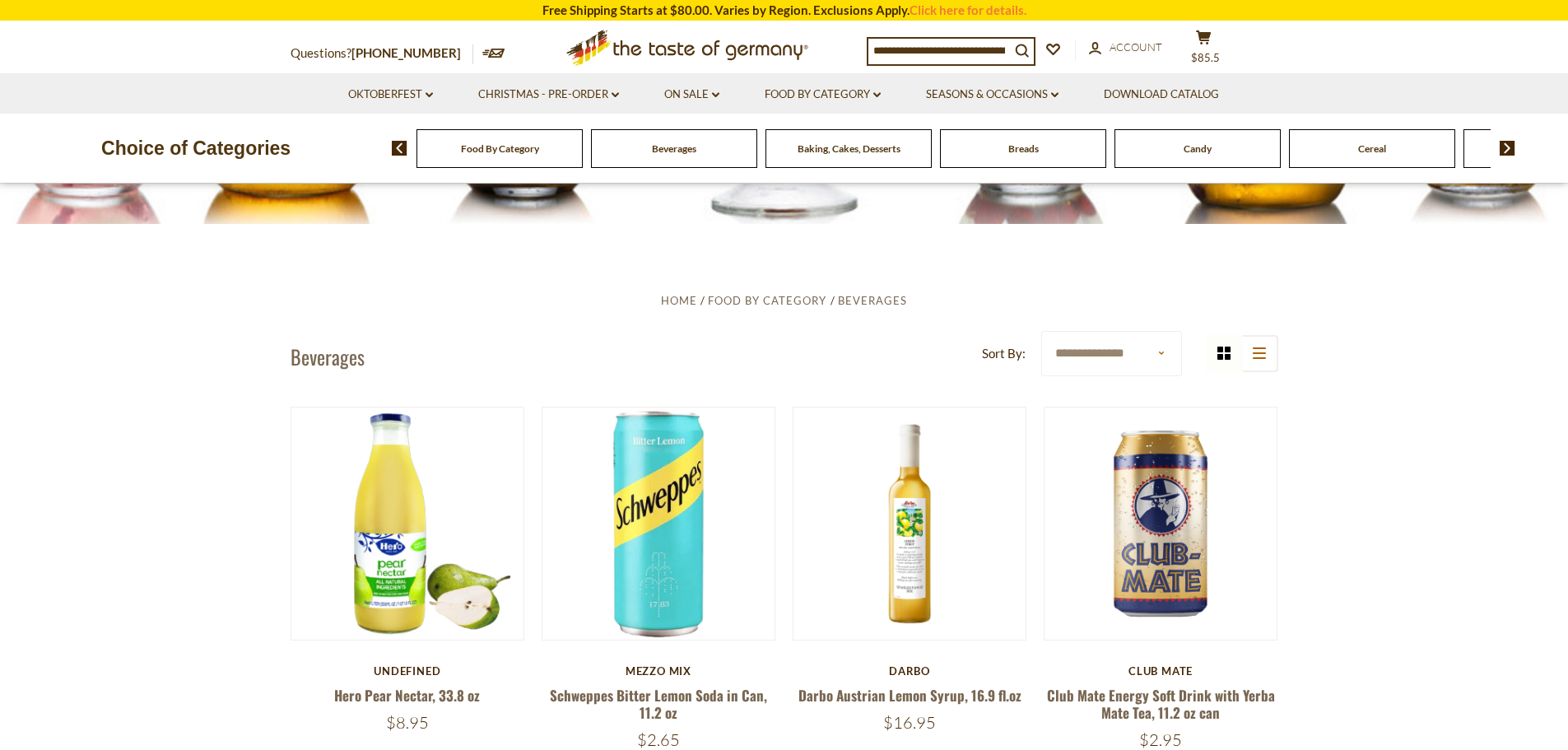
scroll to position [55, 0]
